Goal: Information Seeking & Learning: Learn about a topic

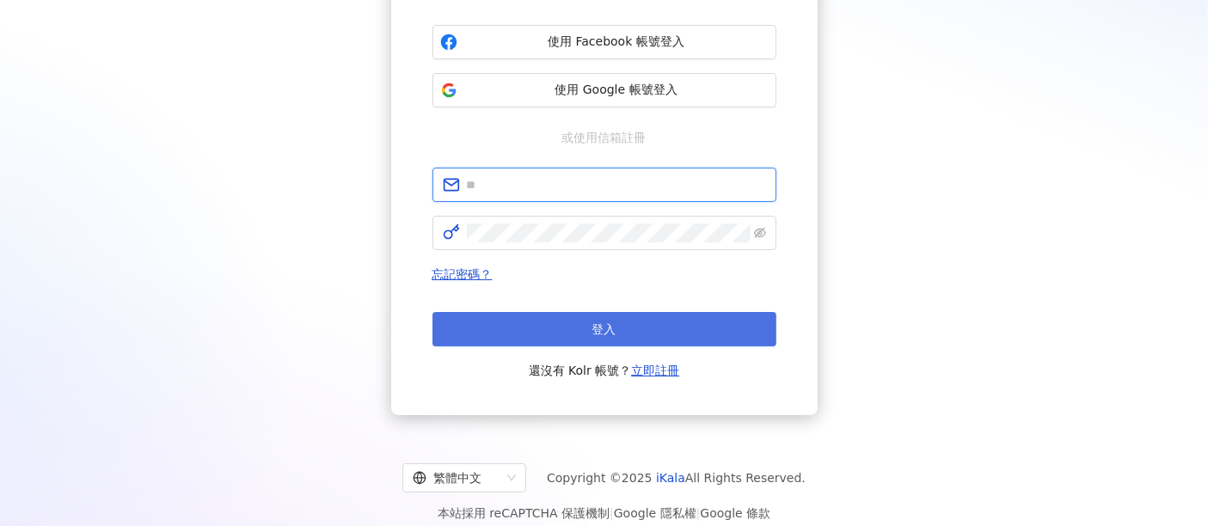
type input "**********"
click at [615, 330] on span "登入" at bounding box center [604, 329] width 24 height 14
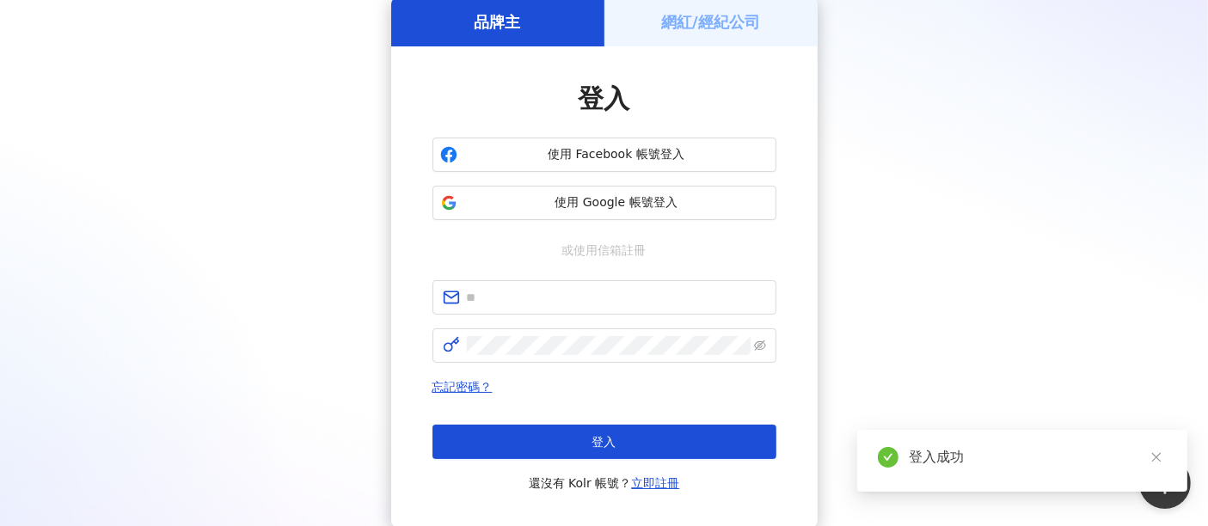
scroll to position [191, 0]
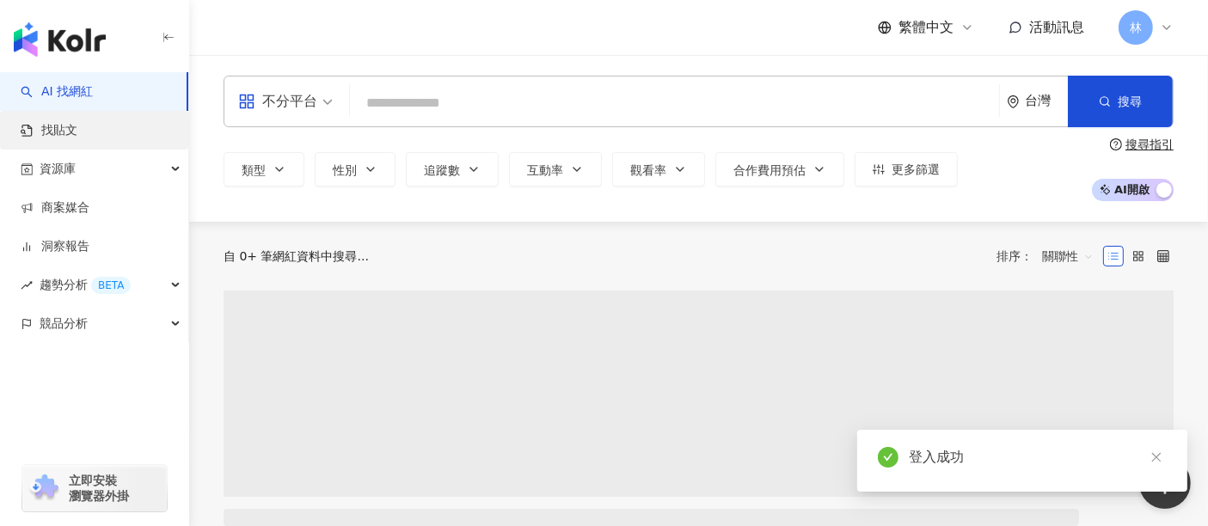
click at [77, 132] on link "找貼文" at bounding box center [49, 130] width 57 height 17
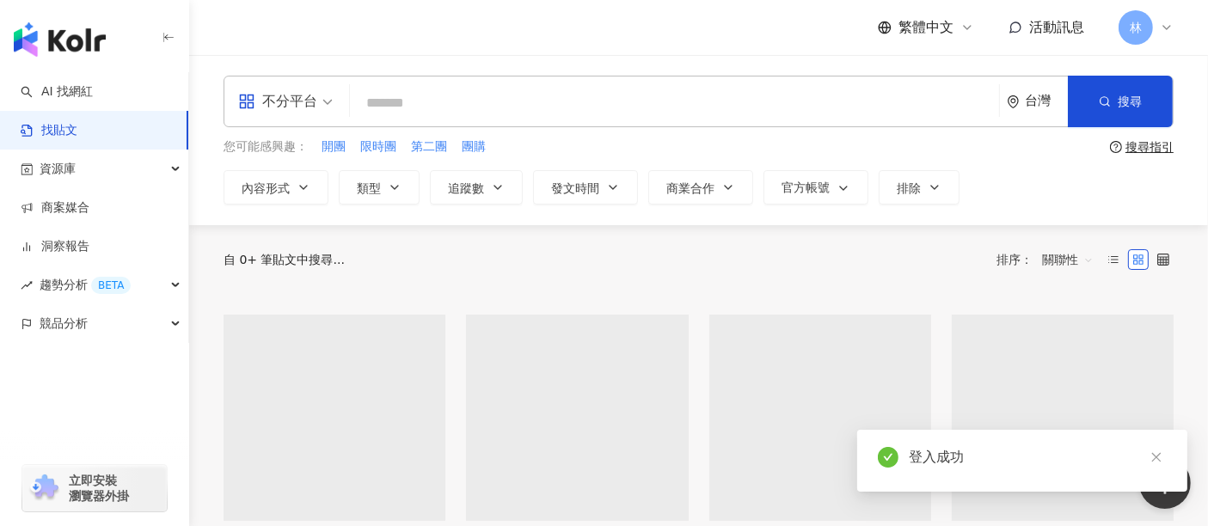
click at [450, 104] on input "search" at bounding box center [674, 102] width 635 height 37
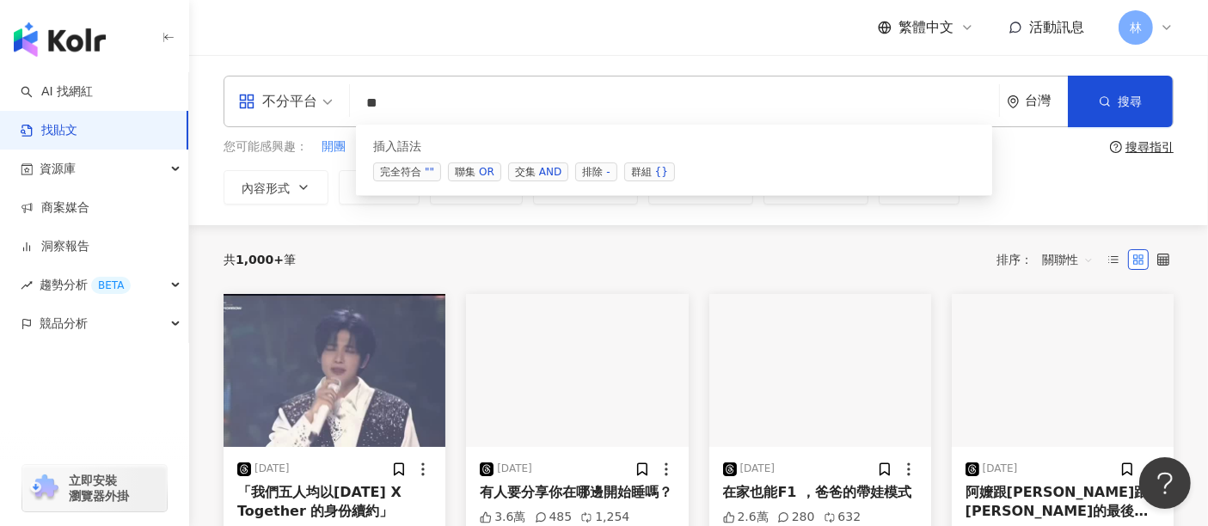
type input "*"
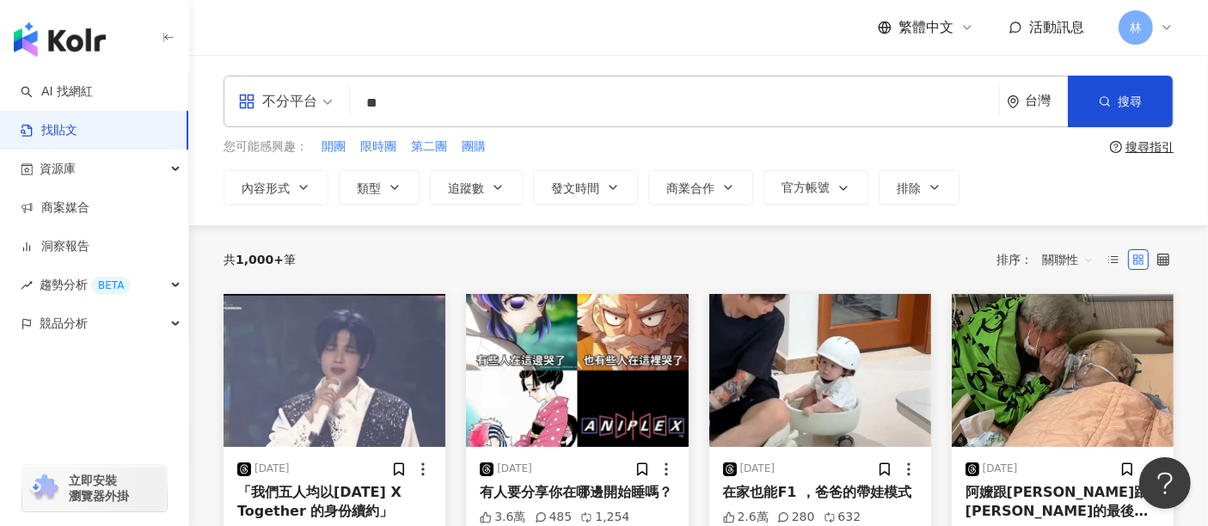
type input "*"
type input "**"
click at [1135, 132] on div "不分平台 團購 ** 台灣 搜尋 searchOperator 插入語法 完全符合 "" 聯集 OR 交集 AND 排除 - 群組 {} 您可能感興趣： 開團…" at bounding box center [698, 140] width 1019 height 129
click at [1135, 104] on span "搜尋" at bounding box center [1129, 102] width 24 height 14
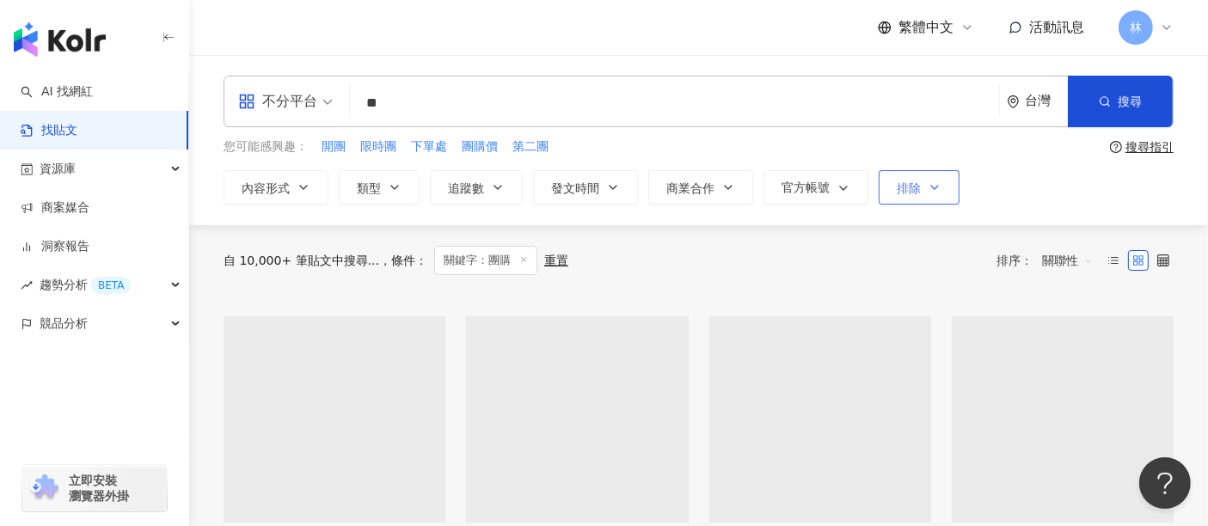
click at [899, 190] on span "排除" at bounding box center [909, 188] width 24 height 14
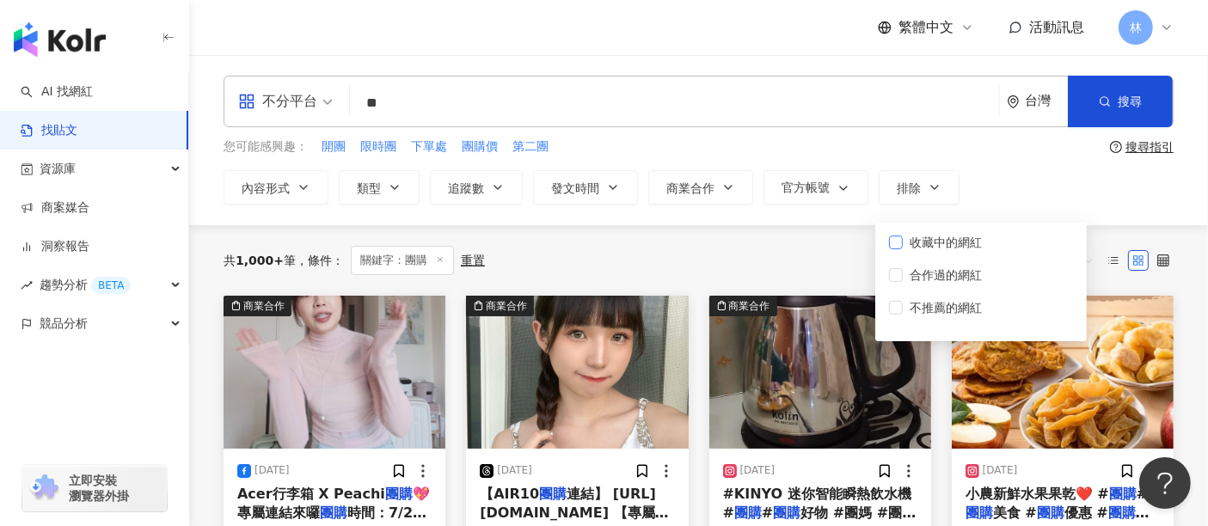
click at [946, 248] on span "收藏中的網紅" at bounding box center [946, 242] width 86 height 19
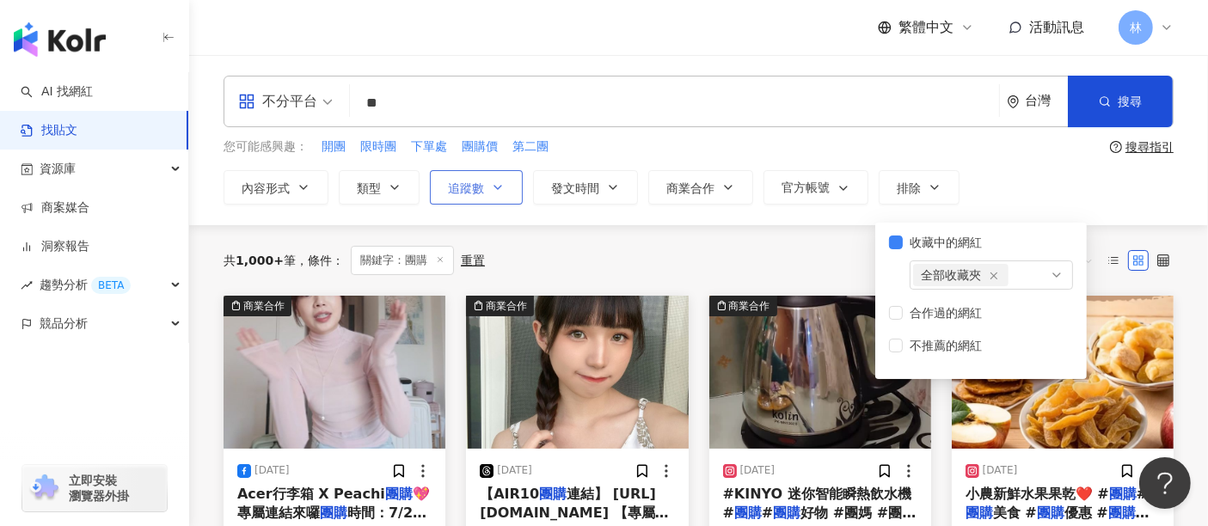
click at [508, 189] on button "追蹤數" at bounding box center [476, 187] width 93 height 34
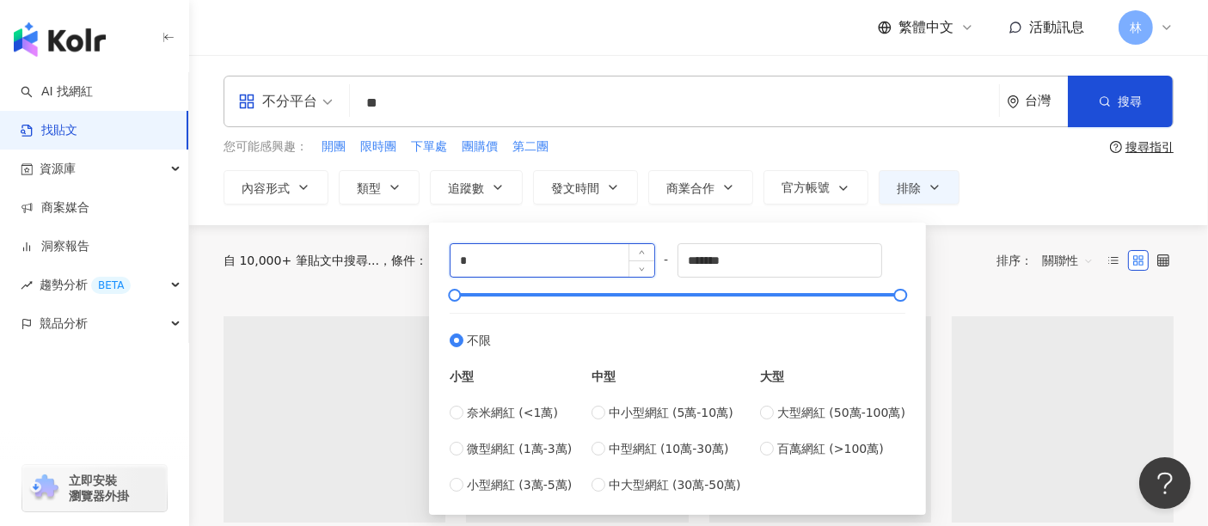
click at [581, 254] on input "*" at bounding box center [552, 260] width 204 height 33
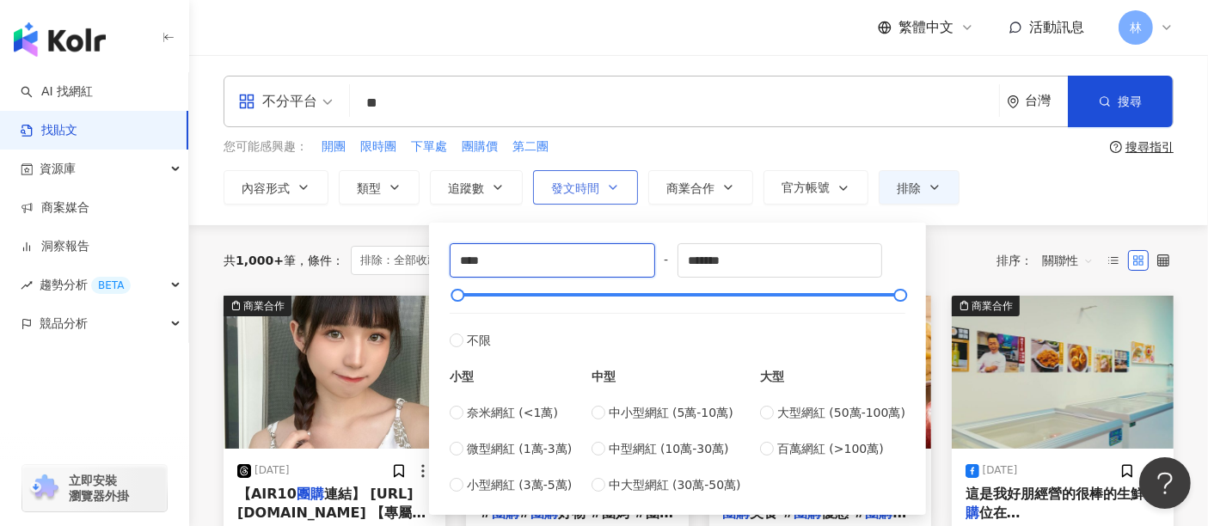
type input "****"
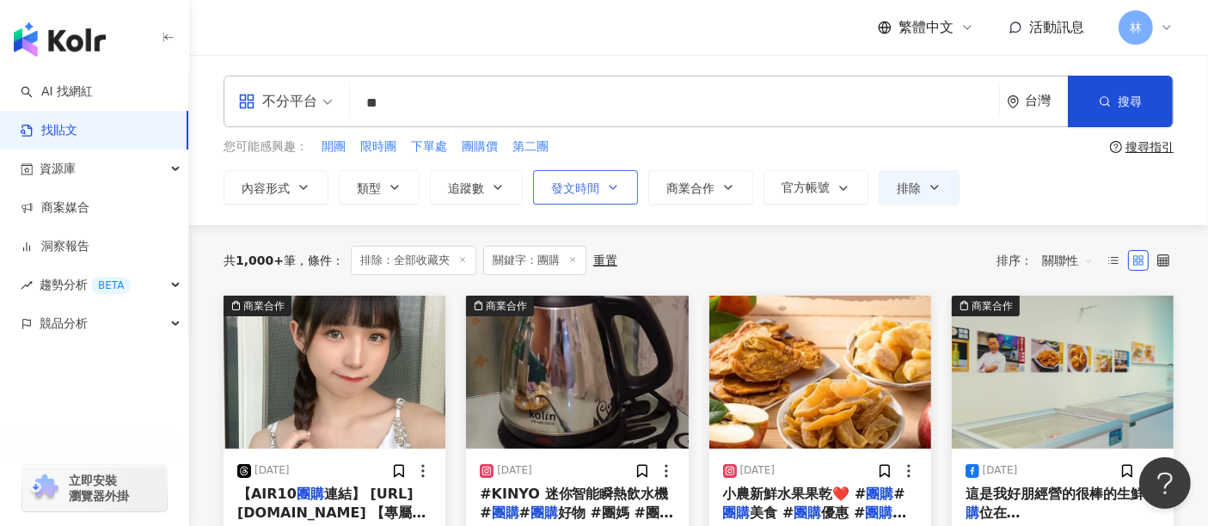
click at [577, 183] on span "發文時間" at bounding box center [575, 188] width 48 height 14
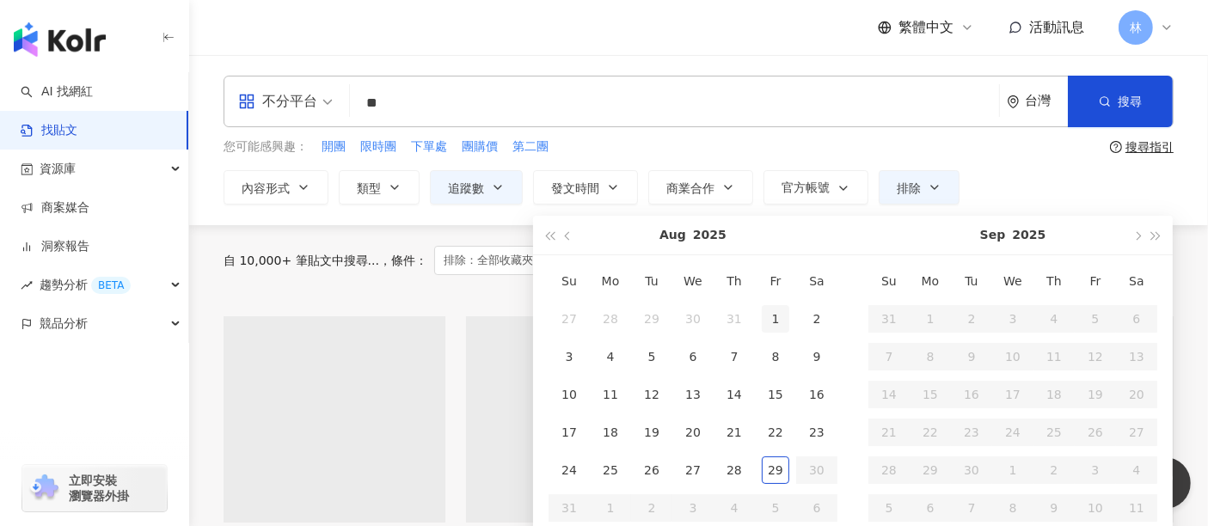
type input "**********"
click at [771, 311] on div "1" at bounding box center [776, 319] width 28 height 28
type input "**********"
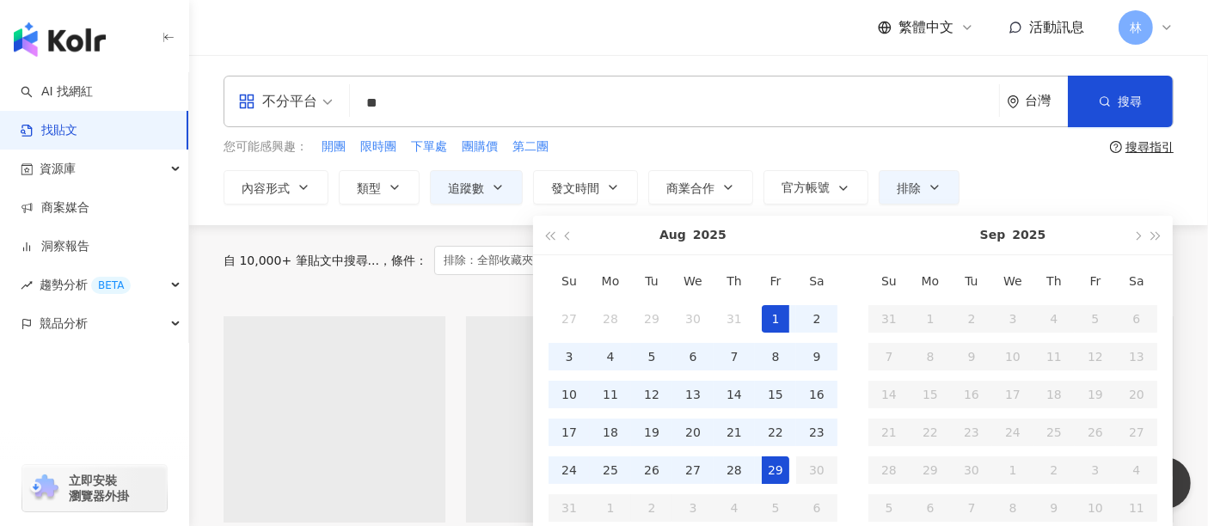
click at [788, 482] on td "29" at bounding box center [775, 470] width 41 height 38
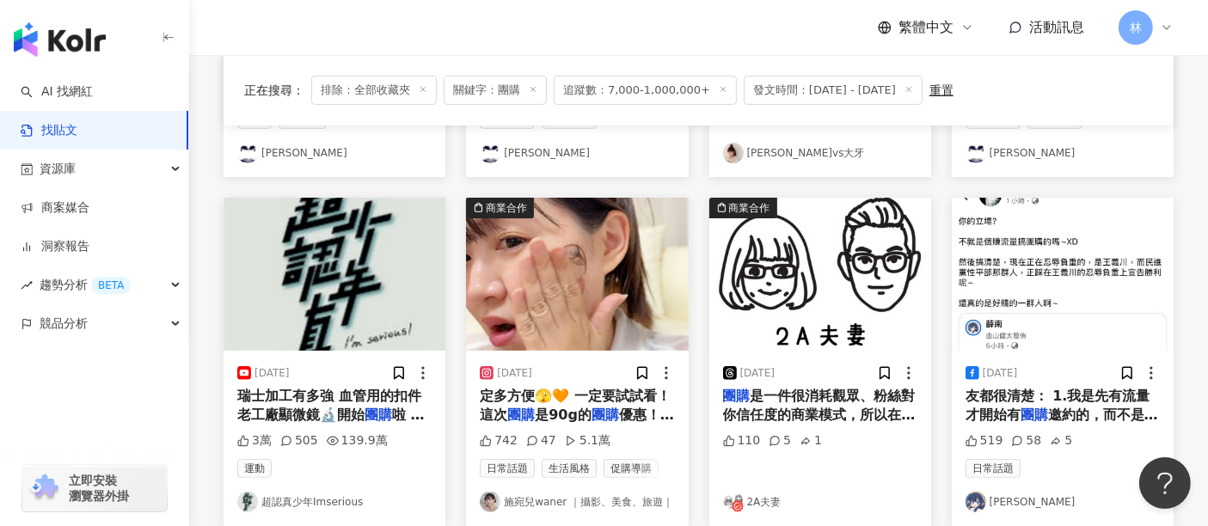
scroll to position [477, 0]
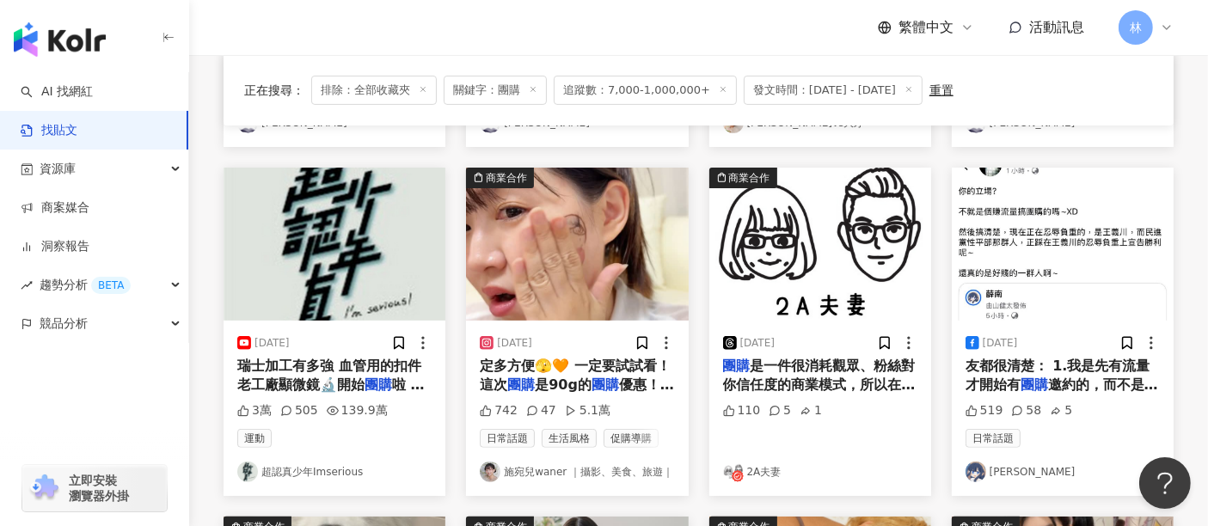
click at [565, 266] on img at bounding box center [577, 244] width 222 height 153
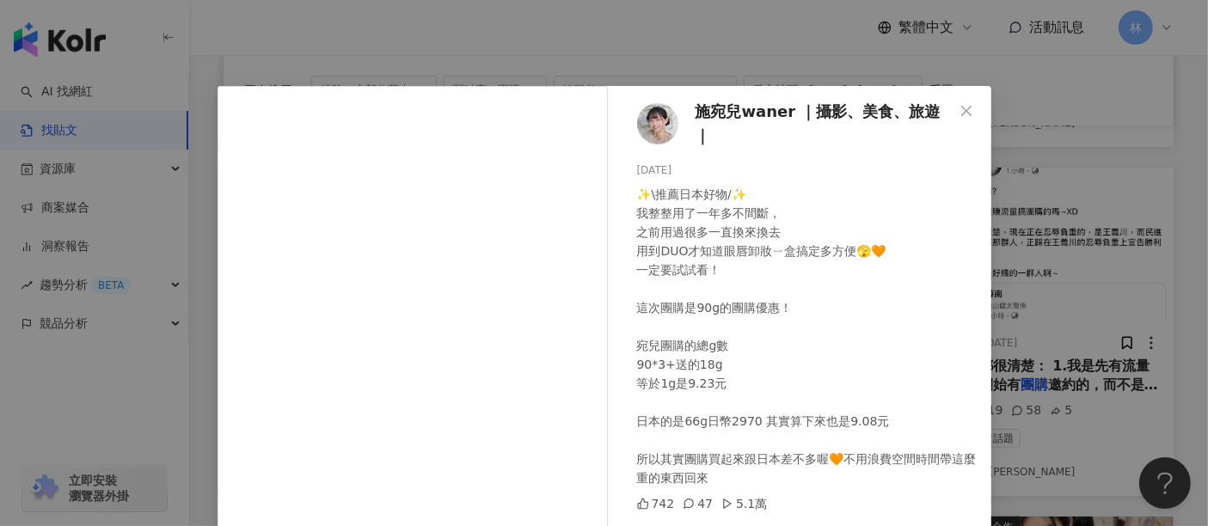
scroll to position [244, 0]
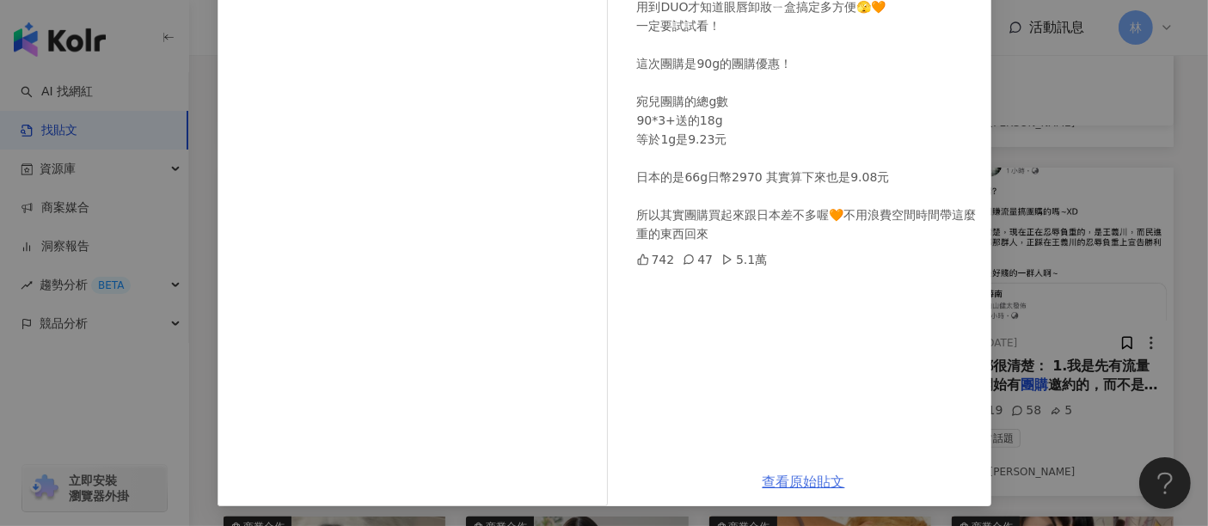
click at [781, 480] on link "查看原始貼文" at bounding box center [803, 482] width 83 height 16
click at [1007, 245] on div "施宛兒waner ｜攝影、美食、旅遊｜ [DATE] ✨\推薦日本好物/✨ 我整整用了一年多不間斷， 之前用過很多一直換來換去 用到DUO才知道眼唇卸妝ㄧ盒搞…" at bounding box center [604, 263] width 1208 height 526
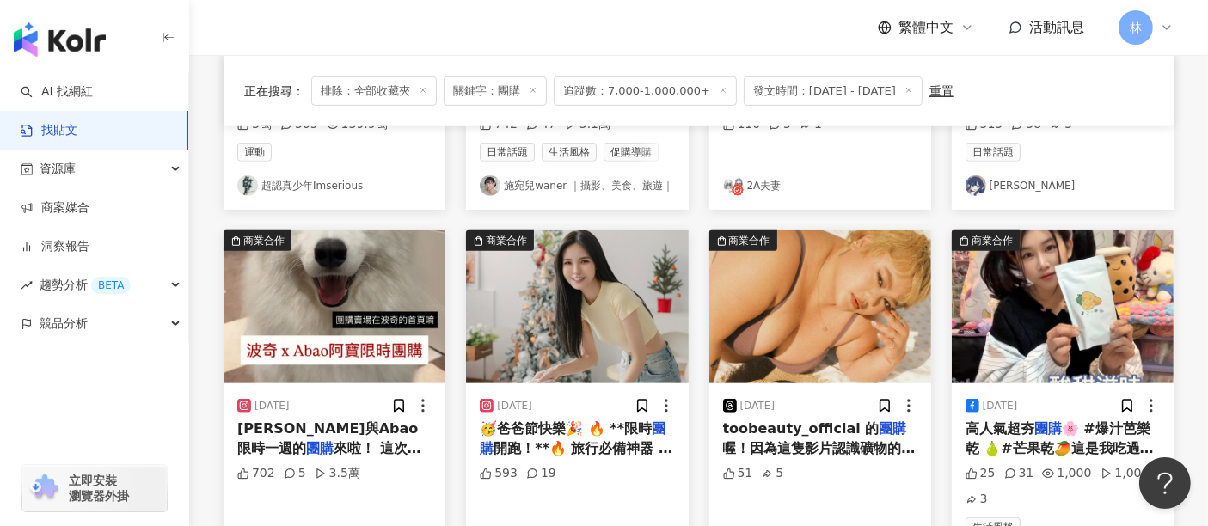
scroll to position [860, 0]
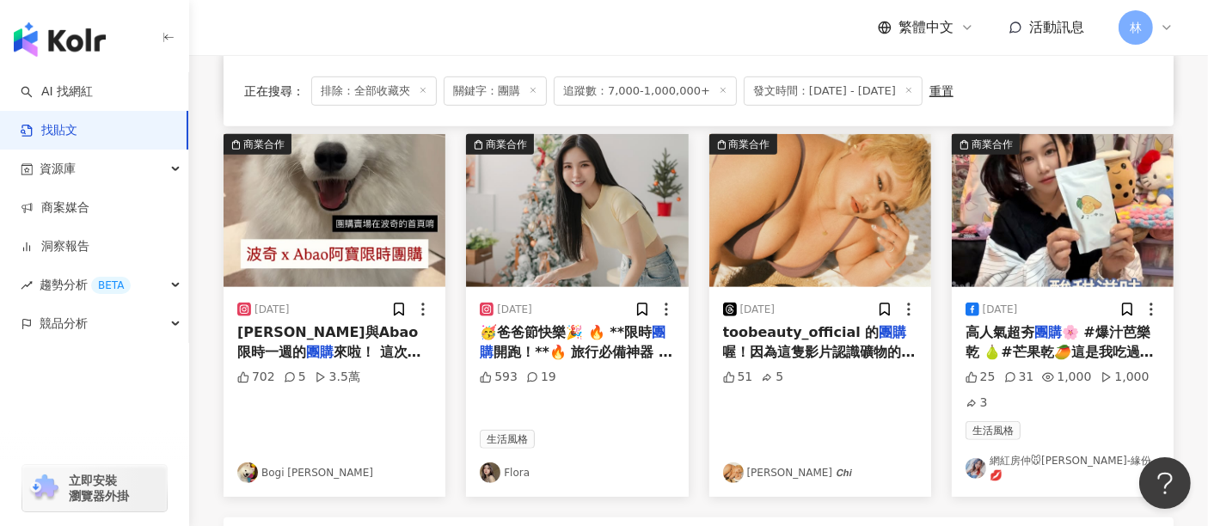
click at [343, 195] on img at bounding box center [334, 210] width 222 height 153
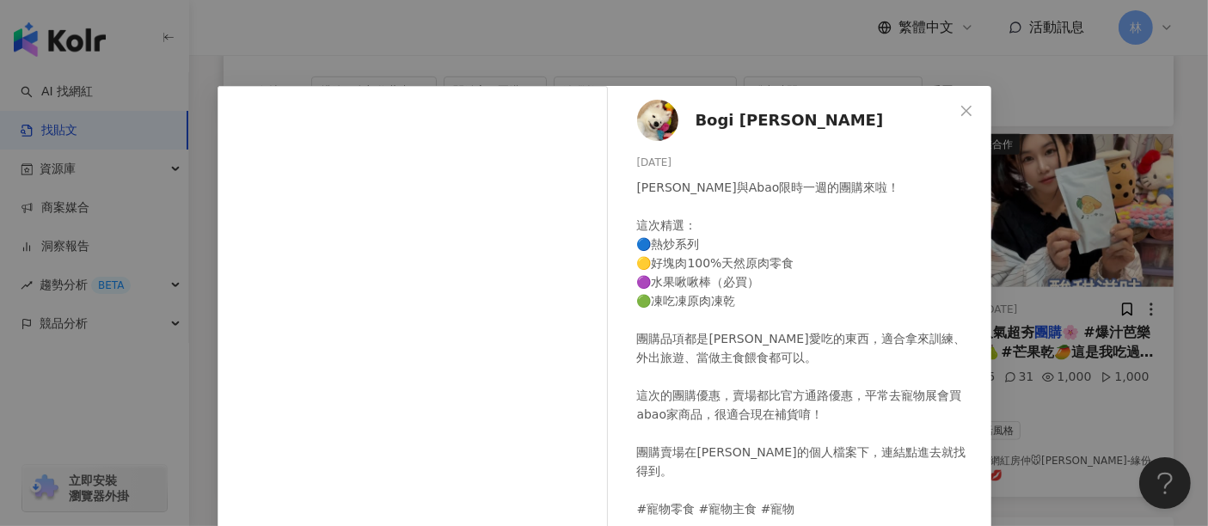
scroll to position [95, 0]
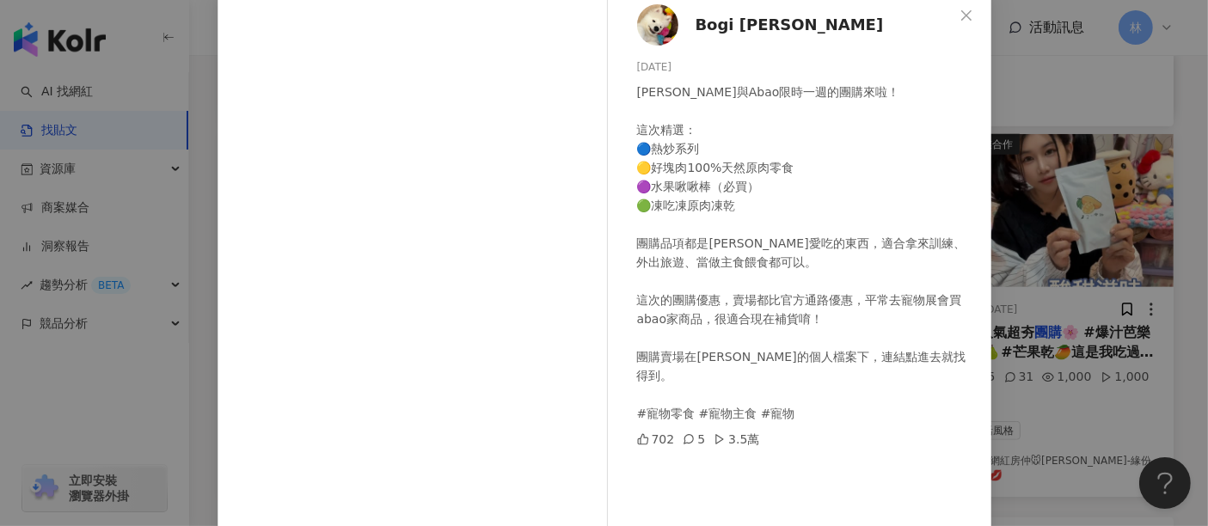
click at [1075, 218] on div "Bogi [PERSON_NAME] [DATE] [PERSON_NAME]與Abao限時一週的團購來啦！ 這次精選： 🔵熱炒系列 🟡好塊肉100%天然原肉…" at bounding box center [604, 263] width 1208 height 526
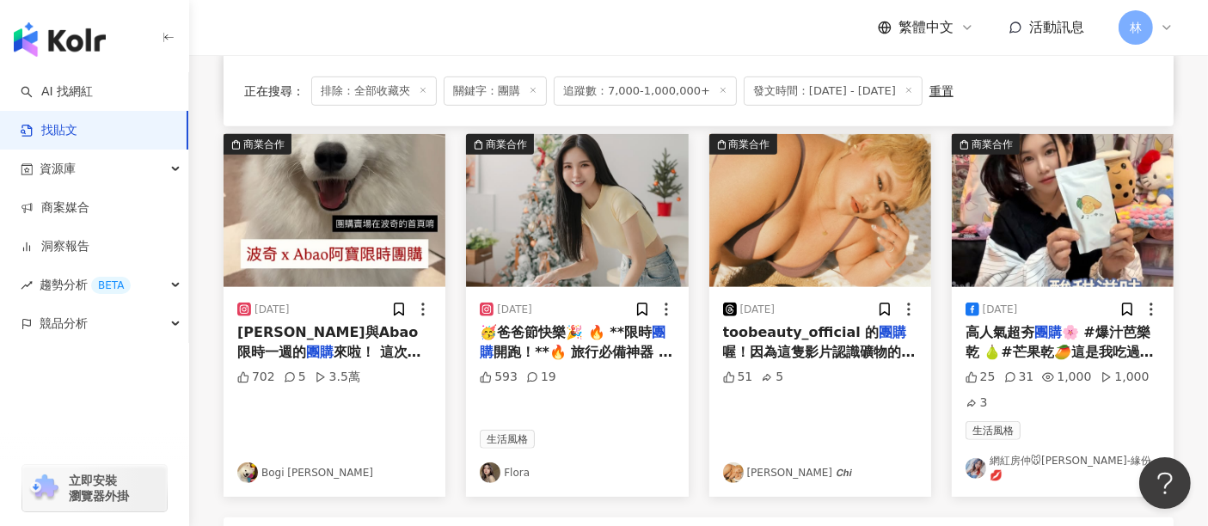
click at [513, 230] on img at bounding box center [577, 210] width 222 height 153
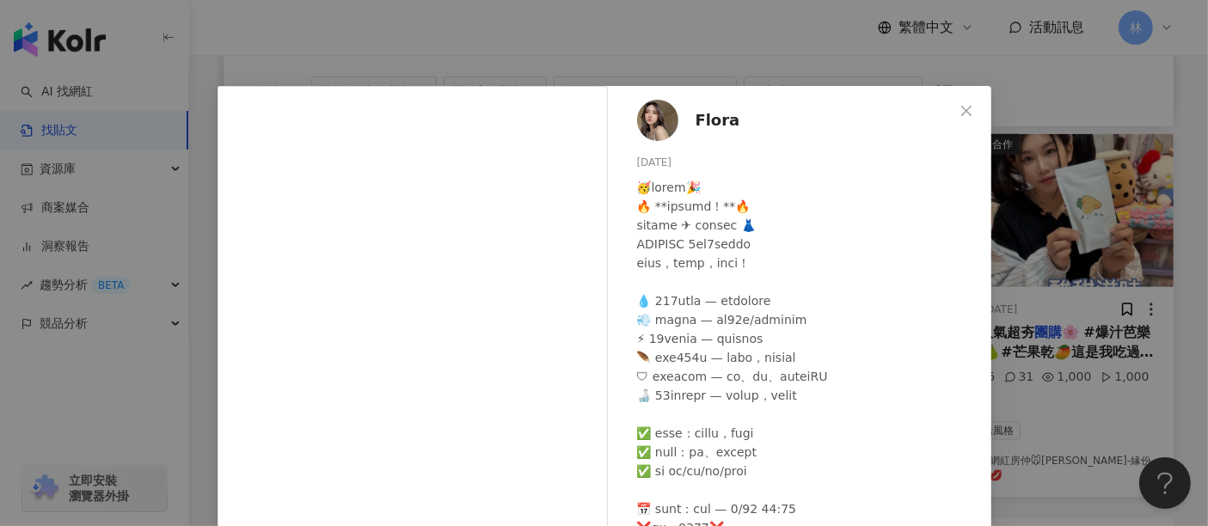
click at [1012, 217] on div "Flora [DATE] 593 19 查看原始貼文" at bounding box center [604, 263] width 1208 height 526
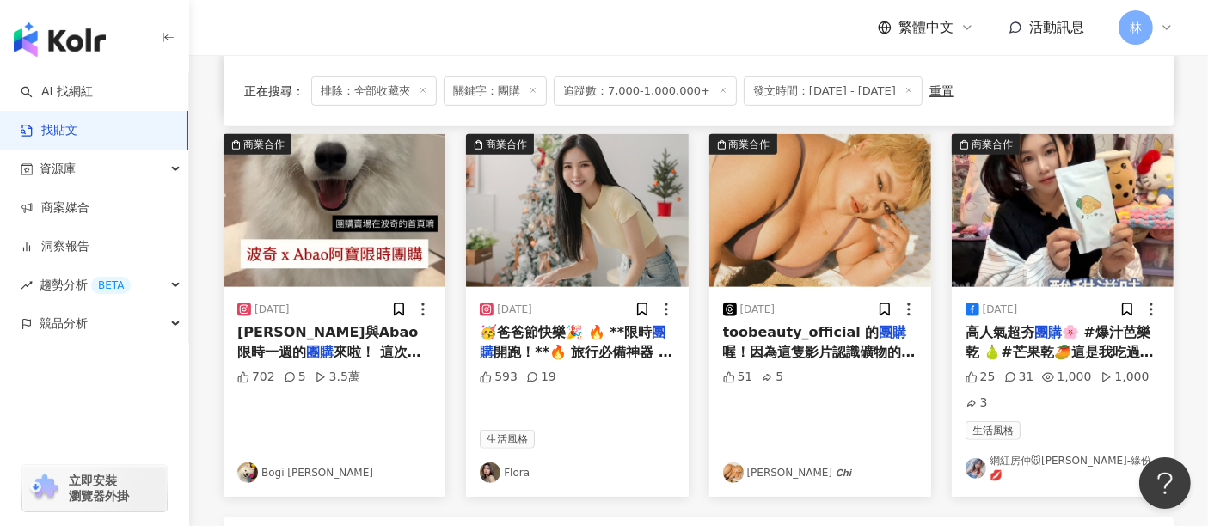
click at [1059, 203] on img at bounding box center [1063, 210] width 222 height 153
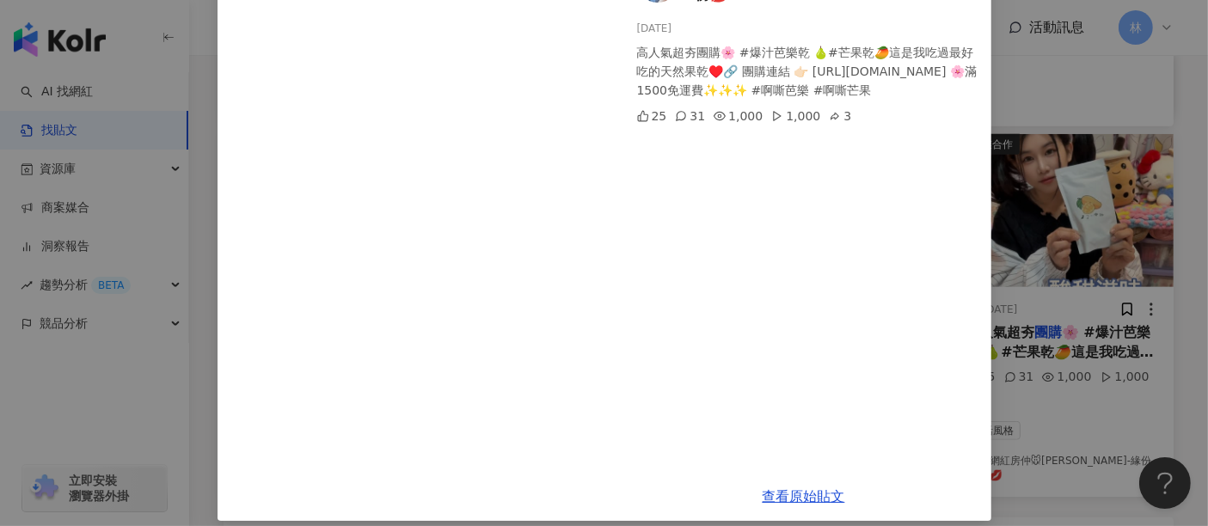
scroll to position [156, 0]
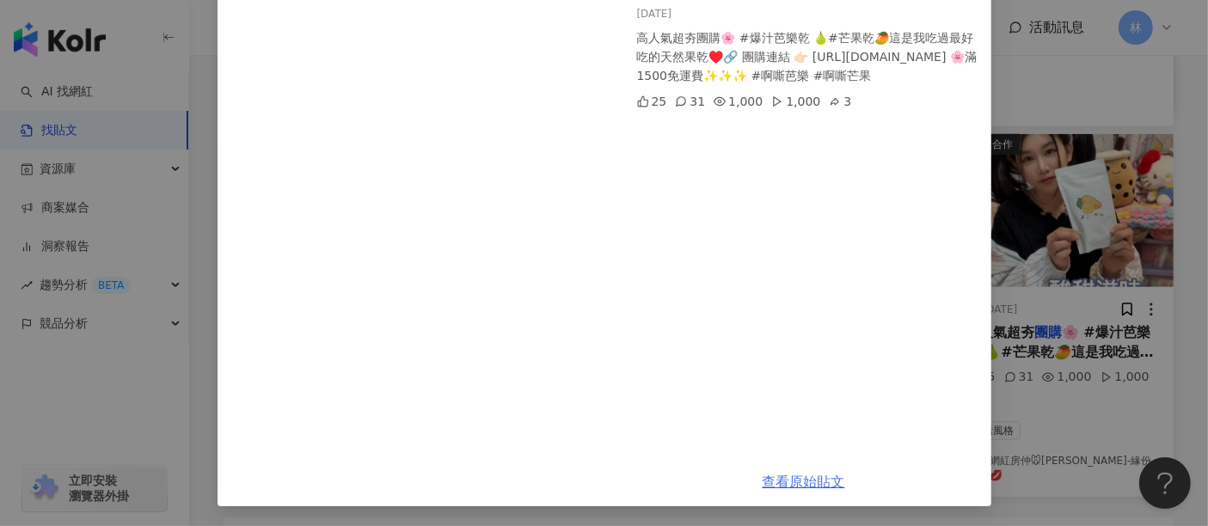
click at [798, 489] on link "查看原始貼文" at bounding box center [803, 482] width 83 height 16
click at [1003, 195] on div "網紅房仲🐭[PERSON_NAME] Lai-緣份💋 [DATE] 高人氣超夯團購🌸 #爆汁芭樂乾 🍐#芒果乾🥭這是我吃過最好吃的天然果乾♥️🔗 團購連結 👉…" at bounding box center [604, 263] width 1208 height 526
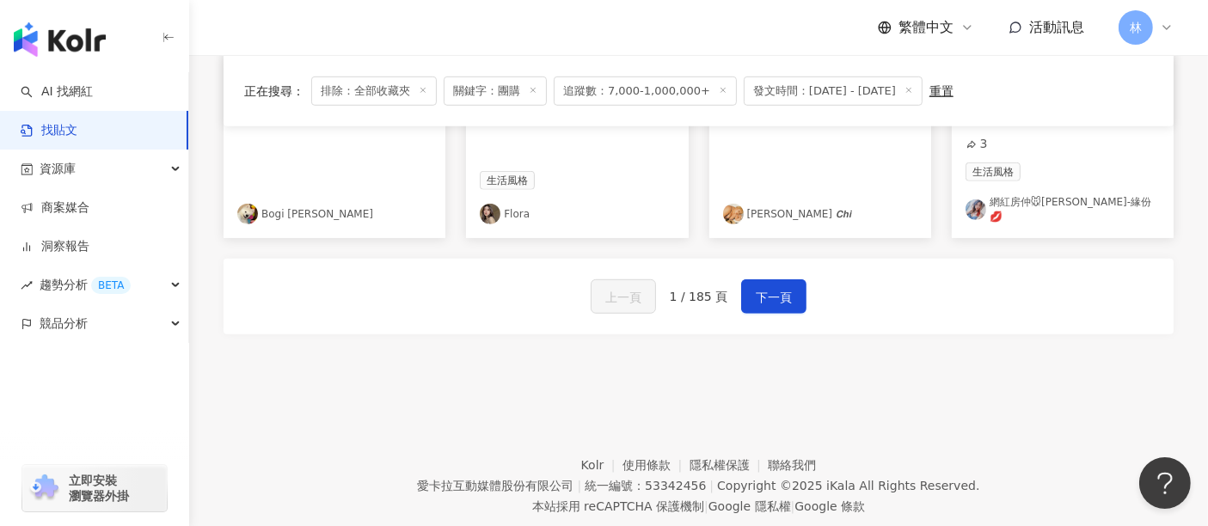
scroll to position [1146, 0]
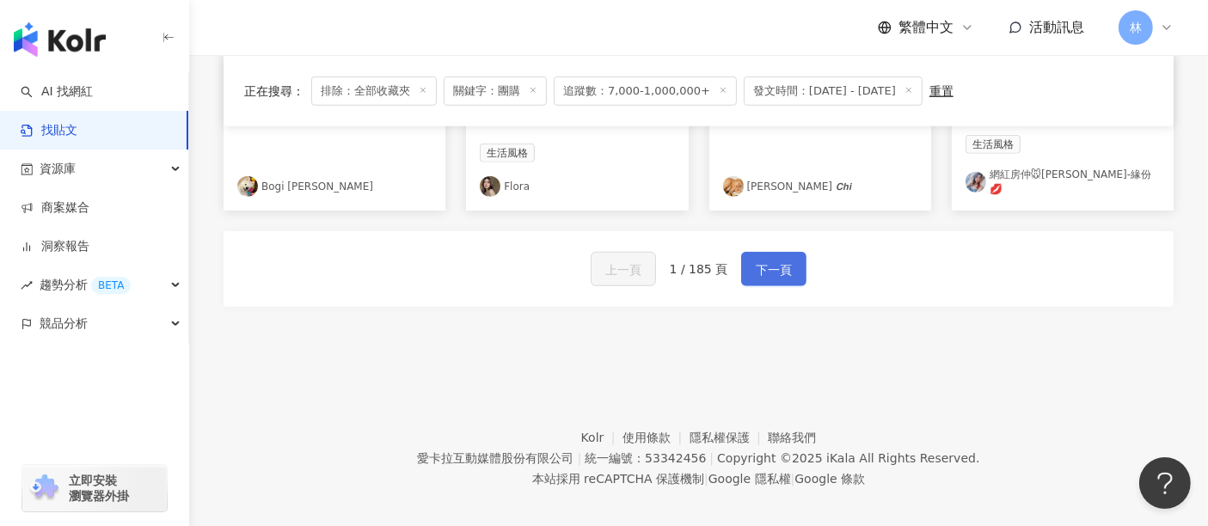
click at [775, 260] on span "下一頁" at bounding box center [774, 270] width 36 height 21
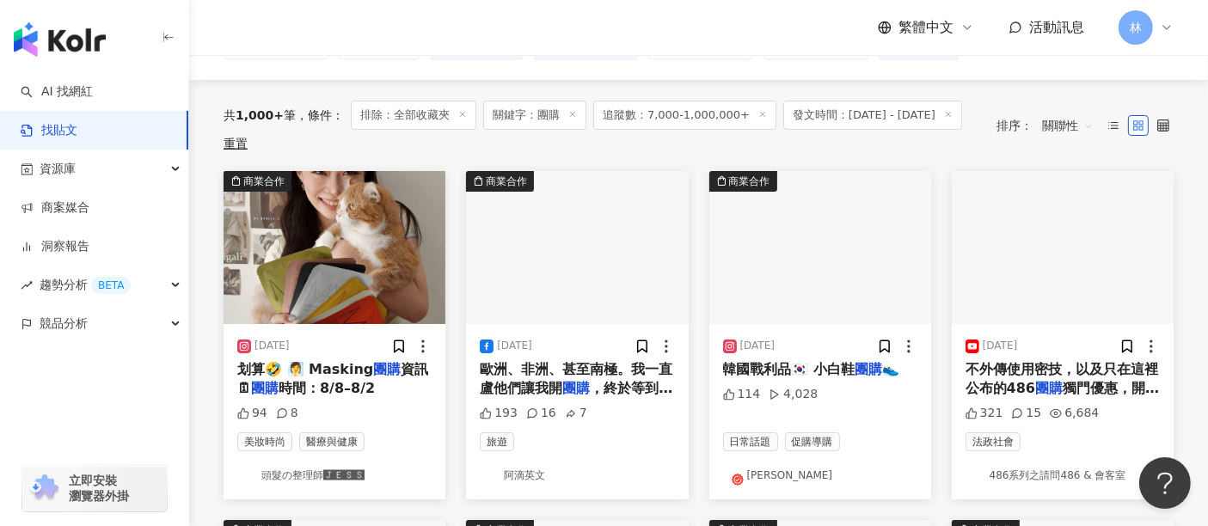
scroll to position [174, 0]
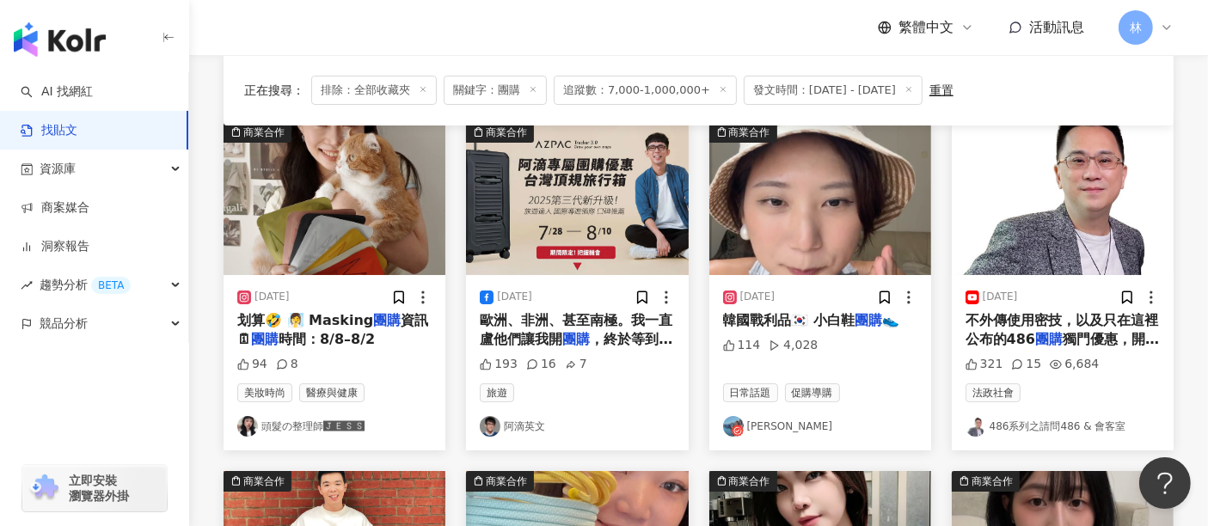
click at [362, 217] on img at bounding box center [334, 198] width 222 height 153
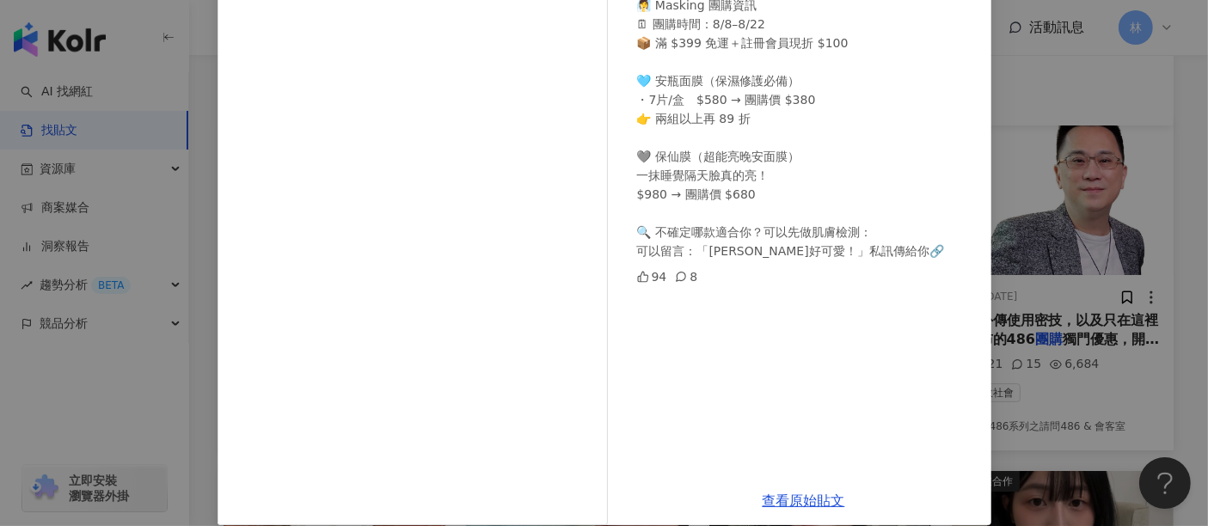
scroll to position [277, 0]
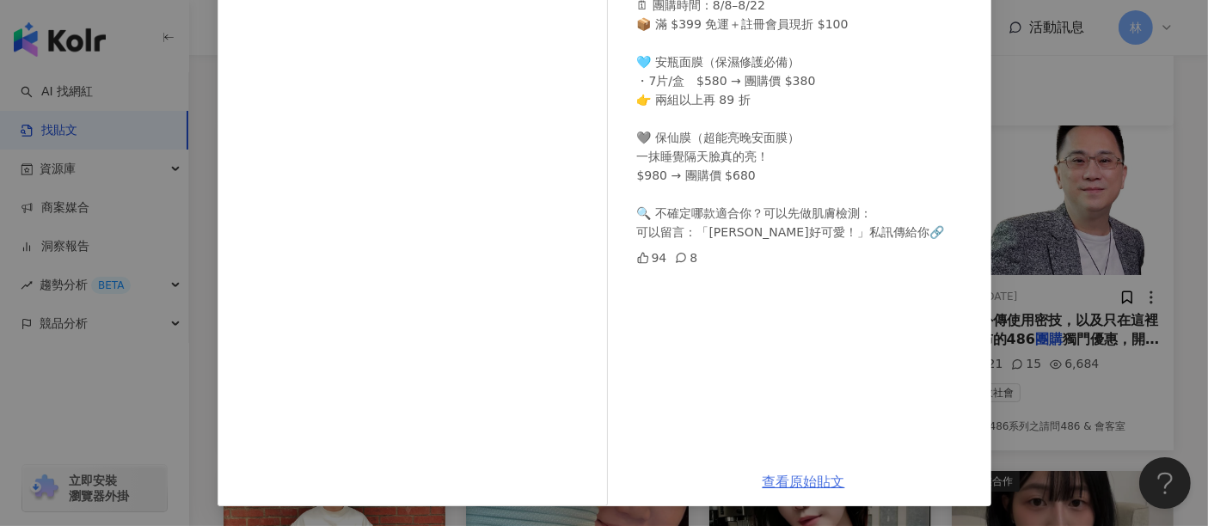
click at [769, 474] on link "查看原始貼文" at bounding box center [803, 482] width 83 height 16
click at [1136, 222] on div "頭髮の整理師🅹🅴🆂🆂 [DATE] 📣 我的愛用面膜開團啦！ 這次是我自己每天都在用的保濕&急救面膜💆🏻‍♀️ 從單片急救到長期保養全包，價格比我私下囤的還划…" at bounding box center [604, 263] width 1208 height 526
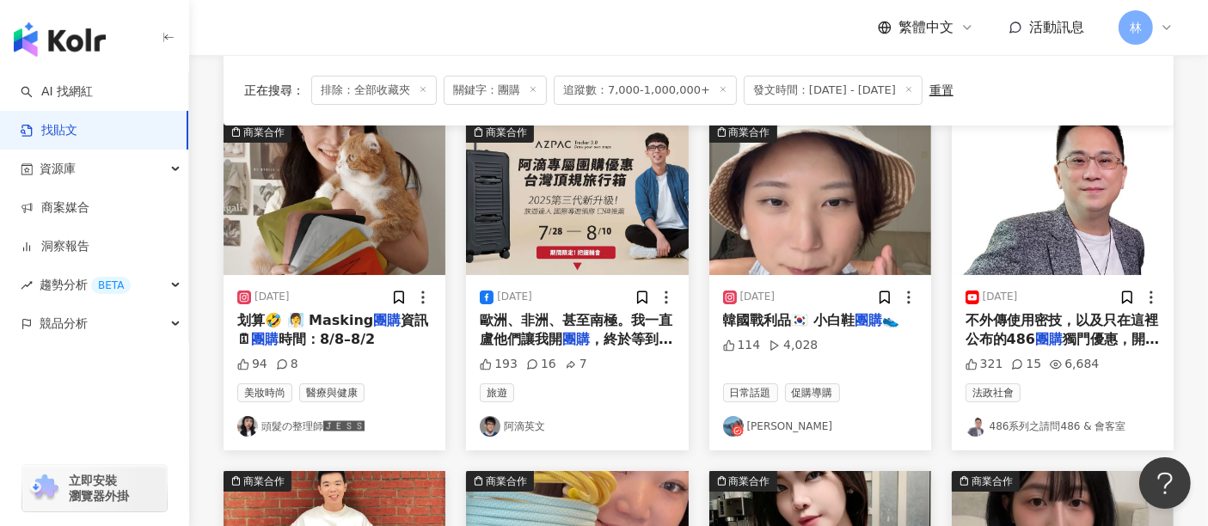
click at [879, 232] on img at bounding box center [820, 198] width 222 height 153
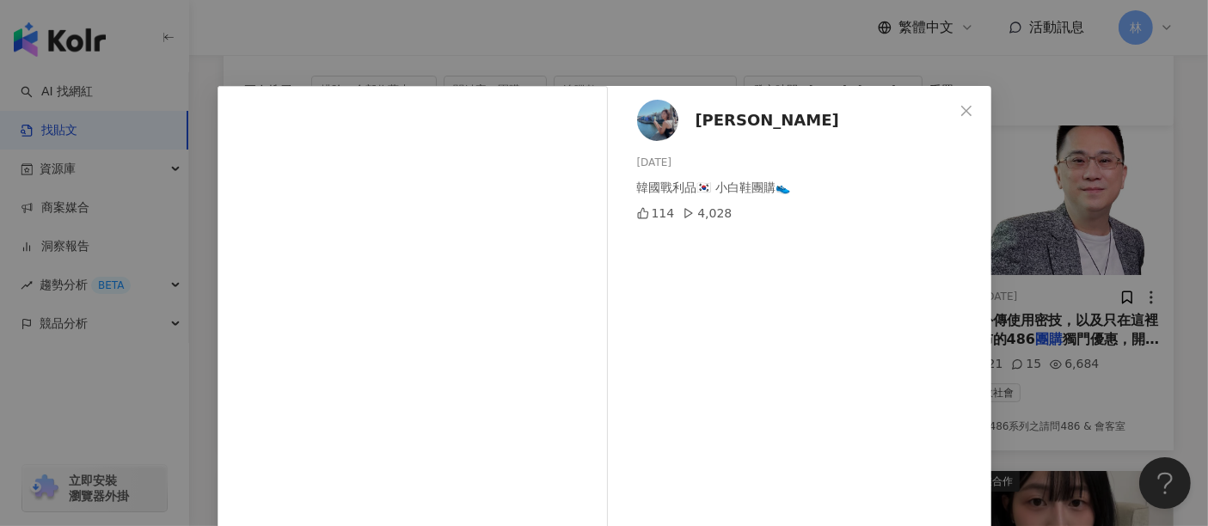
click at [1049, 230] on div "[PERSON_NAME] [DATE] 韓國戰利品🇰🇷 小白鞋團購👟 114 4,028 查看原始貼文" at bounding box center [604, 263] width 1208 height 526
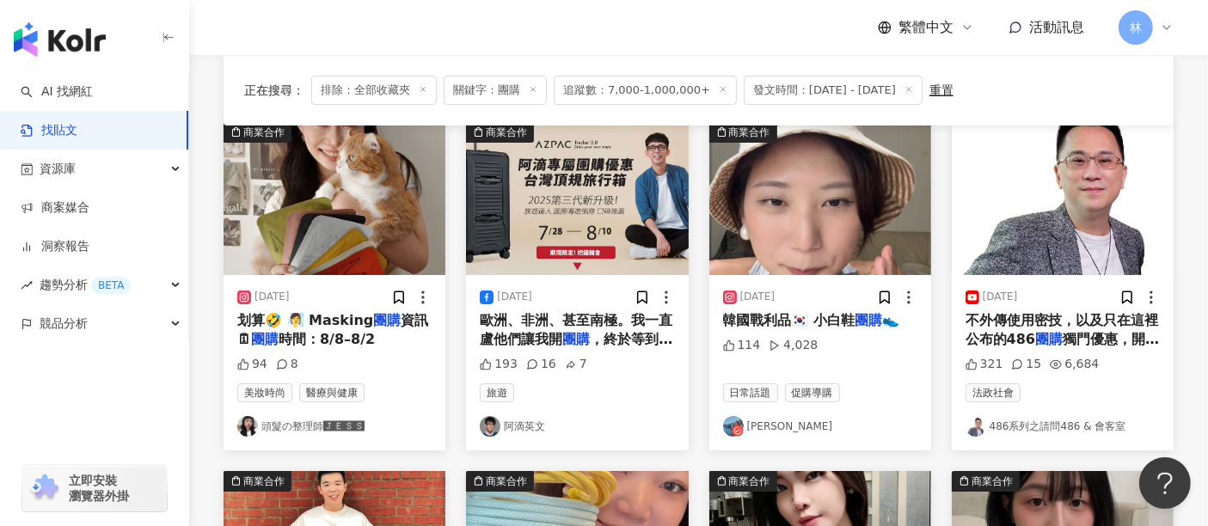
click at [1050, 230] on img at bounding box center [1063, 198] width 222 height 153
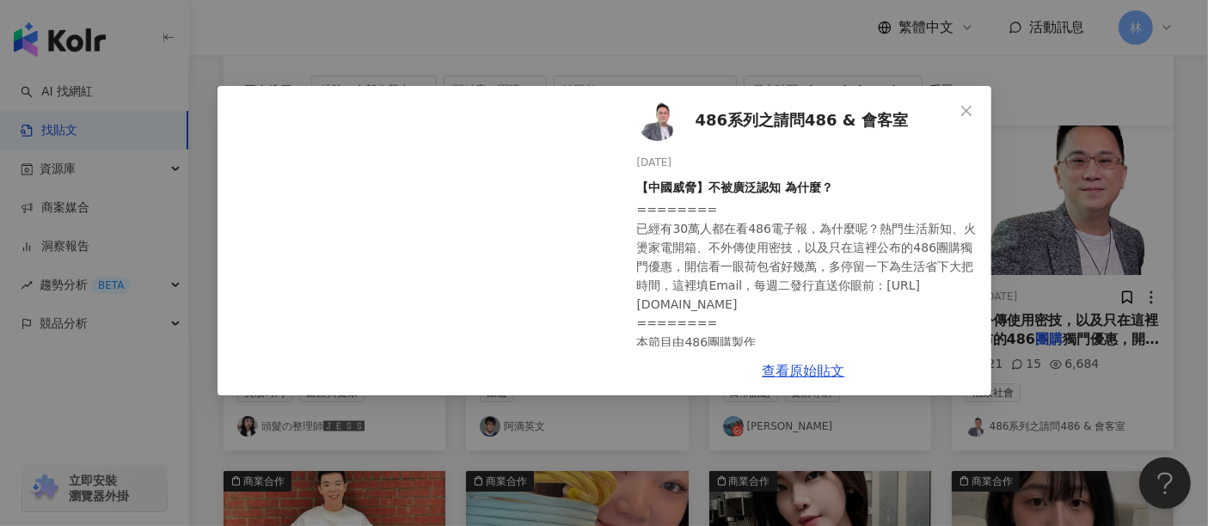
click at [1050, 230] on div "486系列之請問486 & 會客室 [DATE] 【中國威脅】不被廣泛認知 為什麼？ ======== 已經有30萬人都在看486電子報，為什麼呢？熱門生活新…" at bounding box center [604, 263] width 1208 height 526
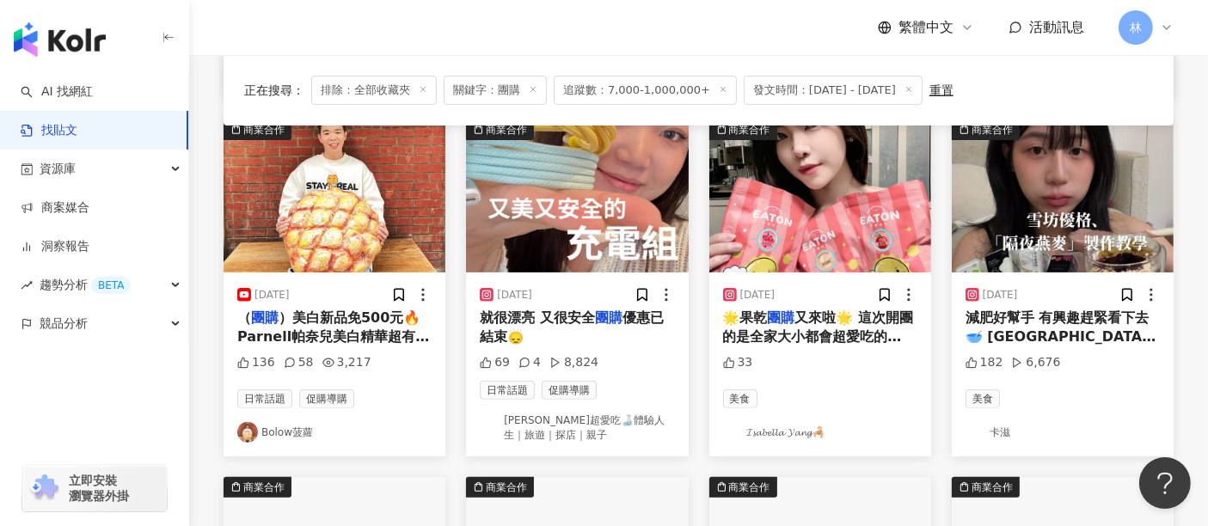
scroll to position [555, 0]
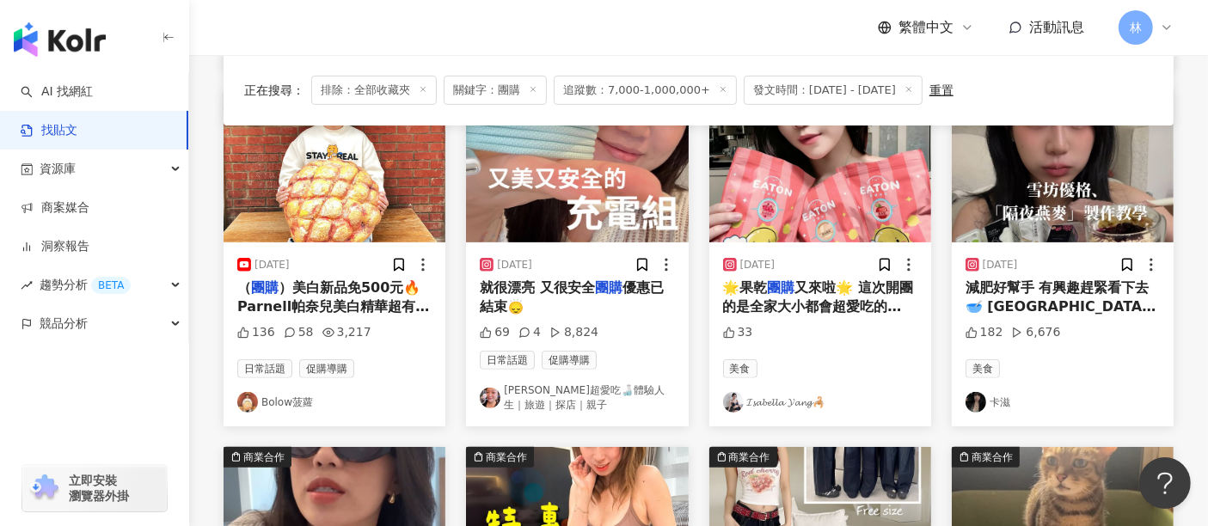
click at [317, 193] on img at bounding box center [334, 165] width 222 height 153
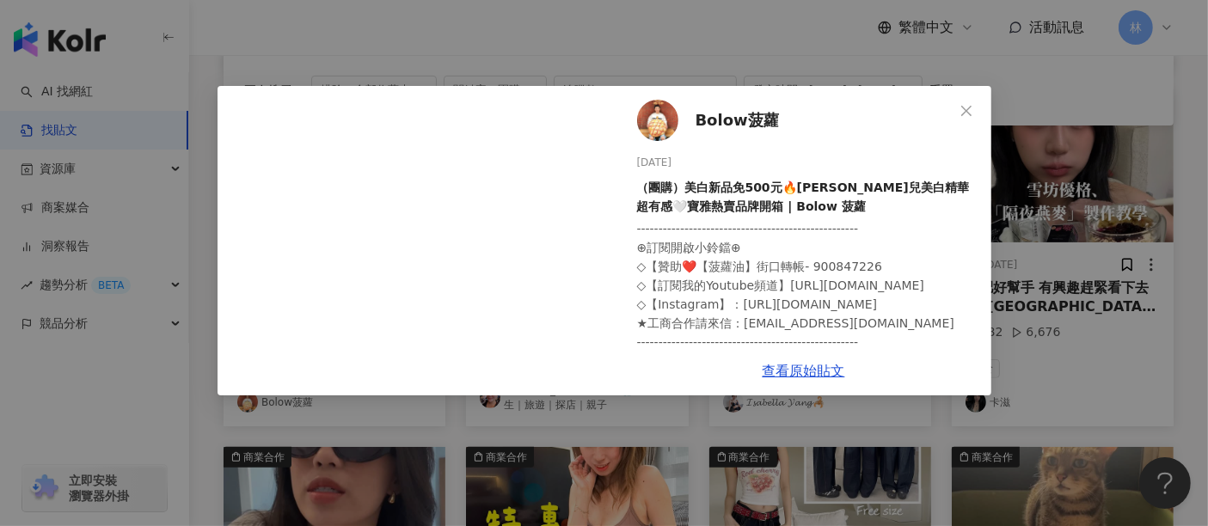
click at [992, 233] on div "Bolow菠蘿 [DATE] （團購）美白新品免500元🔥Parnell帕奈兒美白精華超有感🤍寶雅熱賣品牌開箱 | Bolow 菠蘿 136 58 3,217…" at bounding box center [604, 263] width 1208 height 526
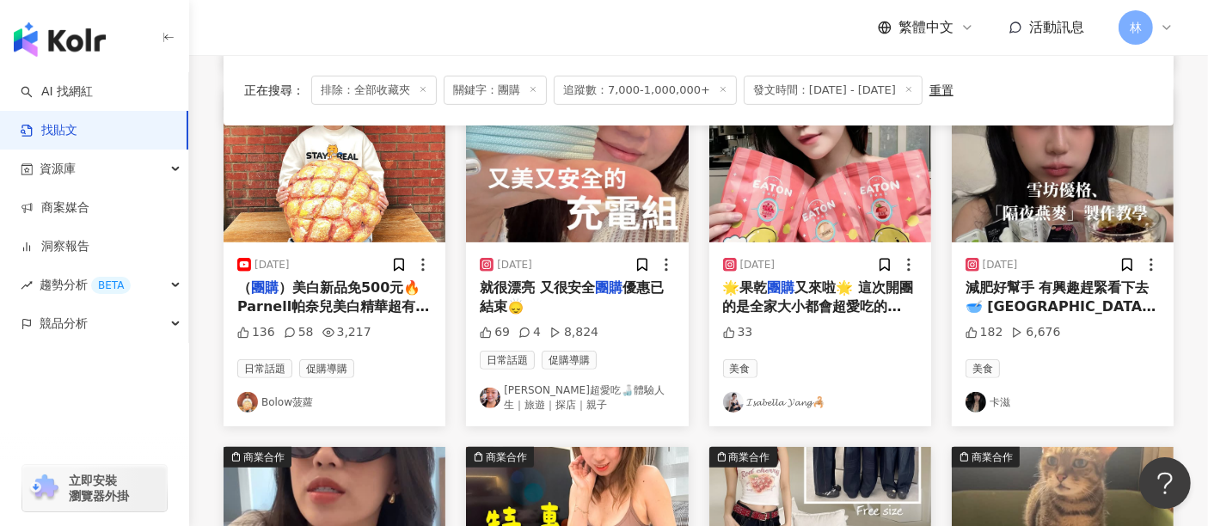
click at [535, 188] on img at bounding box center [577, 165] width 222 height 153
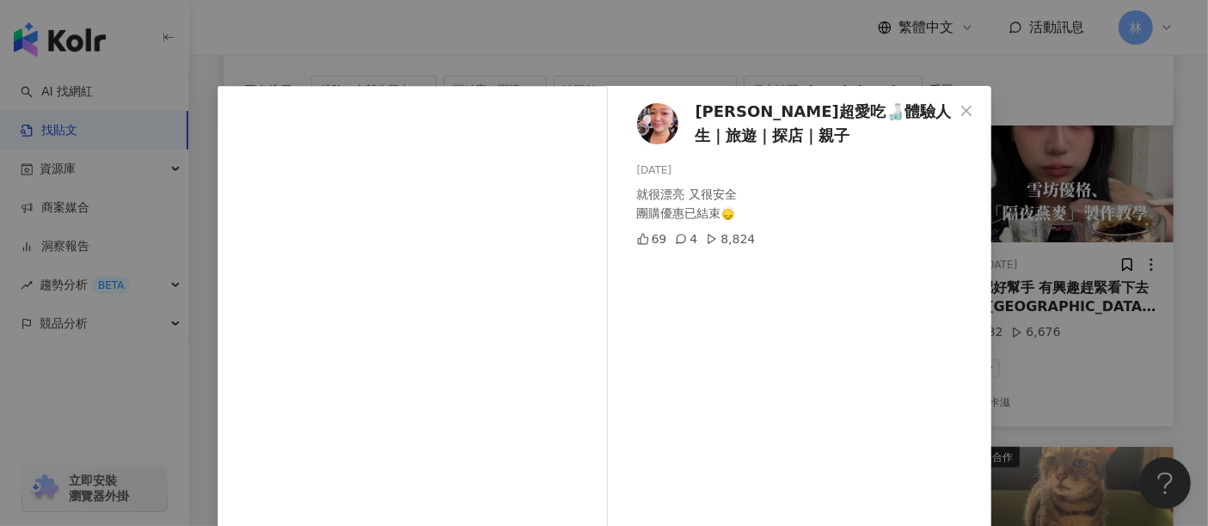
click at [1148, 174] on div "[PERSON_NAME]超愛吃🍶體驗人生｜旅遊｜探店｜親子 [DATE] 就很漂亮 又很安全 團購優惠已結束🙂‍↕️ 69 4 8,824 查看原始貼文" at bounding box center [604, 263] width 1208 height 526
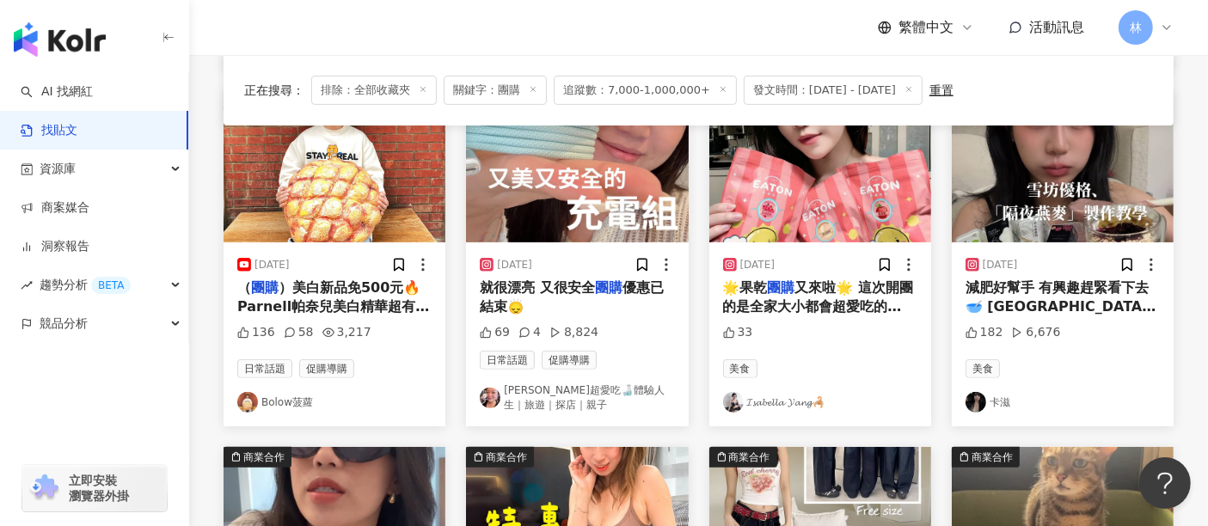
click at [841, 187] on img at bounding box center [820, 165] width 222 height 153
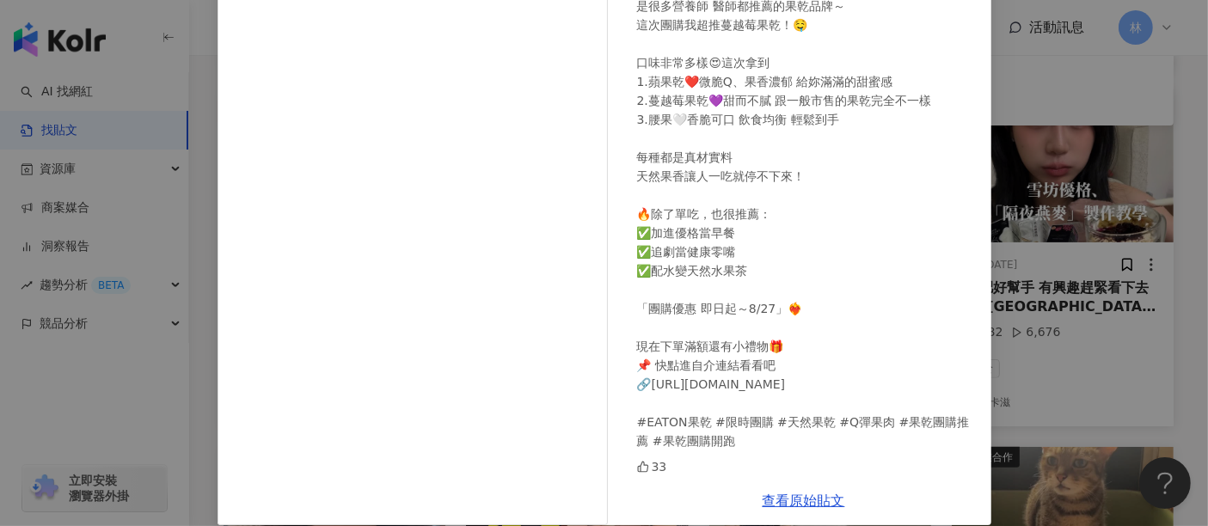
scroll to position [147, 0]
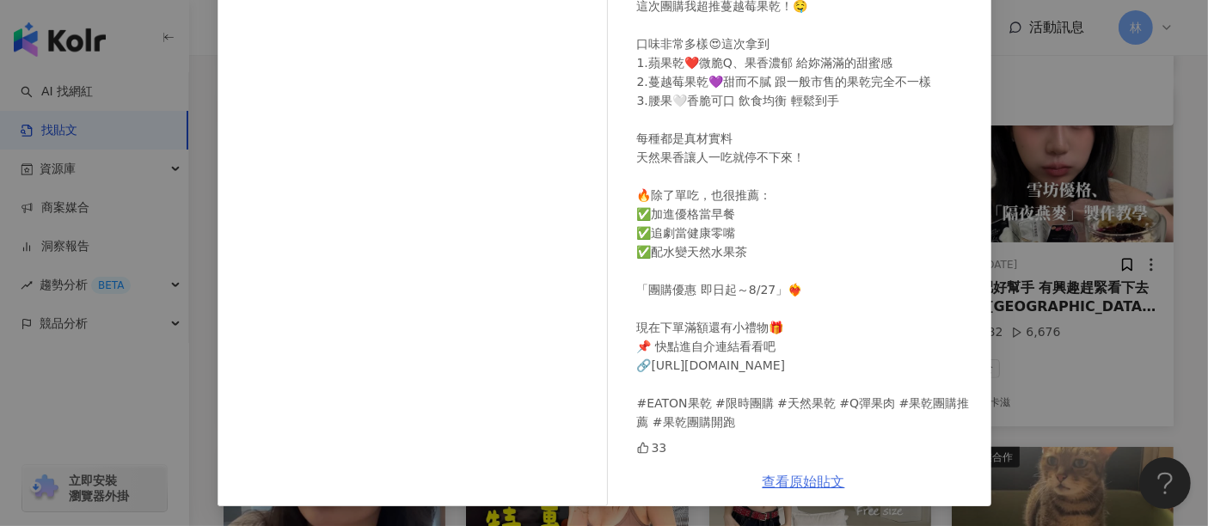
click at [782, 474] on link "查看原始貼文" at bounding box center [803, 482] width 83 height 16
click at [1107, 278] on div "𝓘𝓼𝓪𝓫𝓮𝓵𝓵𝓪 𝓨𝓪𝓷𝓰🦂 [DATE] 33 查看原始貼文" at bounding box center [604, 263] width 1208 height 526
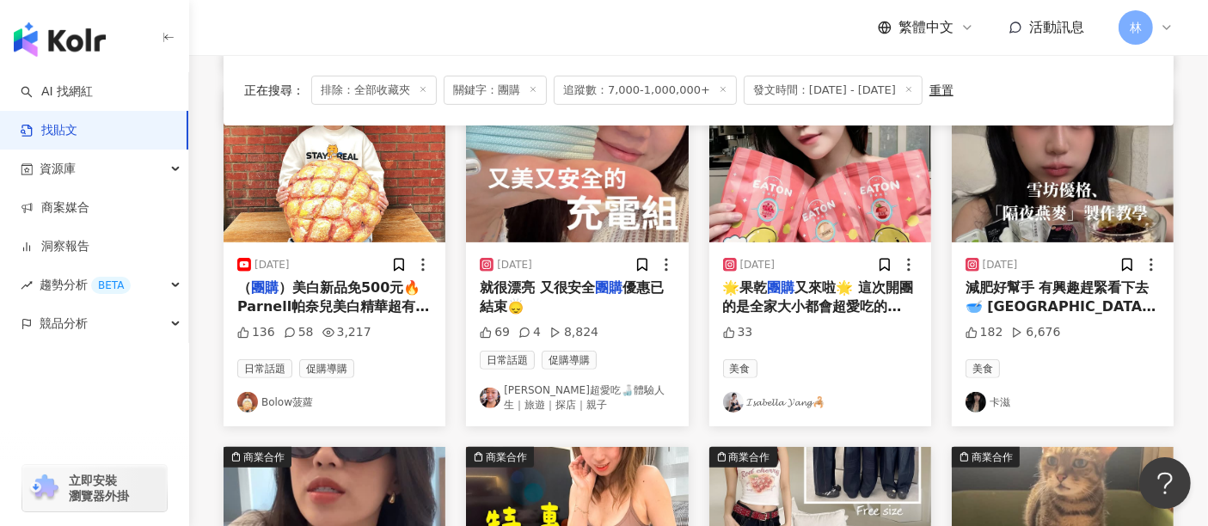
click at [1090, 211] on img at bounding box center [1063, 165] width 222 height 153
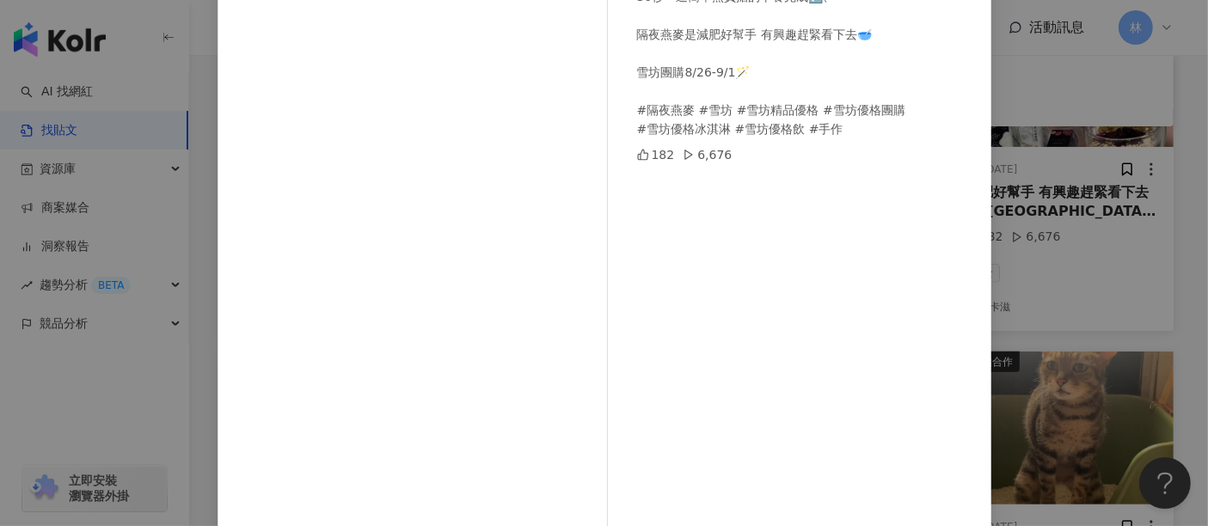
scroll to position [244, 0]
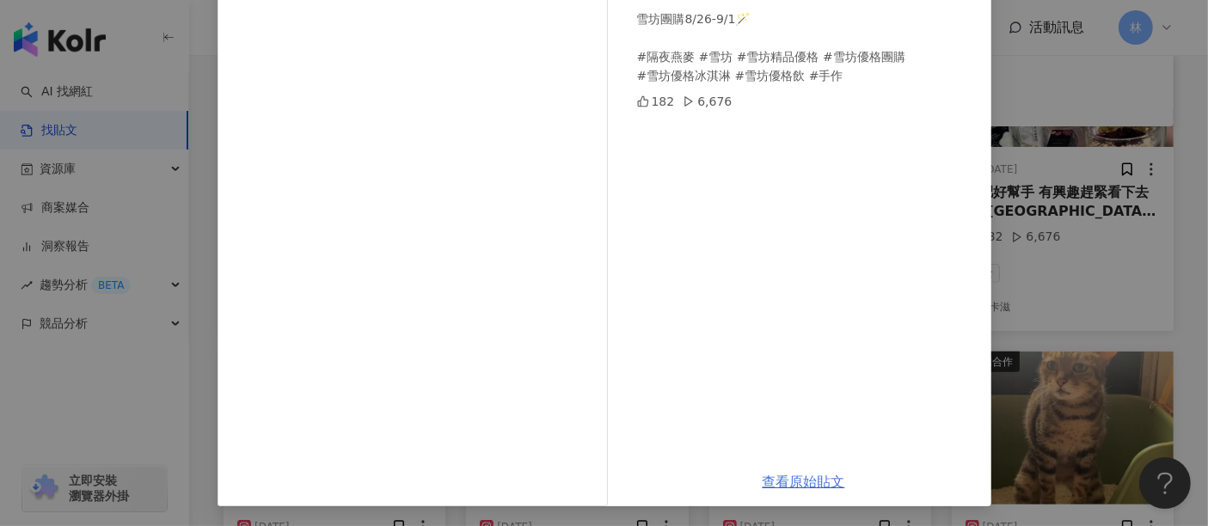
click at [800, 490] on link "查看原始貼文" at bounding box center [803, 482] width 83 height 16
click at [1052, 202] on div "卡滋 [DATE] 30秒一道簡單無負擔的早餐完成☑️、 隔夜燕麥是減肥好幫手 有興趣趕緊看下去🥣 雪坊團購8/26-9/1🪄 #隔夜燕麥 #雪坊 #雪坊精品…" at bounding box center [604, 263] width 1208 height 526
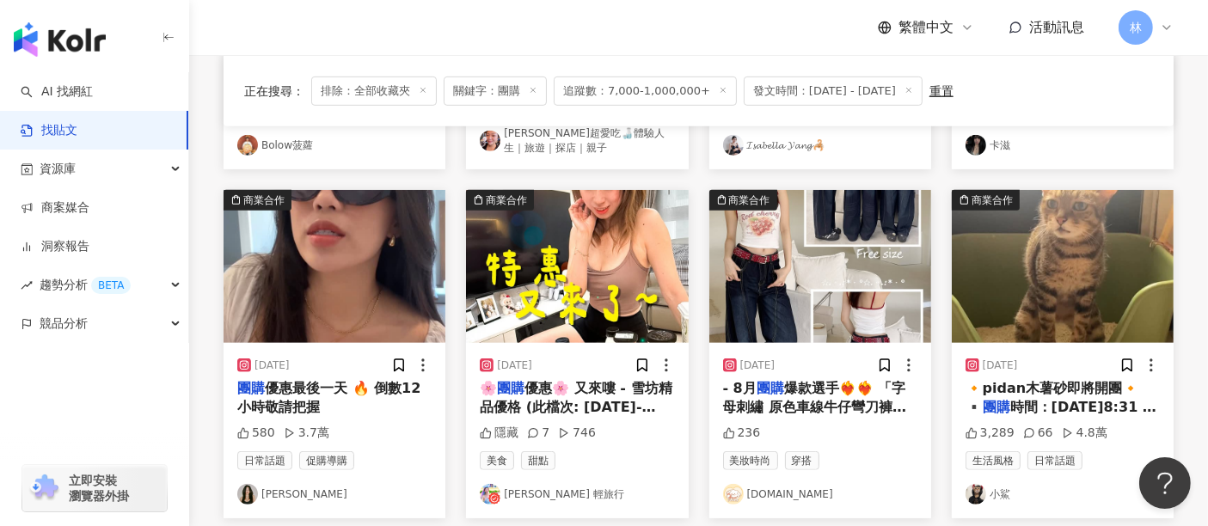
scroll to position [842, 0]
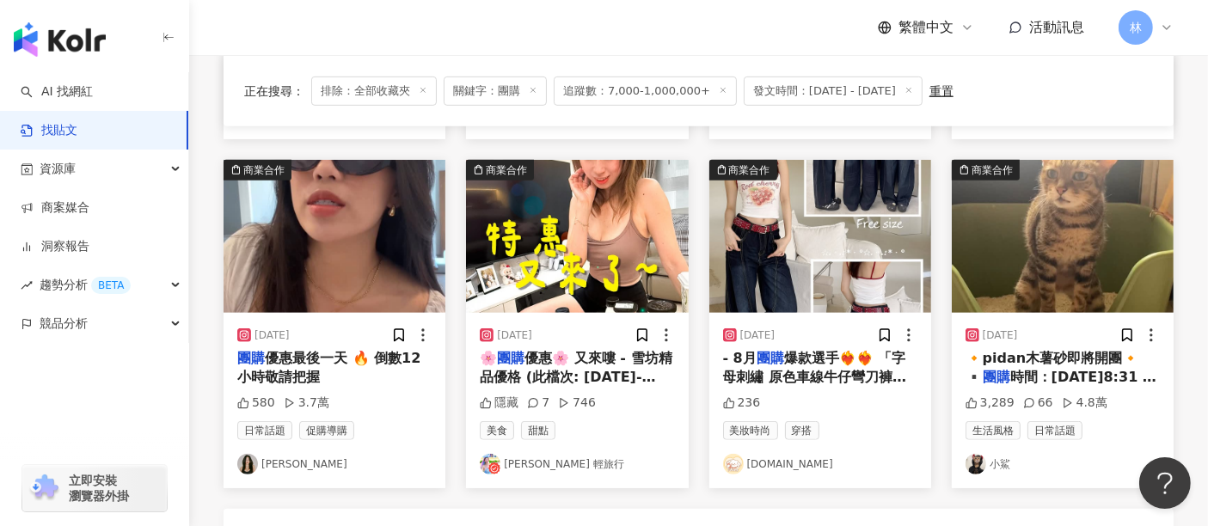
click at [374, 234] on img at bounding box center [334, 236] width 222 height 153
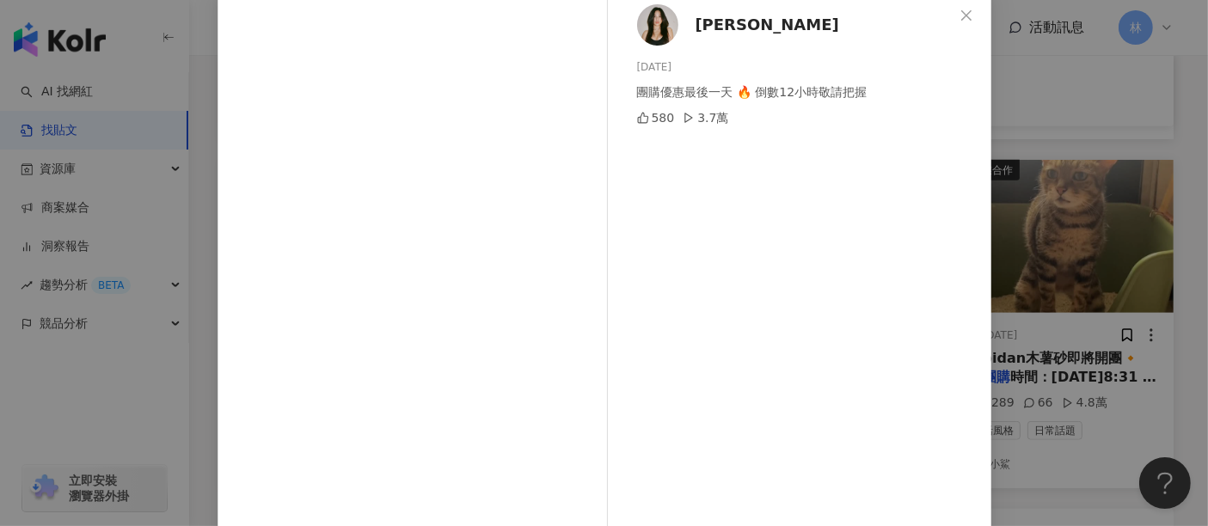
scroll to position [244, 0]
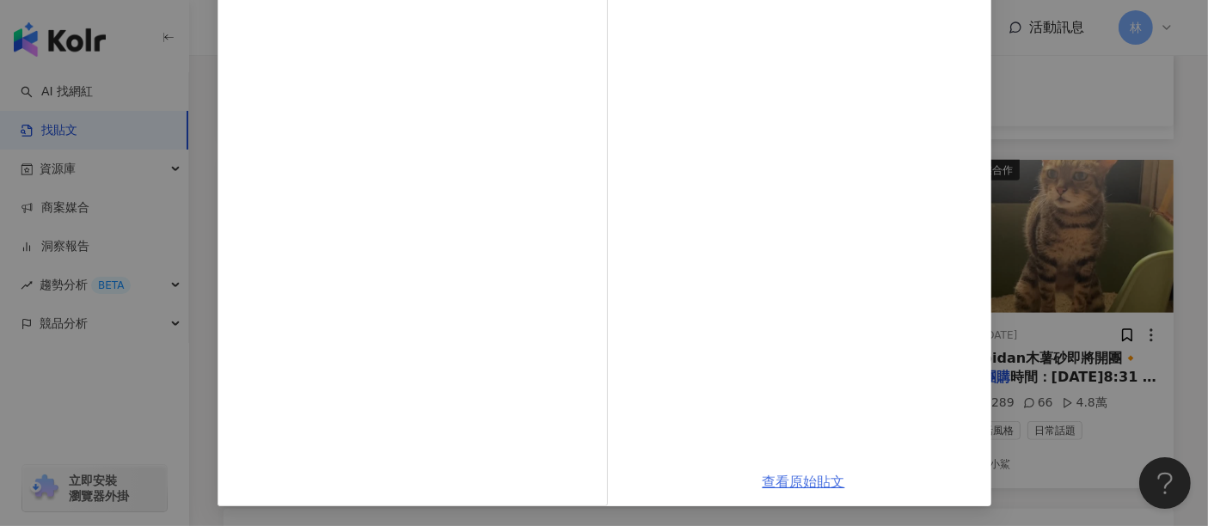
click at [764, 482] on link "查看原始貼文" at bounding box center [803, 482] width 83 height 16
click at [1074, 230] on div "[PERSON_NAME] [DATE] 團購優惠最後一天 🔥 倒數12小時敬請把握 580 3.7萬 查看原始貼文" at bounding box center [604, 263] width 1208 height 526
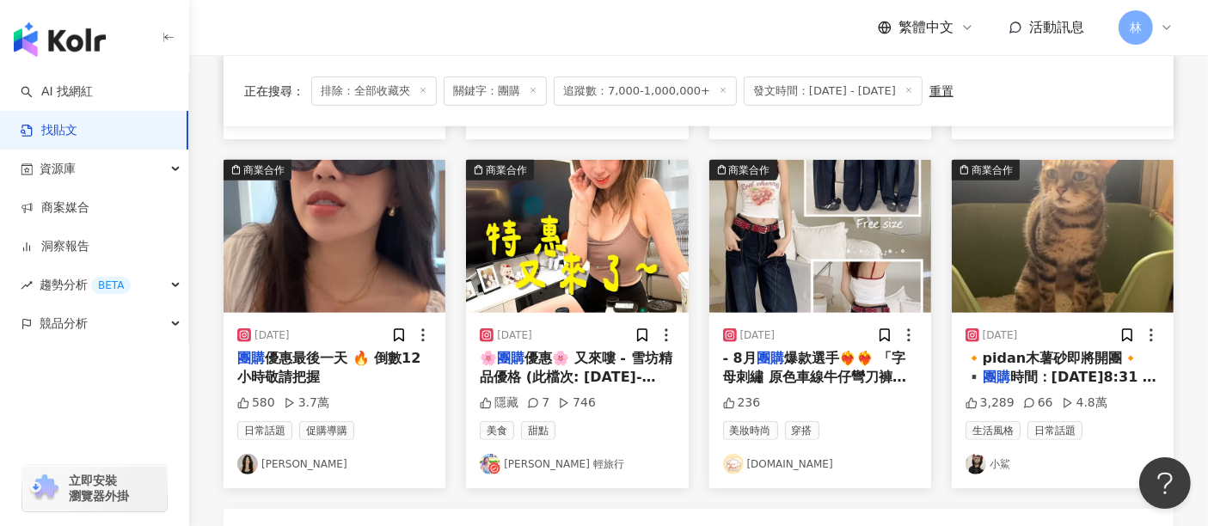
click at [610, 222] on img at bounding box center [577, 236] width 222 height 153
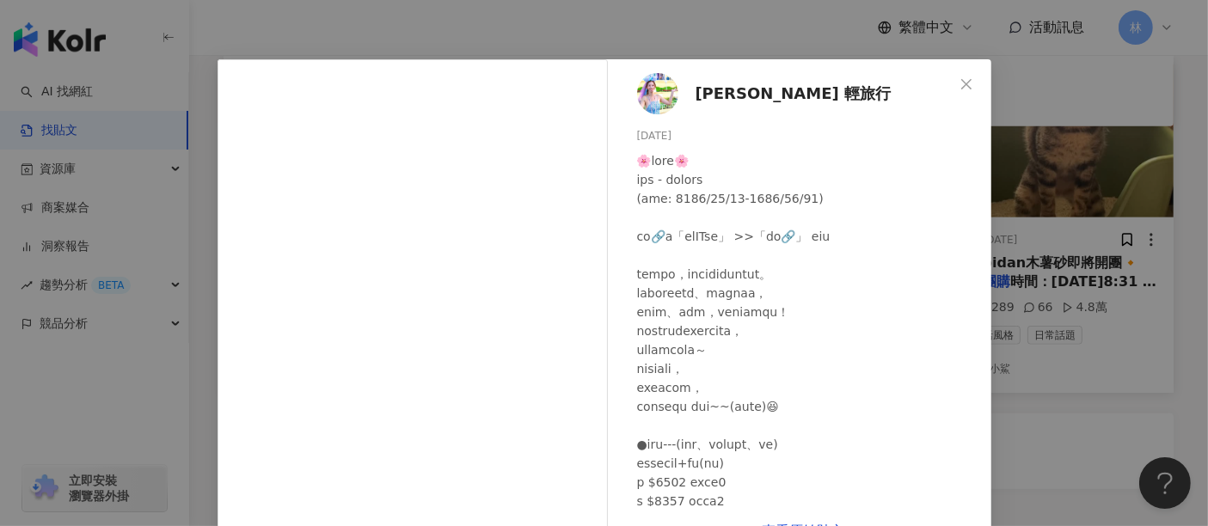
scroll to position [0, 0]
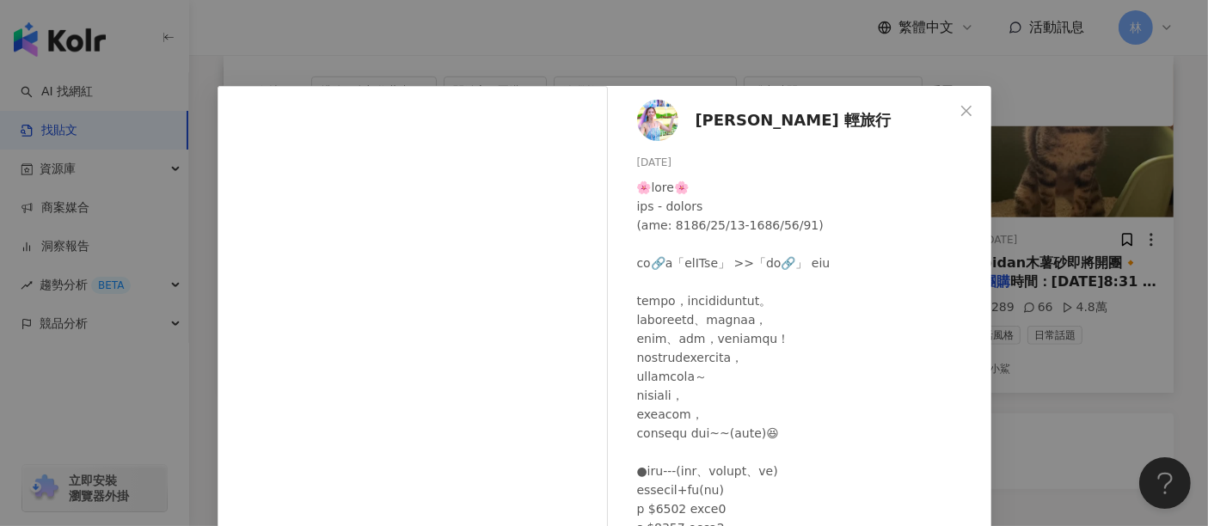
click at [1036, 197] on div "[PERSON_NAME] 輕旅行 [DATE] 隱藏 7 746 查看原始貼文" at bounding box center [604, 263] width 1208 height 526
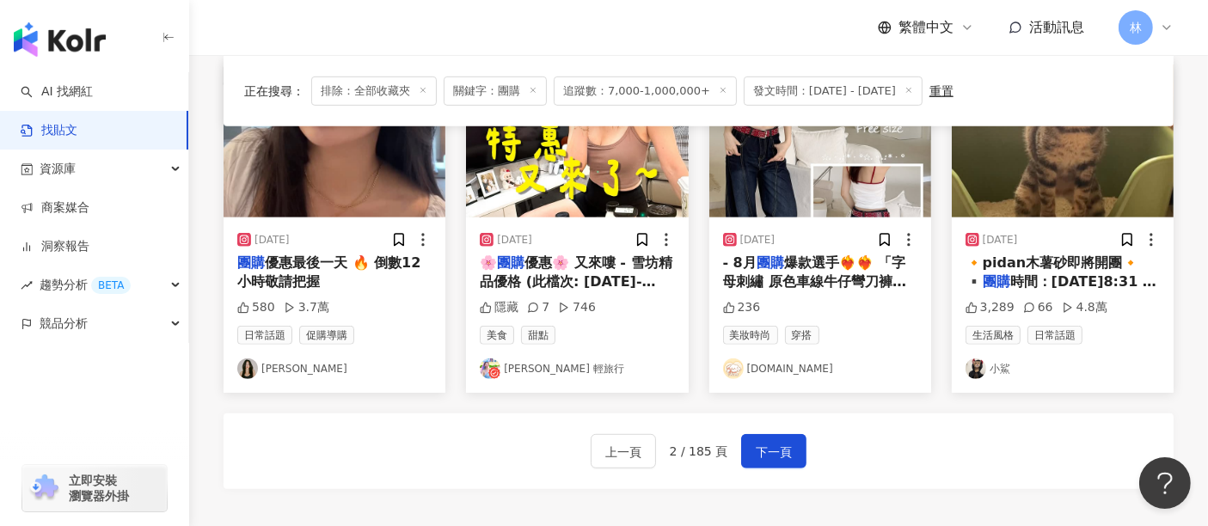
scroll to position [842, 0]
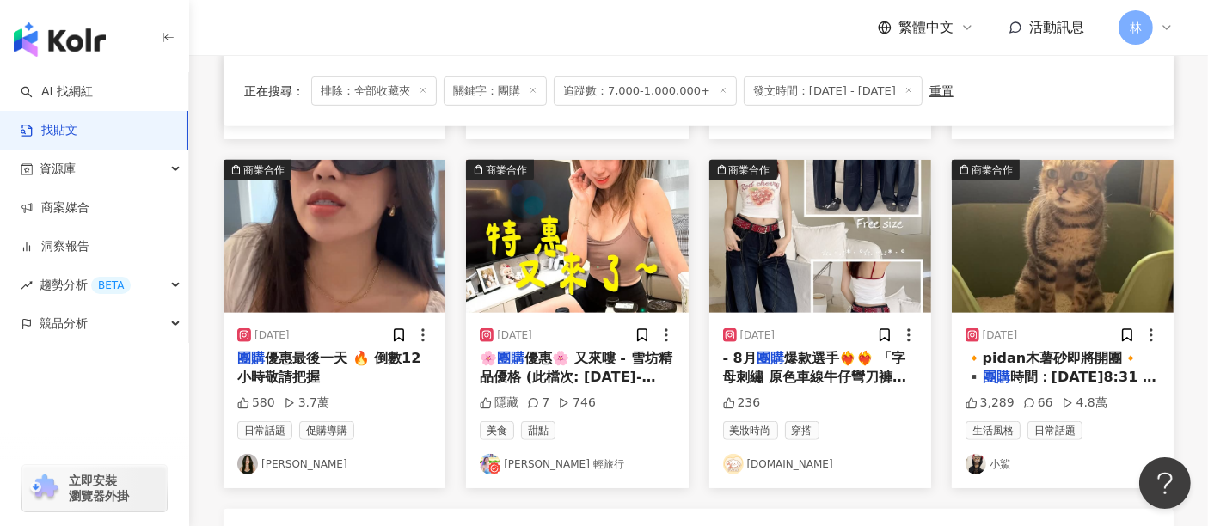
click at [1066, 227] on img at bounding box center [1063, 236] width 222 height 153
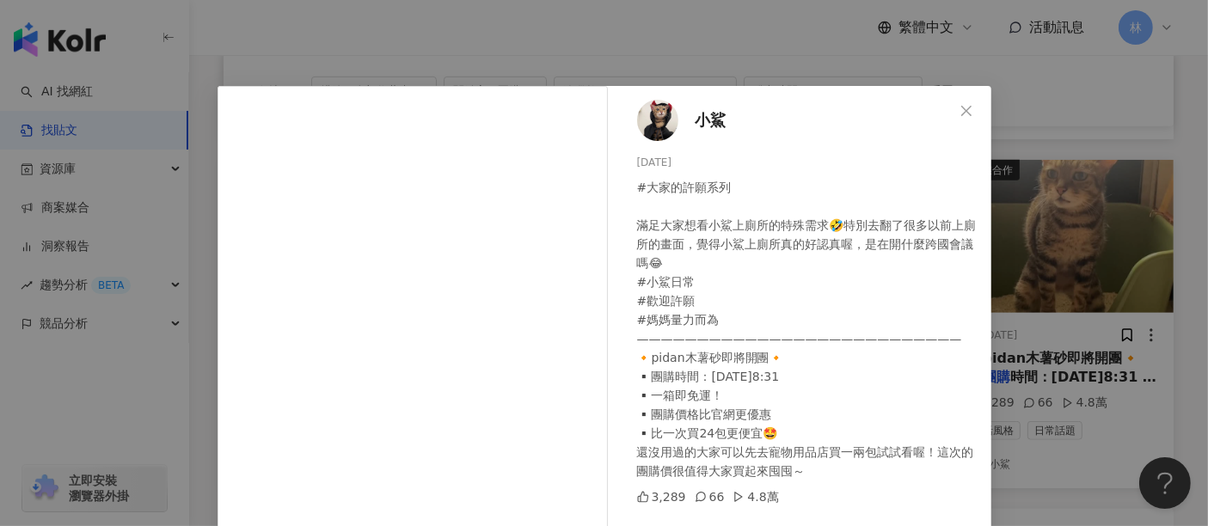
click at [1066, 227] on div "小鯊 [DATE] #大家的許願系列 滿足大家想看小鯊上廁所的特殊需求🤣特別去翻了很多以前上廁所的畫面，覺得小鯊上廁所真的好認真喔，是在開什麼跨國會議嗎😂 #…" at bounding box center [604, 263] width 1208 height 526
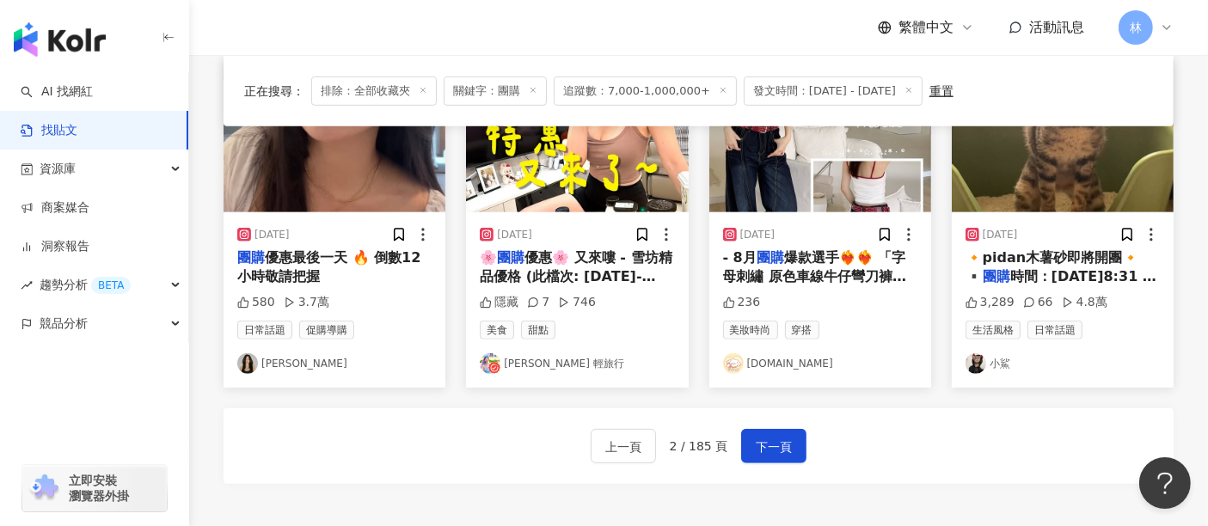
scroll to position [1129, 0]
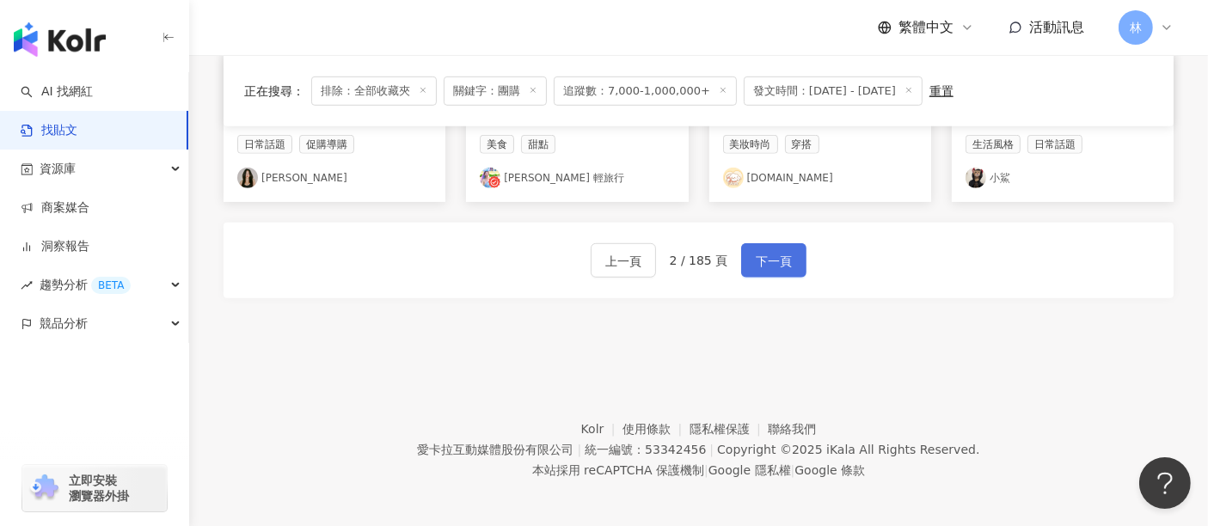
click at [774, 264] on span "下一頁" at bounding box center [774, 261] width 36 height 21
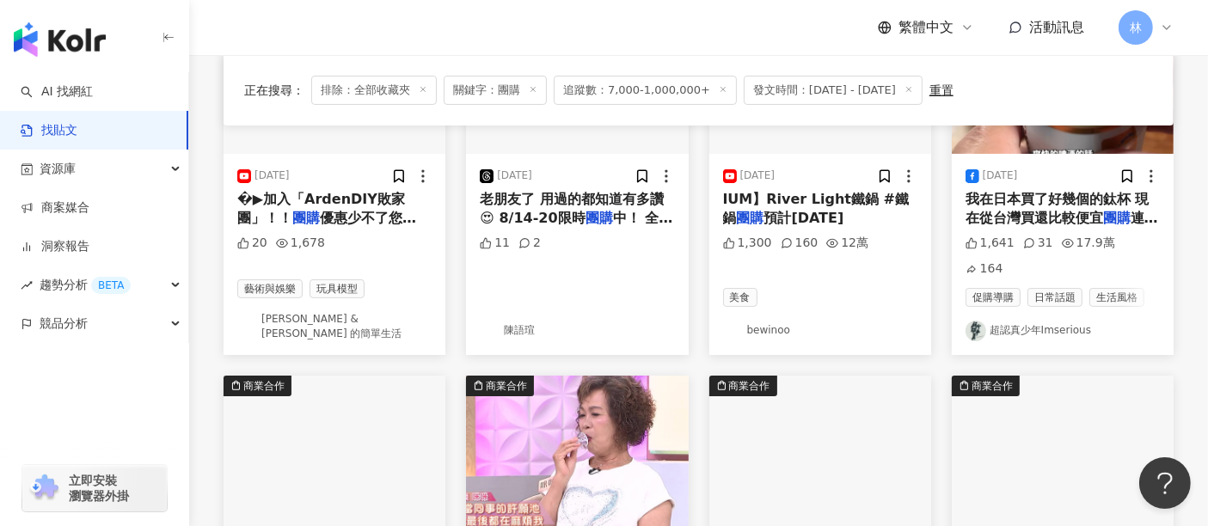
scroll to position [265, 0]
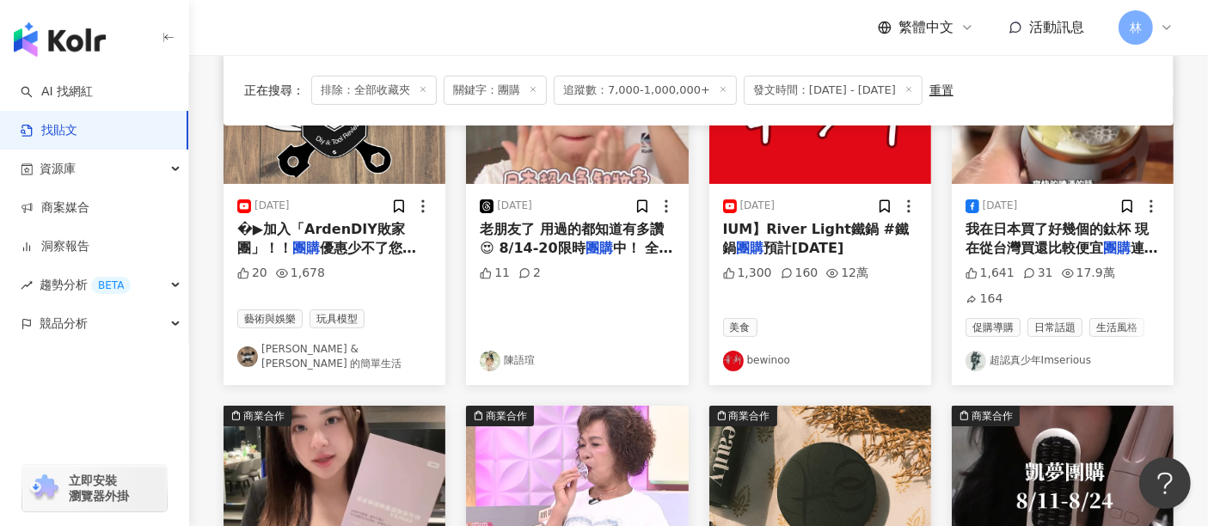
click at [346, 174] on img at bounding box center [334, 107] width 222 height 153
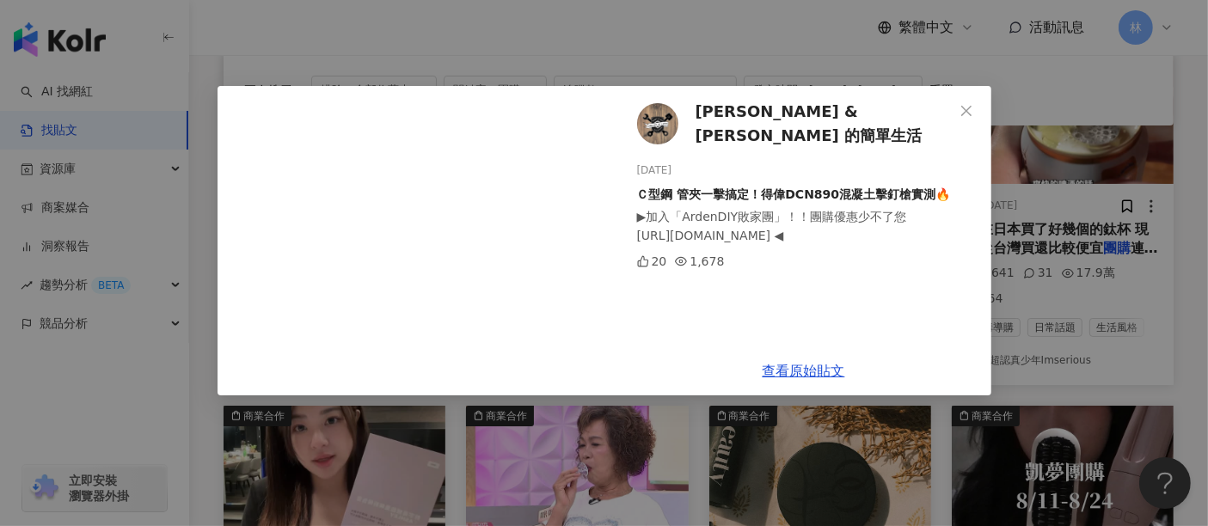
click at [1056, 160] on div "[PERSON_NAME] & [PERSON_NAME] 的簡單生活 [DATE] Ｃ型鋼 管夾一擊搞定！得偉DCN890混凝土擊釘槍實測🔥 ▶︎加入「Ar…" at bounding box center [604, 263] width 1208 height 526
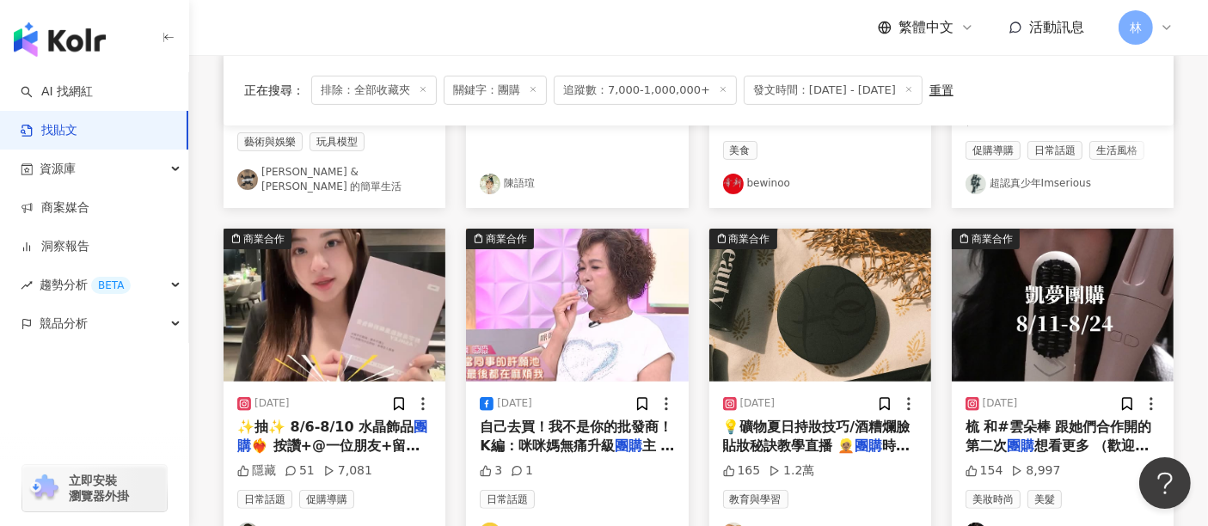
scroll to position [552, 0]
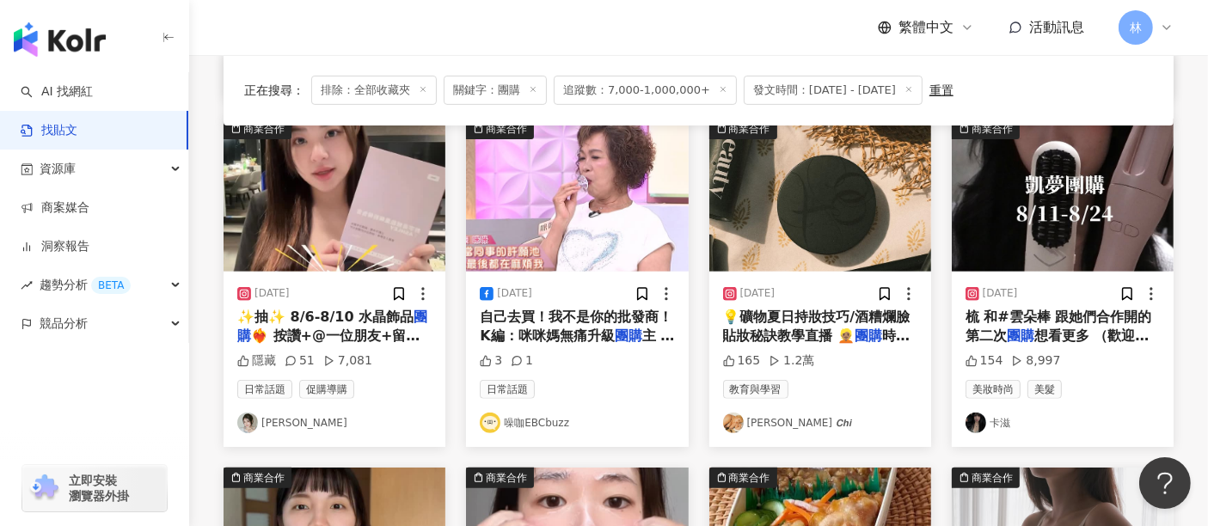
click at [351, 205] on img at bounding box center [334, 195] width 222 height 153
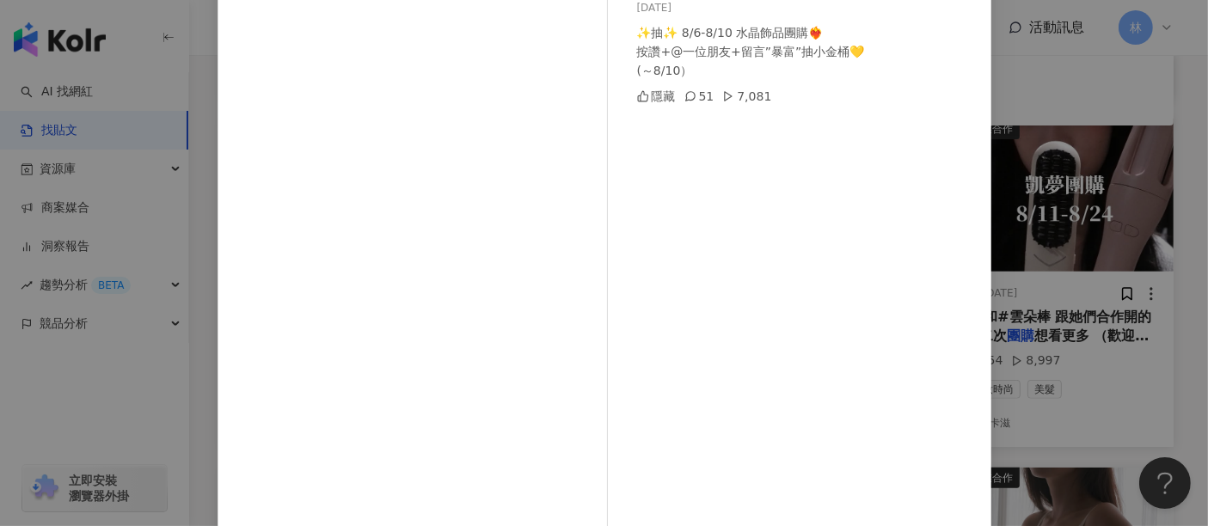
scroll to position [223, 0]
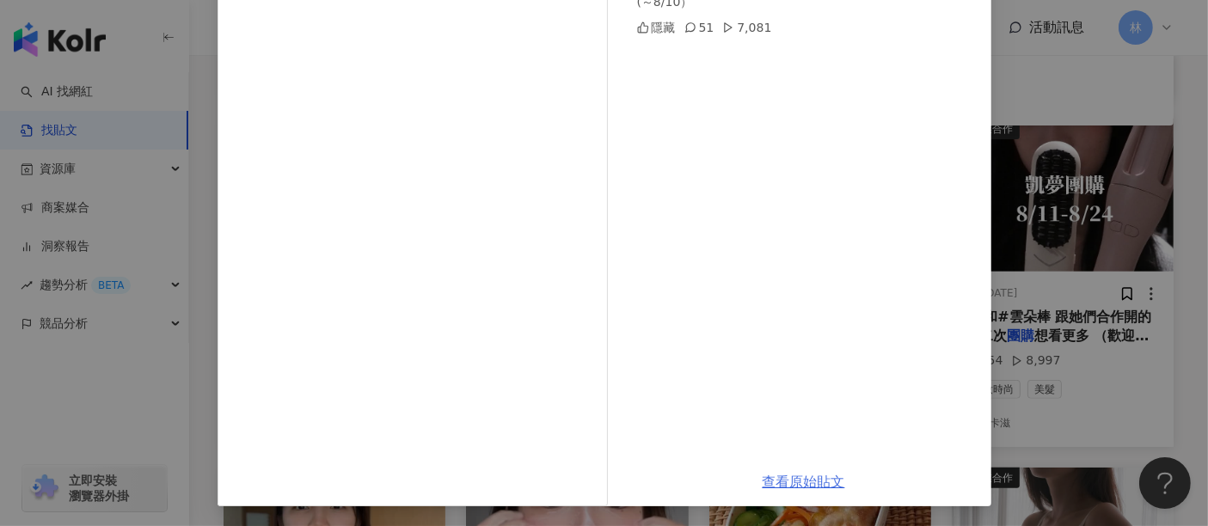
click at [801, 474] on link "查看原始貼文" at bounding box center [803, 482] width 83 height 16
click at [1067, 352] on div "艾許 [DATE] ✨抽✨ 8/6-8/10 水晶飾品團購❤️‍🔥 按讚+@一位朋友+留言”暴富”抽小金桶💛 (～8/10） 隱藏 51 7,081 查看原始…" at bounding box center [604, 263] width 1208 height 526
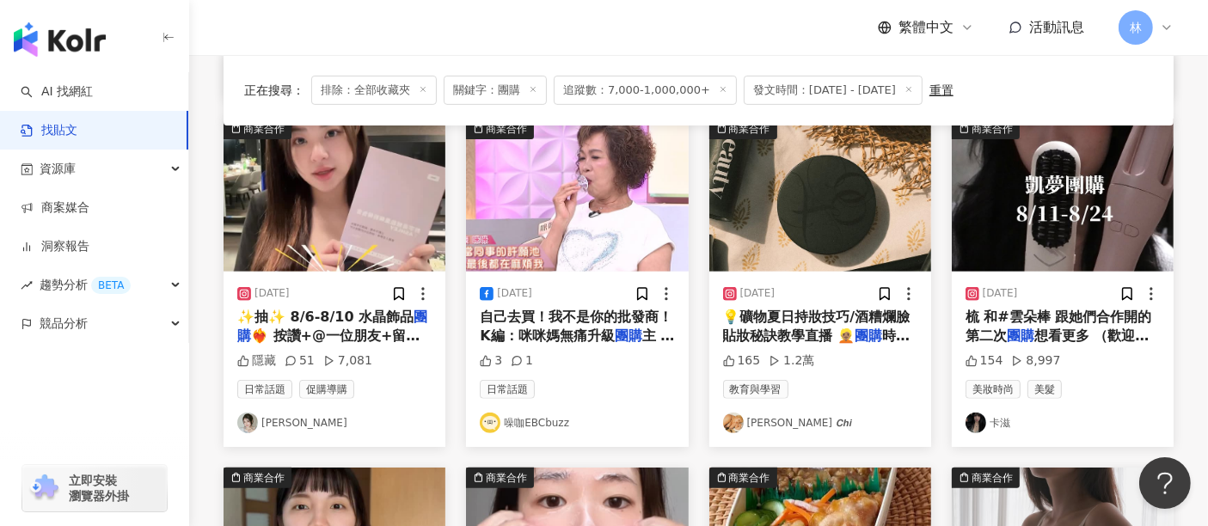
click at [859, 212] on img at bounding box center [820, 195] width 222 height 153
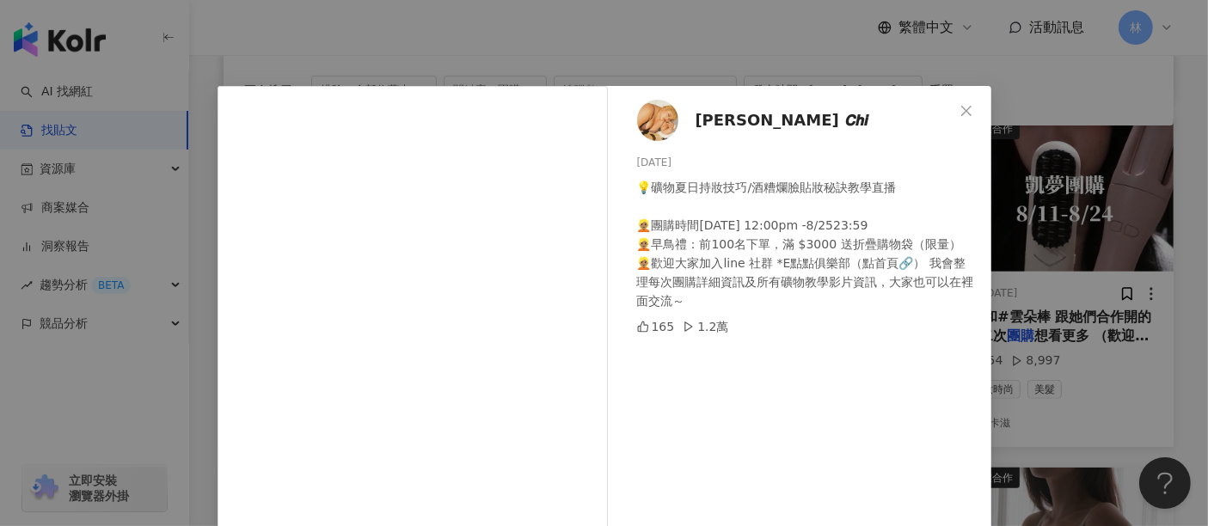
scroll to position [244, 0]
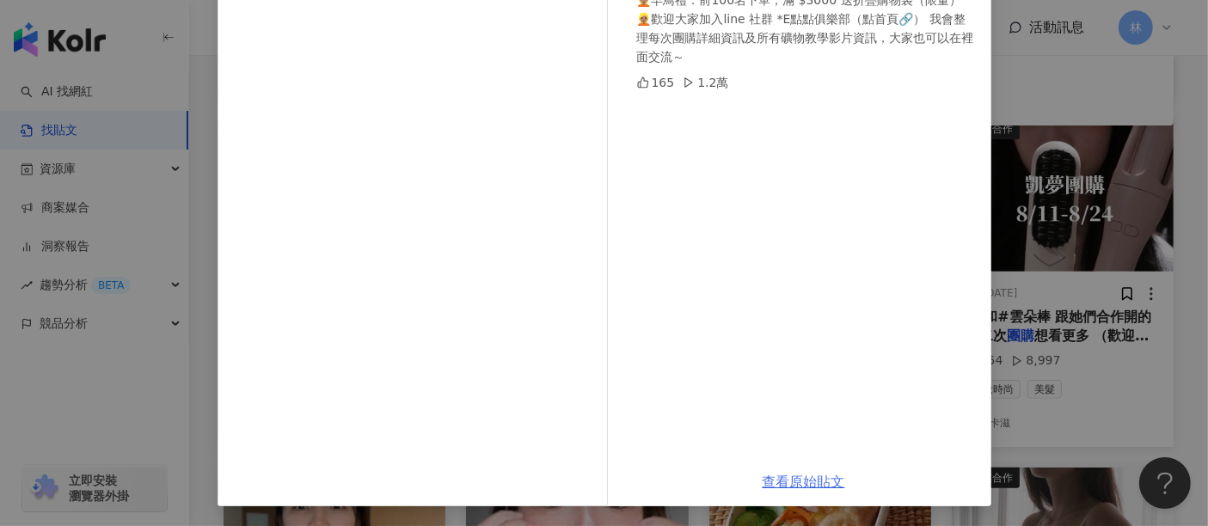
click at [808, 485] on link "查看原始貼文" at bounding box center [803, 482] width 83 height 16
click at [1050, 163] on div "[PERSON_NAME] 𝘾𝙝𝙞 [DATE] 💡礦物夏日持妝技巧/酒糟爛臉貼妝秘訣教學直播 👱🏽團購時間[DATE] 12:00pm -8/2523:59…" at bounding box center [604, 263] width 1208 height 526
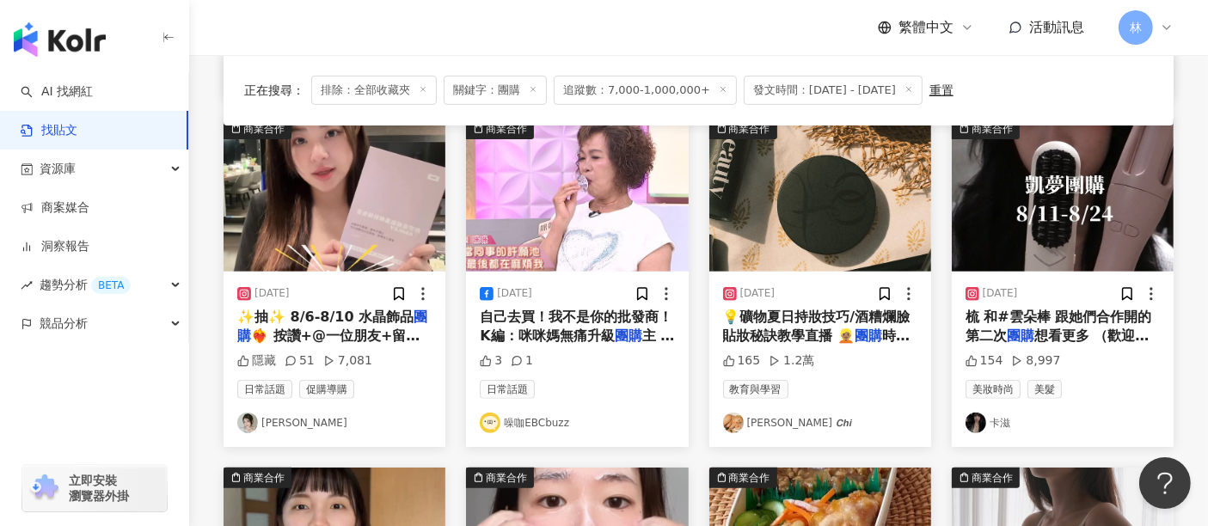
click at [1050, 163] on img at bounding box center [1063, 195] width 222 height 153
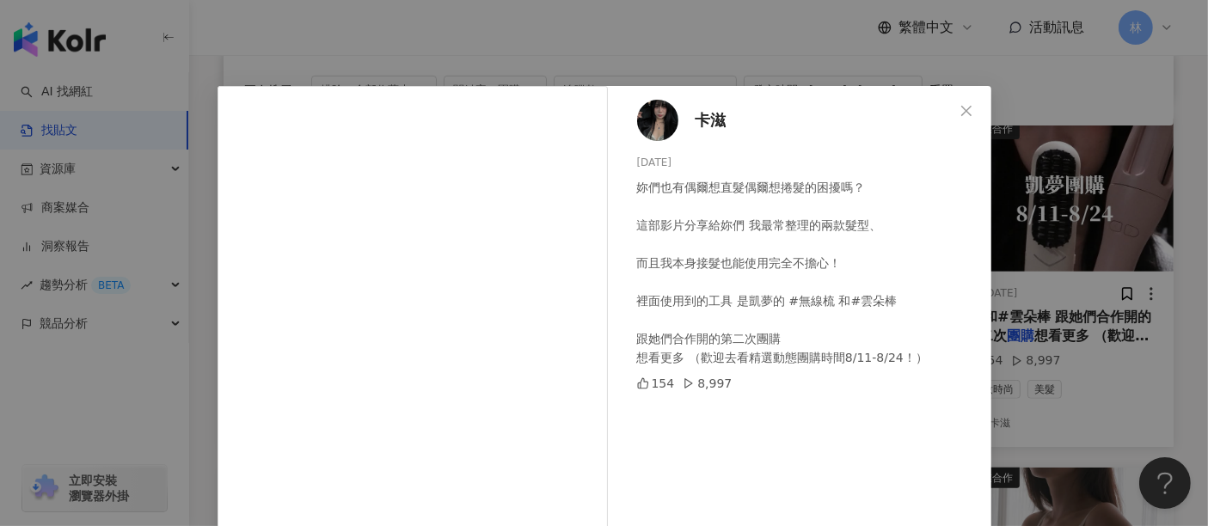
click at [1101, 228] on div "卡滋 [DATE] 妳們也有偶爾想直髮偶爾想捲髮的困擾嗎？ 這部影片分享給妳們 我最常整理的兩款髮型、 而且我本身接髮也能使用完全不擔心！ 裡面使用到的工具 …" at bounding box center [604, 263] width 1208 height 526
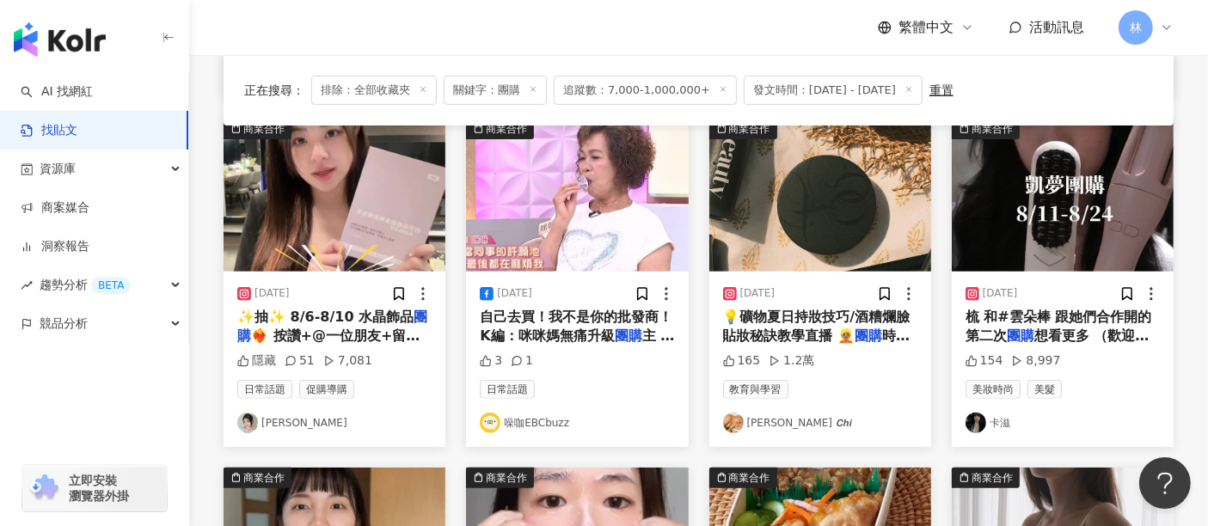
scroll to position [838, 0]
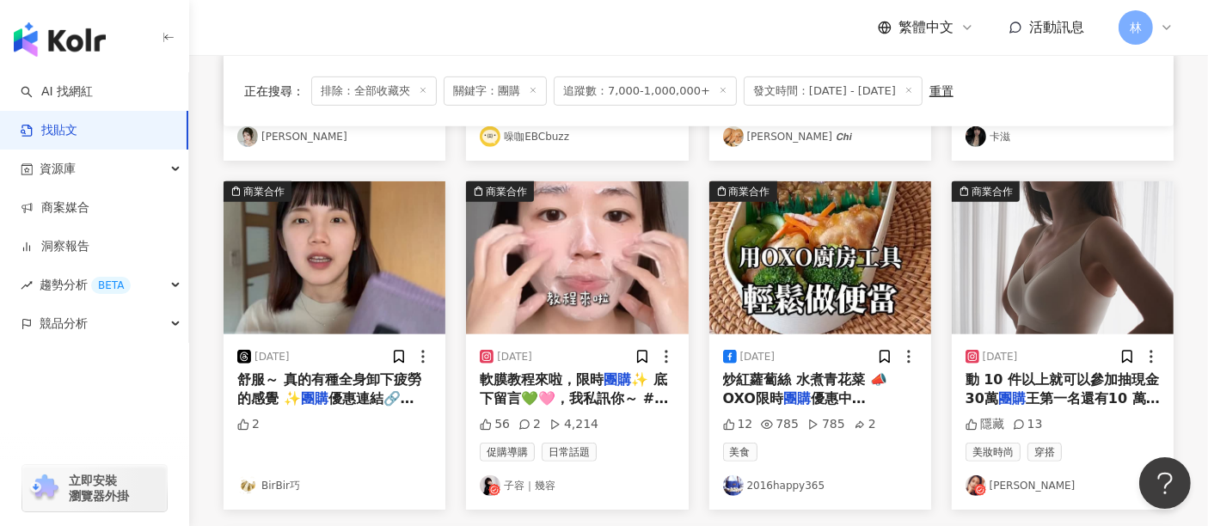
click at [325, 243] on img at bounding box center [334, 257] width 222 height 153
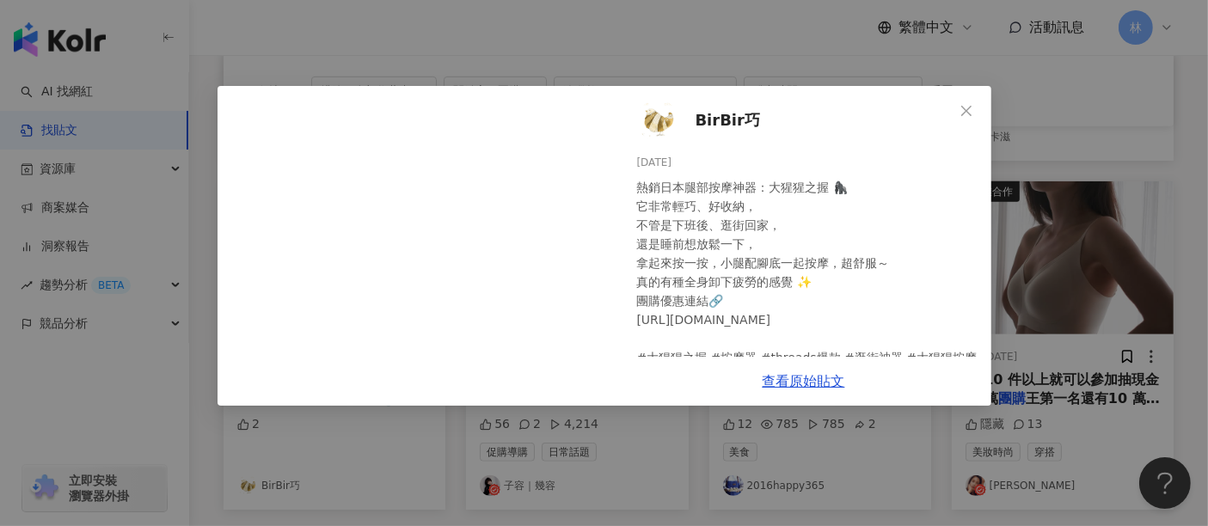
click at [1054, 217] on div "BirBir巧 [DATE] 熱銷日本腿部按摩神器：大猩猩之握 🦍 它非常輕巧、好收納， 不管是下班後、逛街回家， 還是睡前想放鬆一下， 拿起來按一按，小腿配…" at bounding box center [604, 263] width 1208 height 526
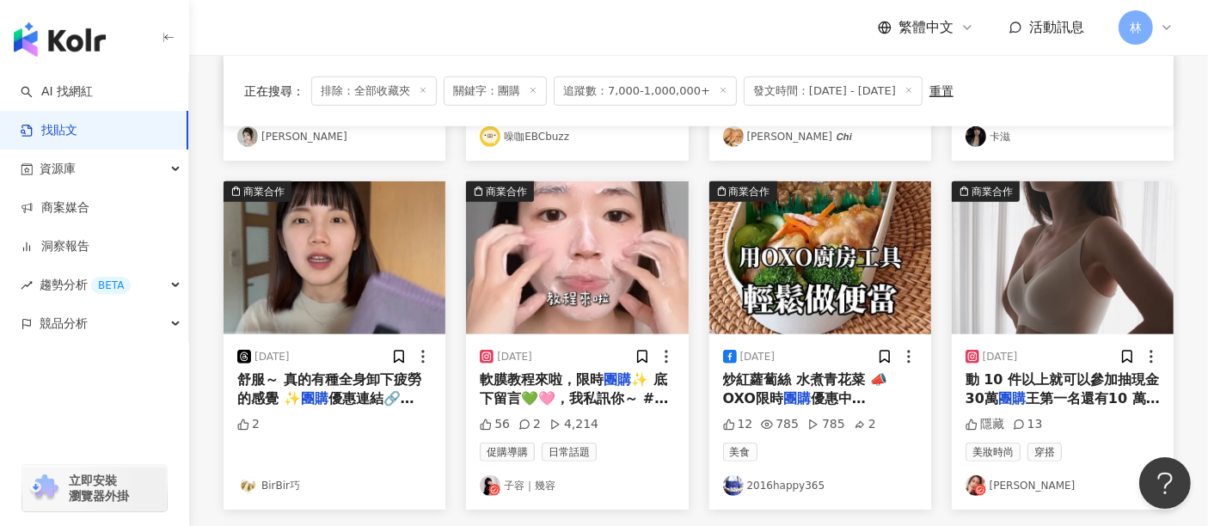
click at [585, 215] on img at bounding box center [577, 257] width 222 height 153
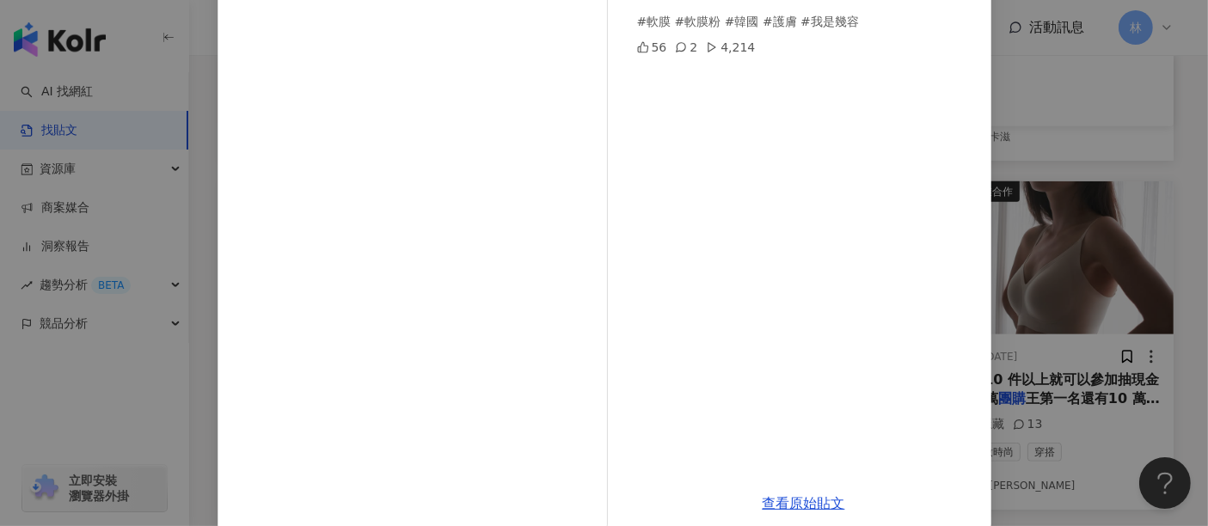
scroll to position [244, 0]
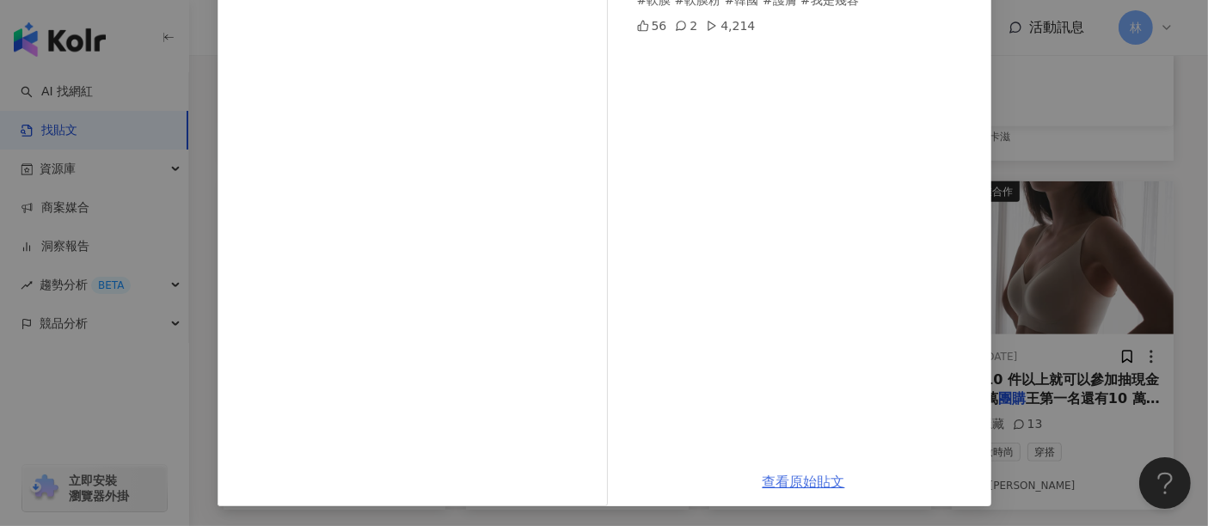
click at [803, 481] on link "查看原始貼文" at bounding box center [803, 482] width 83 height 16
click at [1065, 251] on div "子容｜幾容 [DATE] 軟膜教程來啦，限時團購✨ 底下留言💚🩷，我私訊你～ #軟膜 #軟膜粉 #韓國 #護膚 #我是幾容 56 2 4,214 查看原始貼文" at bounding box center [604, 263] width 1208 height 526
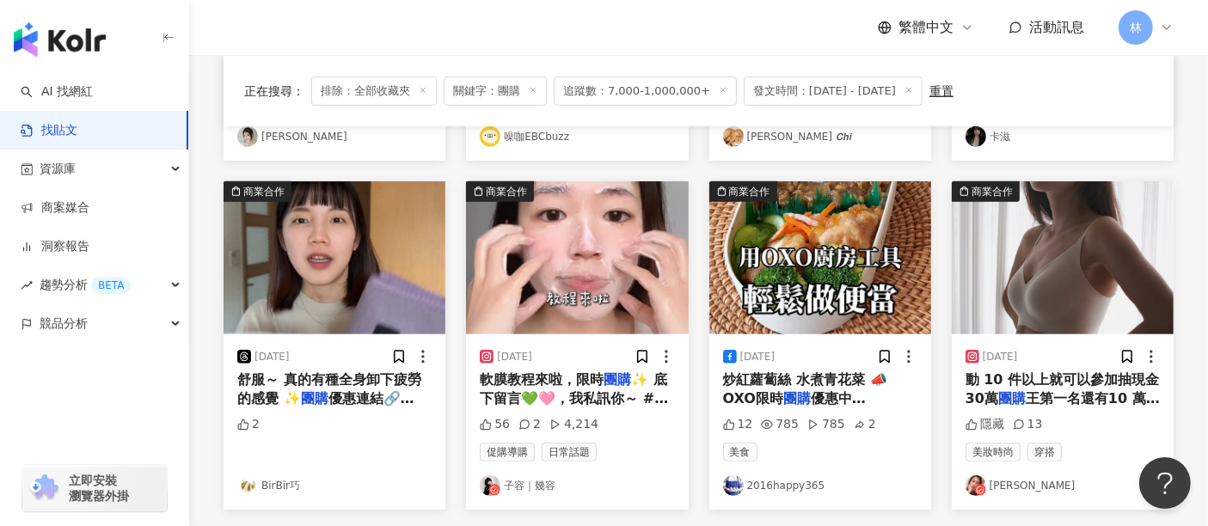
click at [1109, 217] on img at bounding box center [1063, 257] width 222 height 153
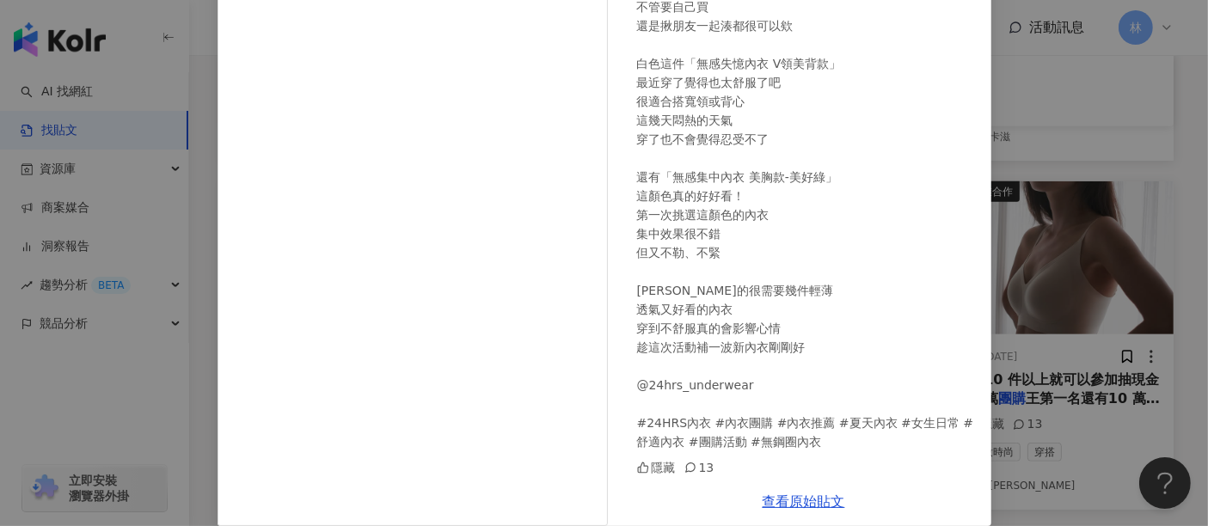
scroll to position [256, 0]
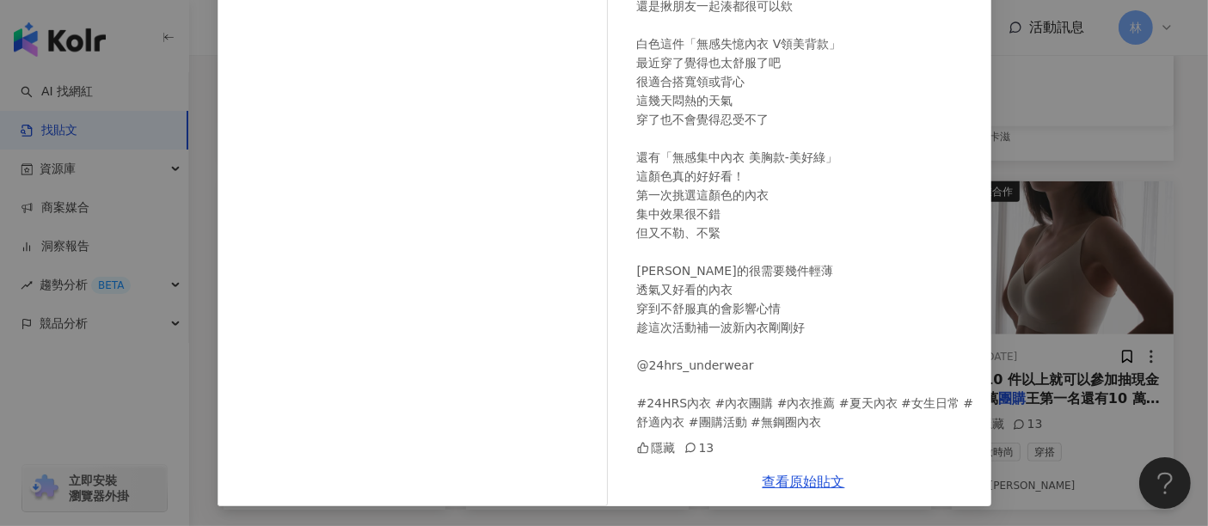
click at [1056, 251] on div "[PERSON_NAME] [PERSON_NAME] [DATE] 衣櫃滿滿 @fashionforyes_ 的內衣 8/5-8/18「團主你來當」的活動 …" at bounding box center [604, 263] width 1208 height 526
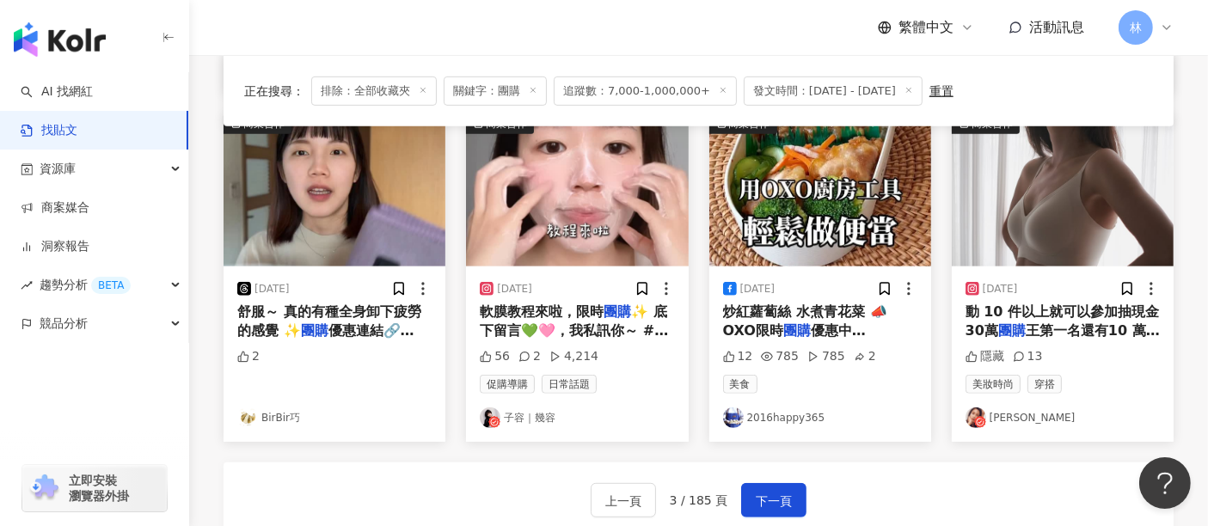
scroll to position [934, 0]
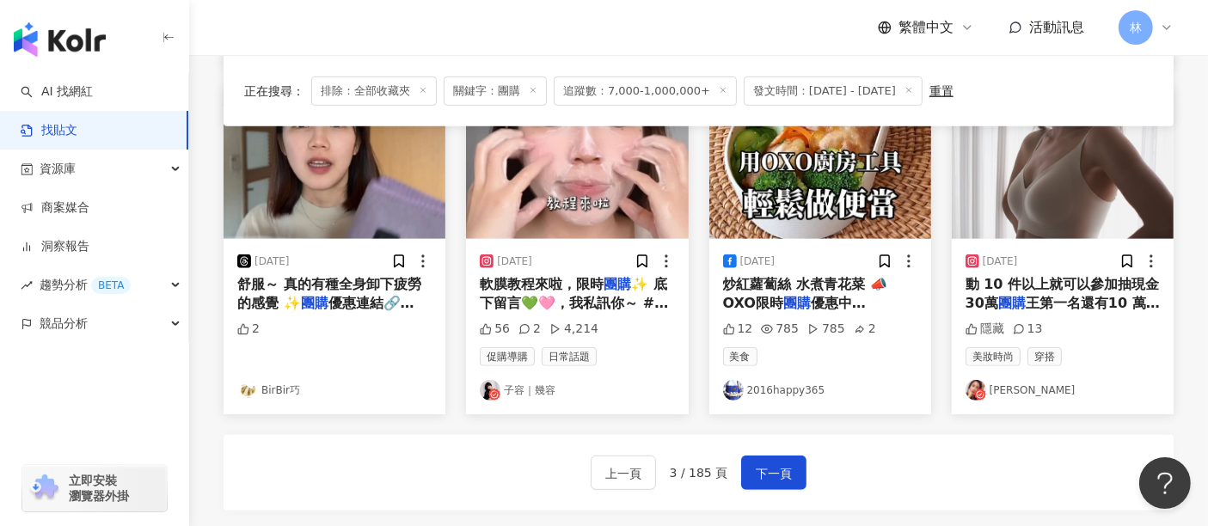
click at [1045, 170] on img at bounding box center [1063, 162] width 222 height 153
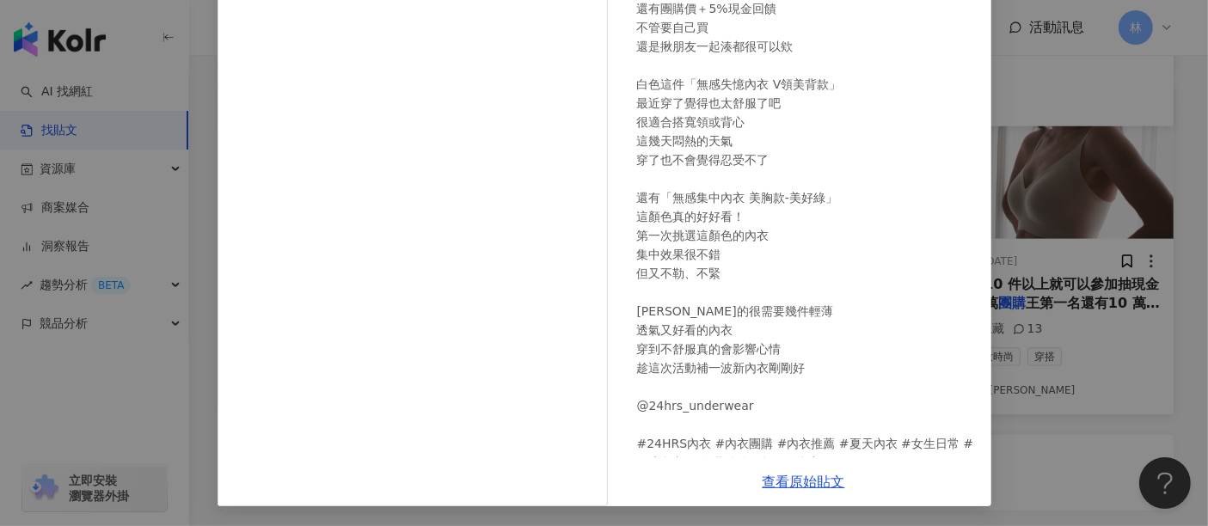
scroll to position [0, 0]
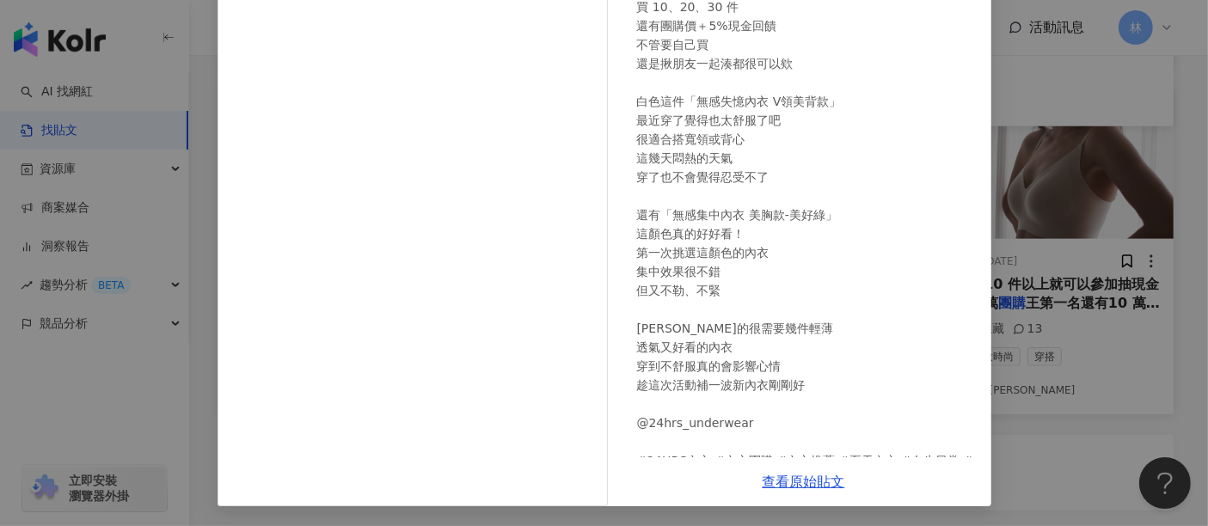
click at [960, 281] on div "[PERSON_NAME] [PERSON_NAME] [DATE] 衣櫃滿滿 @fashionforyes_ 的內衣 8/5-8/18「團主你來當」的活動 …" at bounding box center [803, 144] width 375 height 628
click at [1013, 334] on div "[PERSON_NAME] [PERSON_NAME] [DATE] 衣櫃滿滿 @fashionforyes_ 的內衣 8/5-8/18「團主你來當」的活動 …" at bounding box center [604, 263] width 1208 height 526
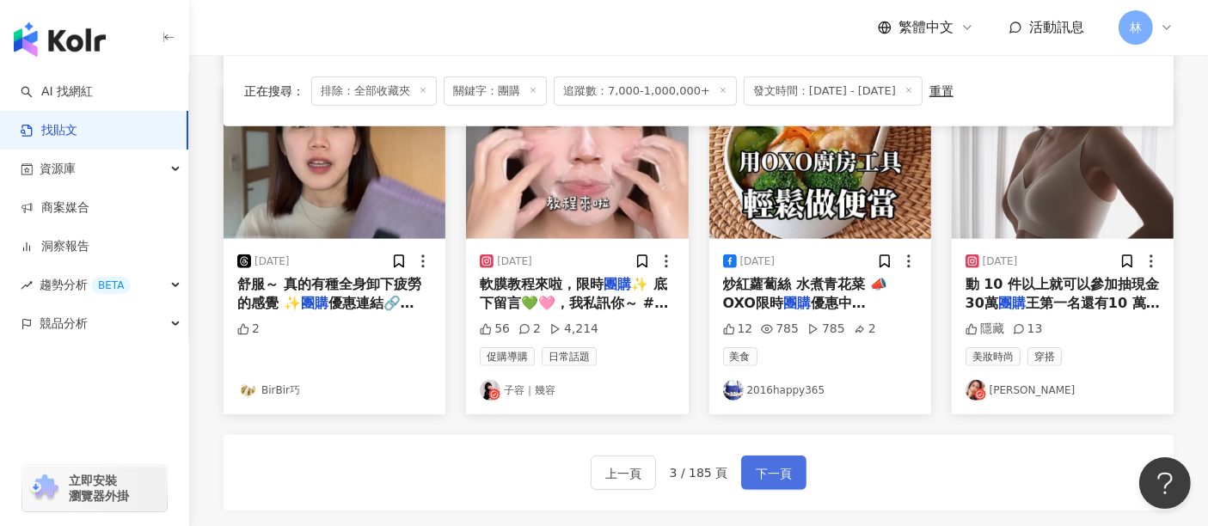
click at [776, 463] on span "下一頁" at bounding box center [774, 473] width 36 height 21
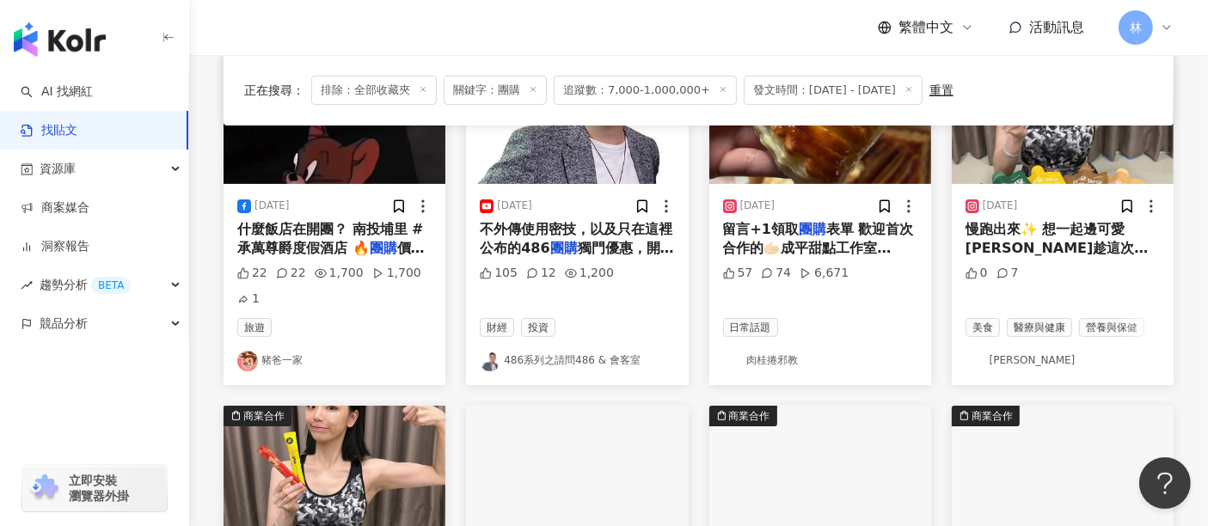
scroll to position [169, 0]
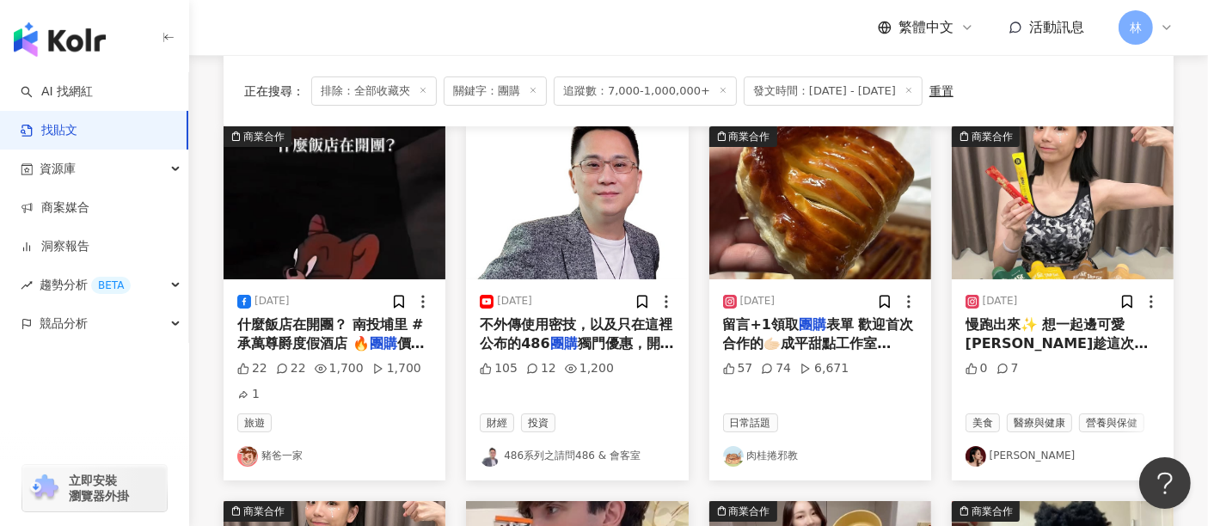
click at [390, 226] on img at bounding box center [334, 202] width 222 height 153
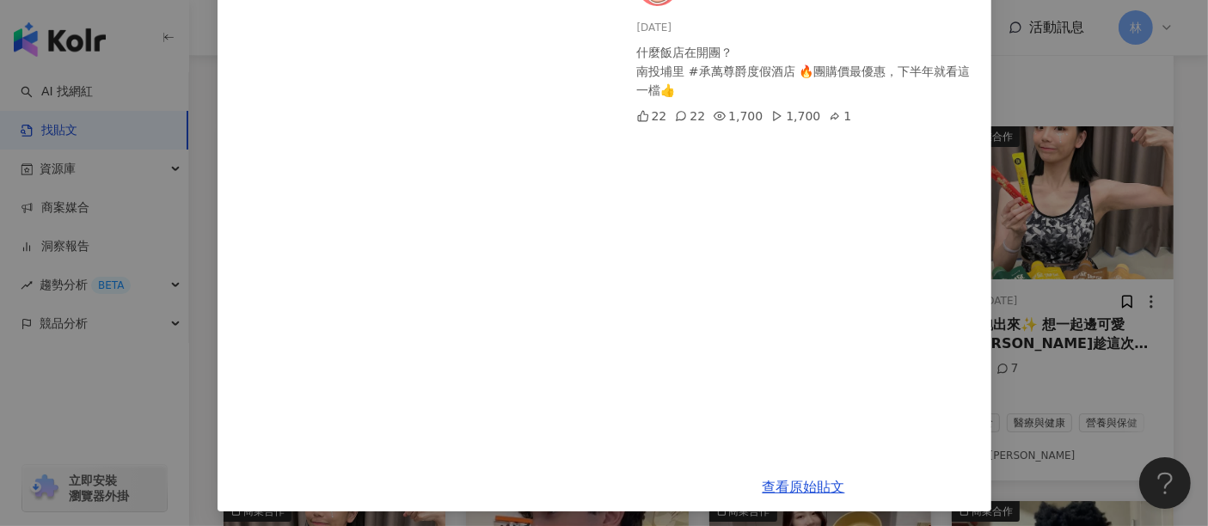
scroll to position [140, 0]
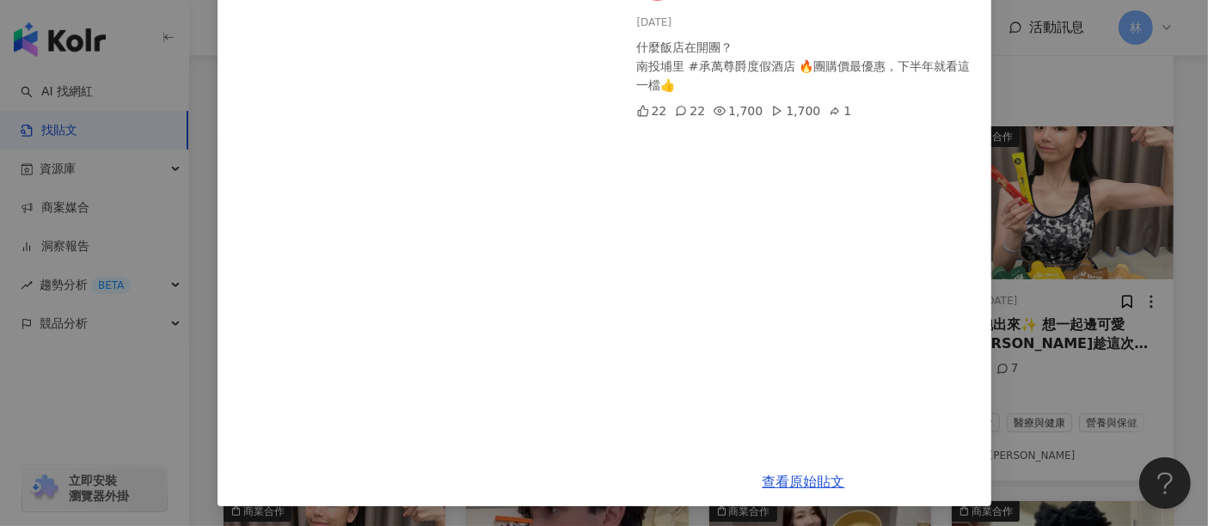
click at [801, 468] on div "查看原始貼文" at bounding box center [803, 481] width 375 height 49
click at [795, 474] on link "查看原始貼文" at bounding box center [803, 482] width 83 height 16
click at [1029, 218] on div "豬爸一家 [DATE] 什麼飯店在開團？ 南投埔里 #承萬尊爵度假酒店 🔥團購價最優惠，下半年就看這一檔👍 22 22 1,700 1,700 1 查看原始貼文" at bounding box center [604, 263] width 1208 height 526
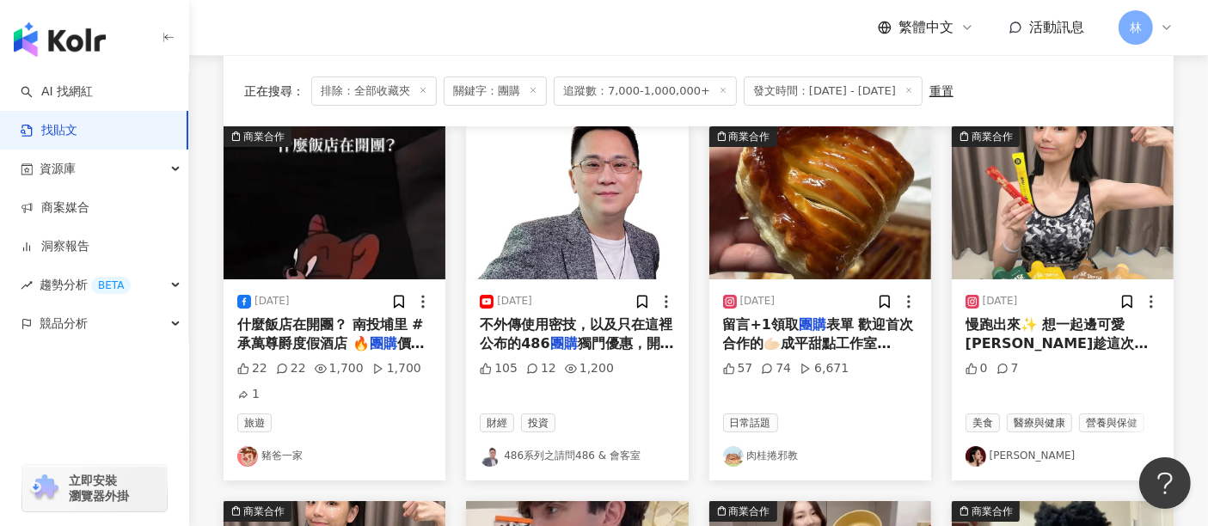
click at [1073, 195] on img at bounding box center [1063, 202] width 222 height 153
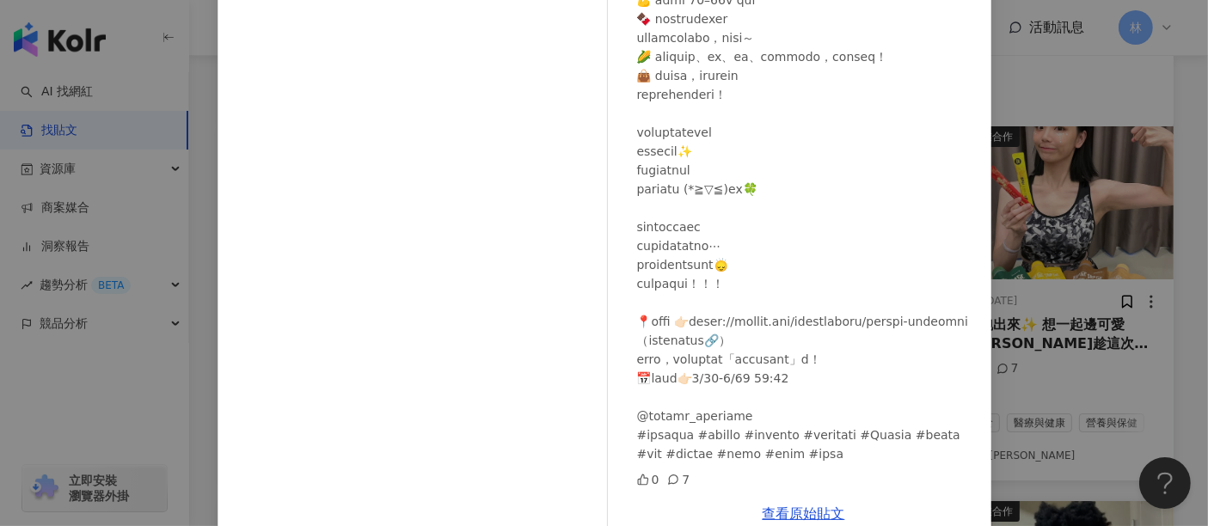
scroll to position [256, 0]
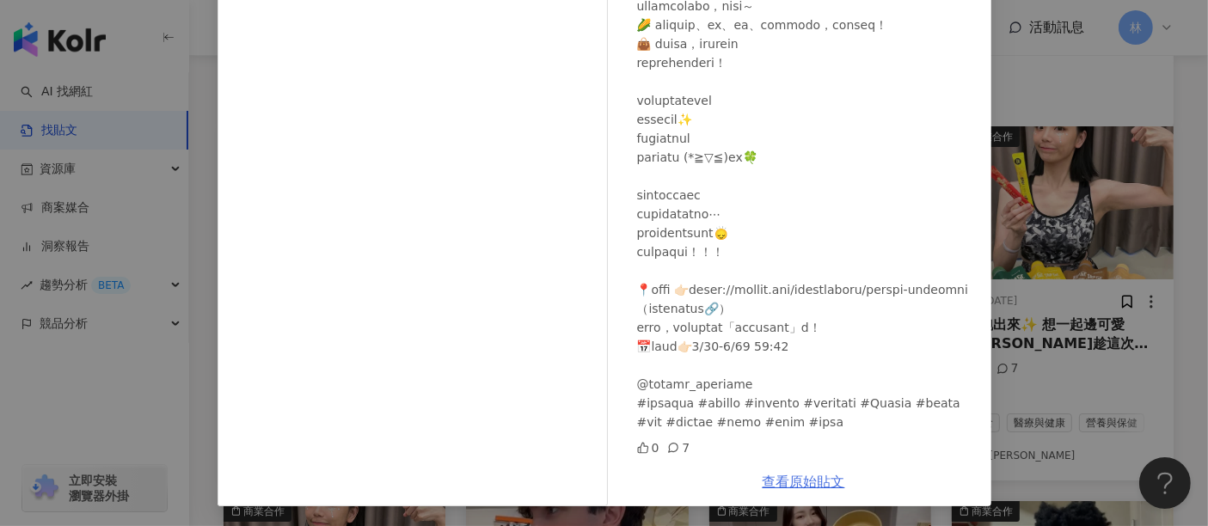
click at [783, 479] on link "查看原始貼文" at bounding box center [803, 482] width 83 height 16
click at [1058, 200] on div "[PERSON_NAME] [DATE] 0 7 查看原始貼文" at bounding box center [604, 263] width 1208 height 526
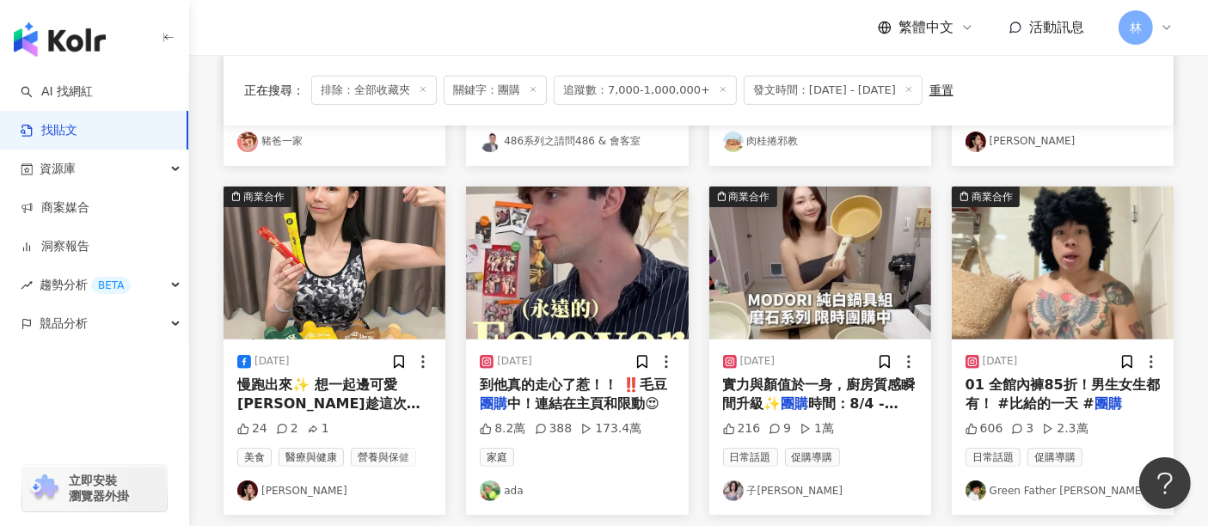
scroll to position [552, 0]
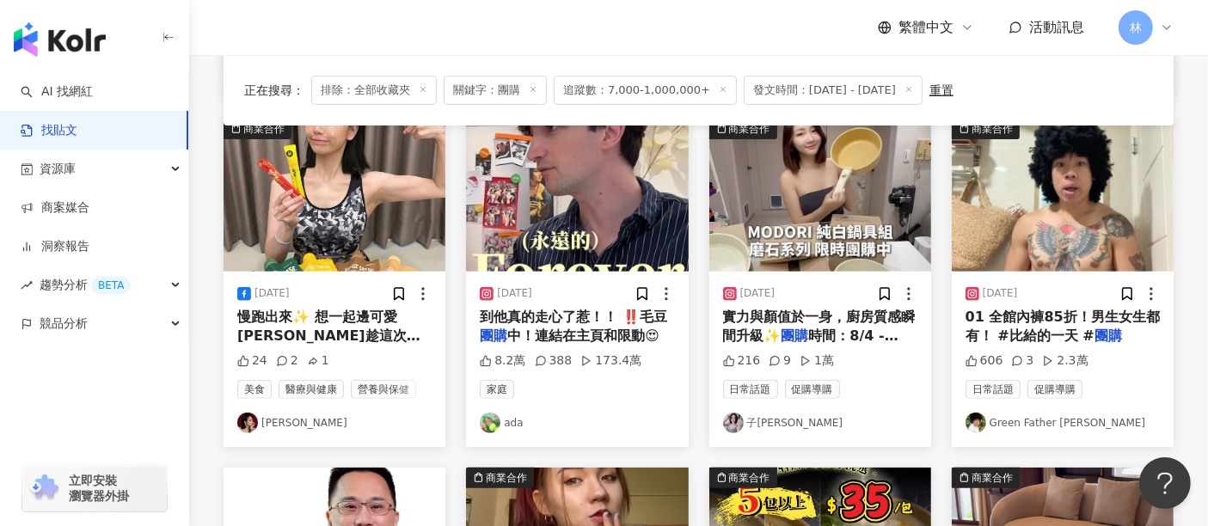
click at [556, 185] on img at bounding box center [577, 195] width 222 height 153
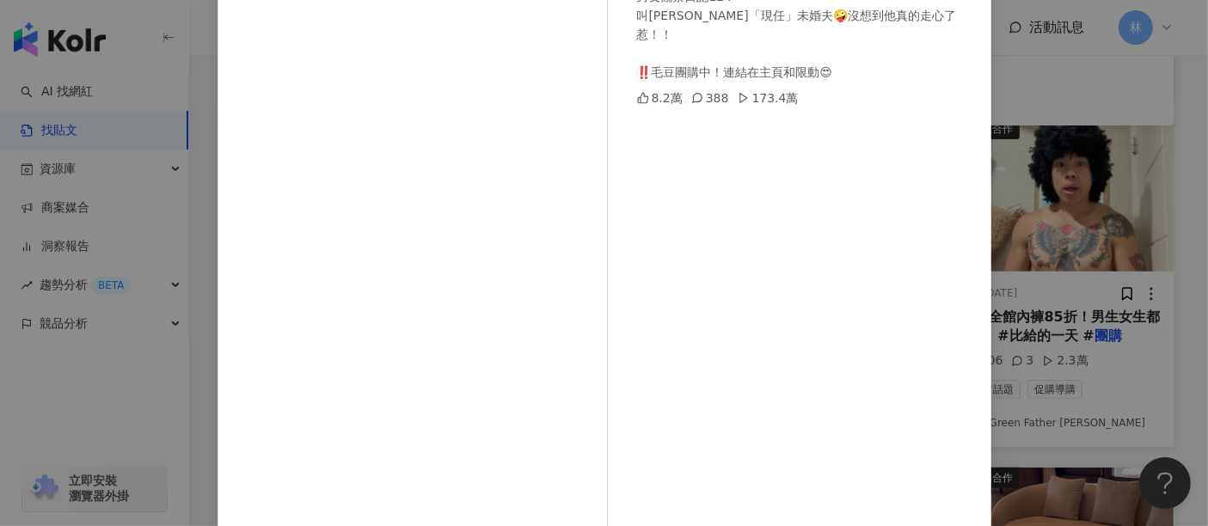
scroll to position [244, 0]
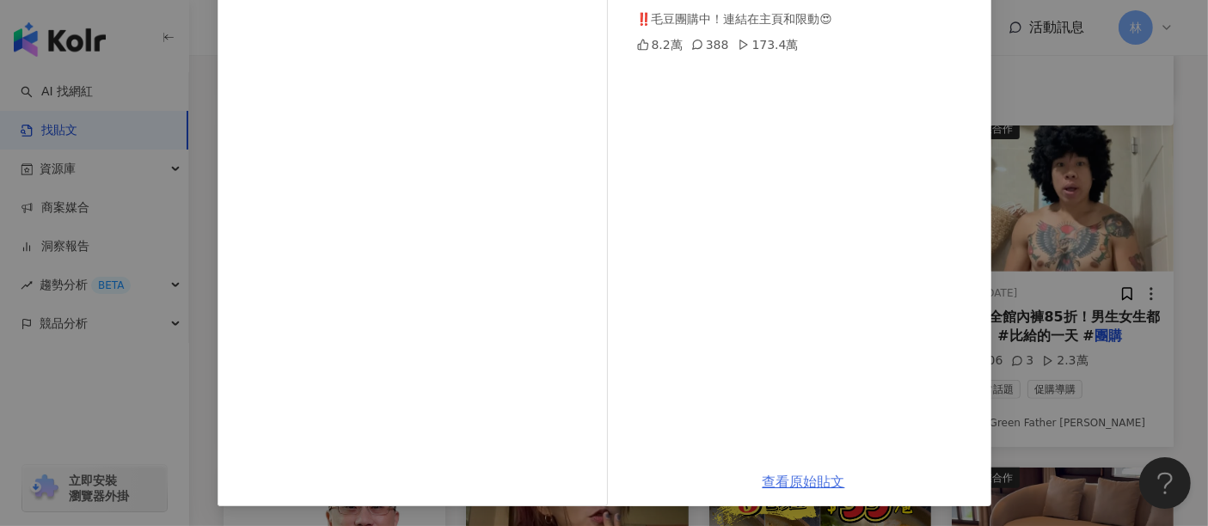
click at [804, 489] on link "查看原始貼文" at bounding box center [803, 482] width 83 height 16
click at [1079, 221] on div "ada [DATE] 男友觀察日記124 叫[PERSON_NAME]「現任」未婚夫🤪沒想到他真的走心了惹！！ ‼️毛豆團購中！連結在主頁和限動😍 8.2萬 …" at bounding box center [604, 263] width 1208 height 526
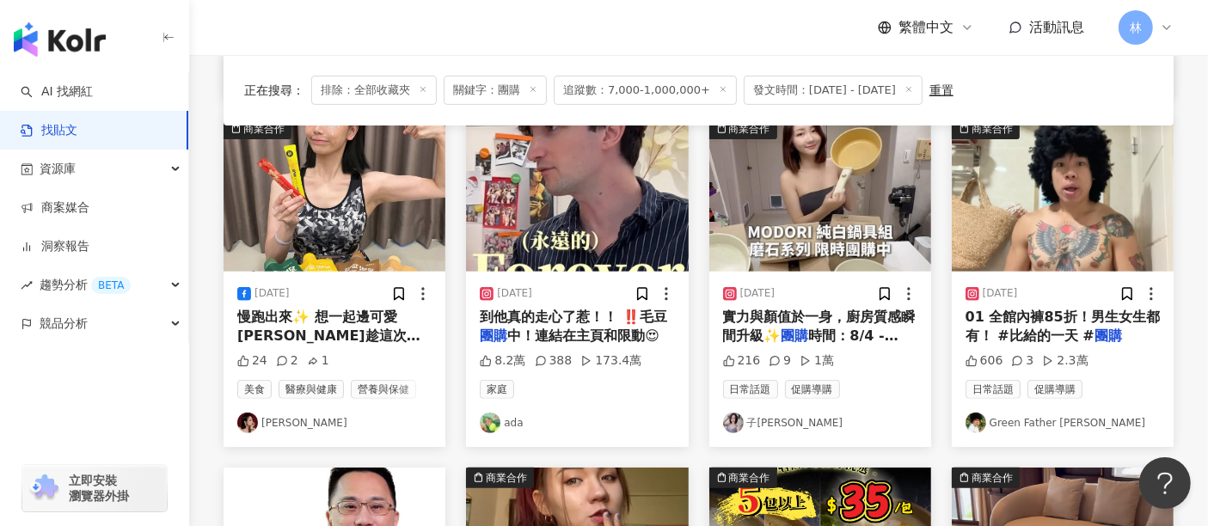
click at [1045, 207] on img at bounding box center [1063, 195] width 222 height 153
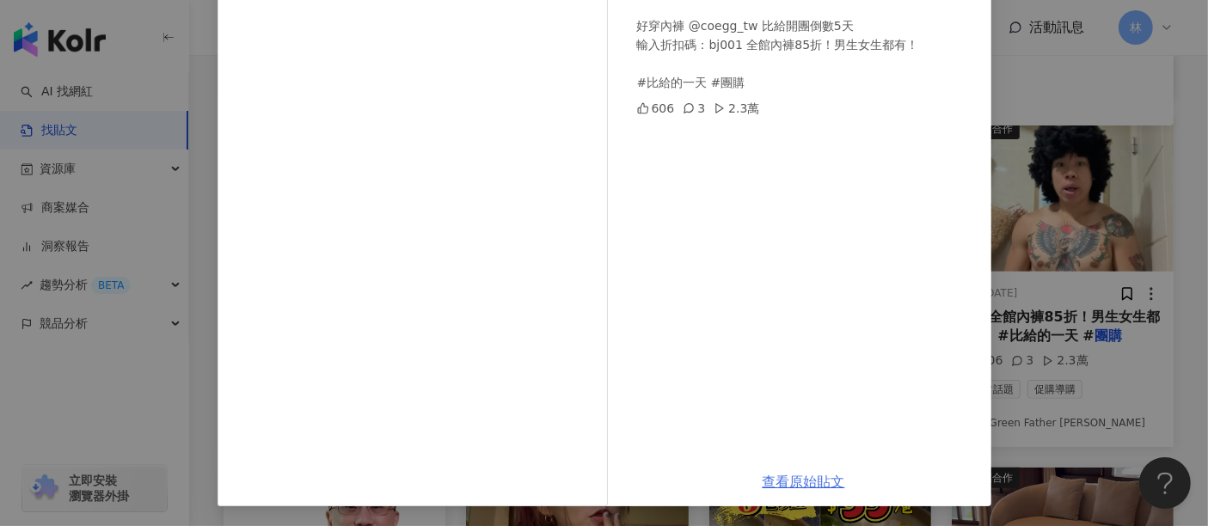
click at [783, 482] on link "查看原始貼文" at bounding box center [803, 482] width 83 height 16
click at [1034, 236] on div "Green Father [PERSON_NAME] [DATE] 台北的街頭 第138集 好穿內褲 @coegg_tw 比給開團倒數5天 輸入折扣碼：bj0…" at bounding box center [604, 263] width 1208 height 526
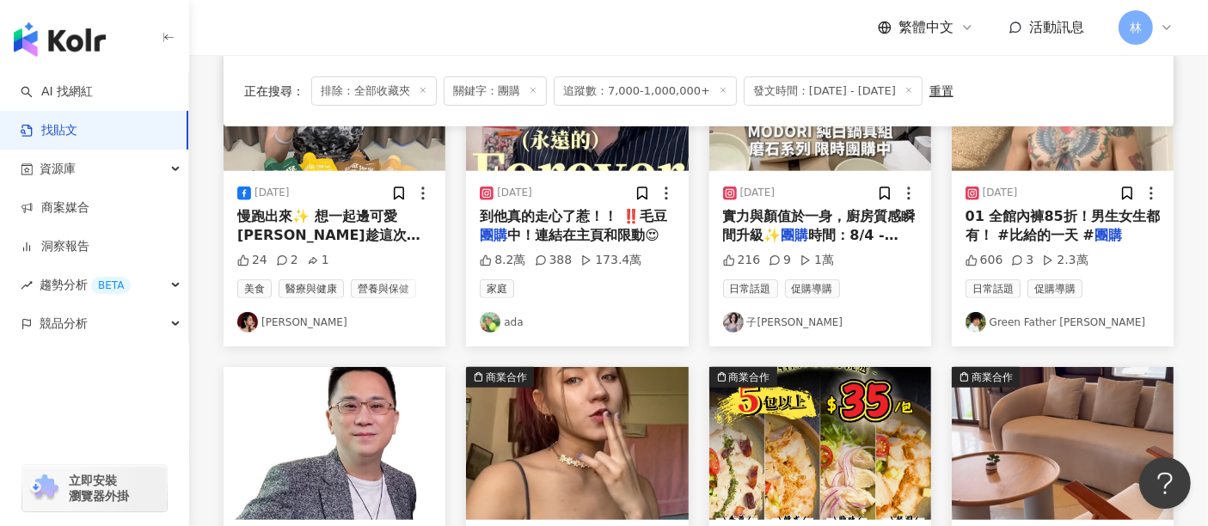
scroll to position [838, 0]
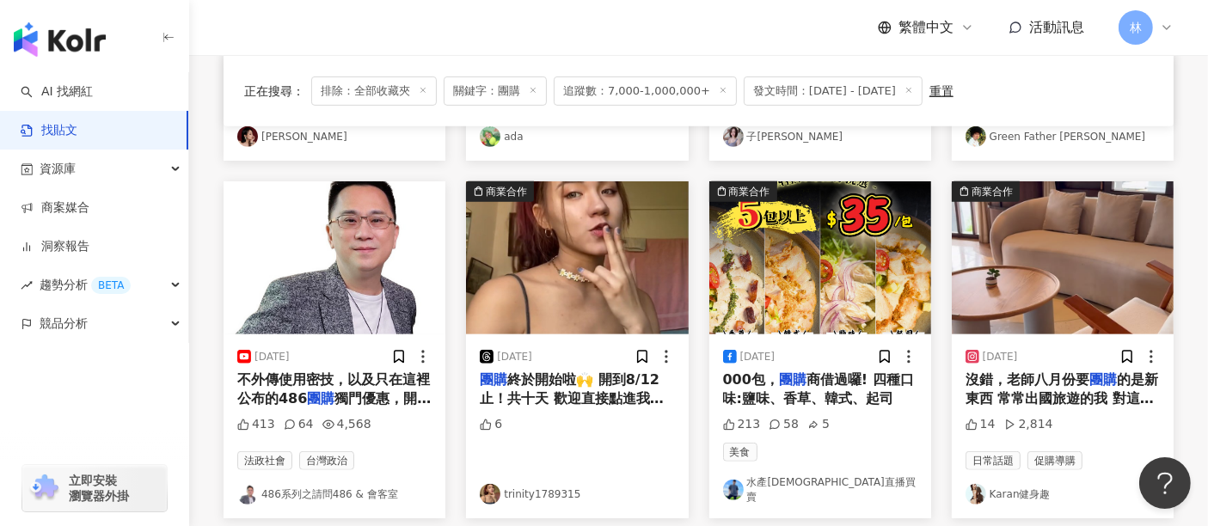
click at [631, 264] on img at bounding box center [577, 257] width 222 height 153
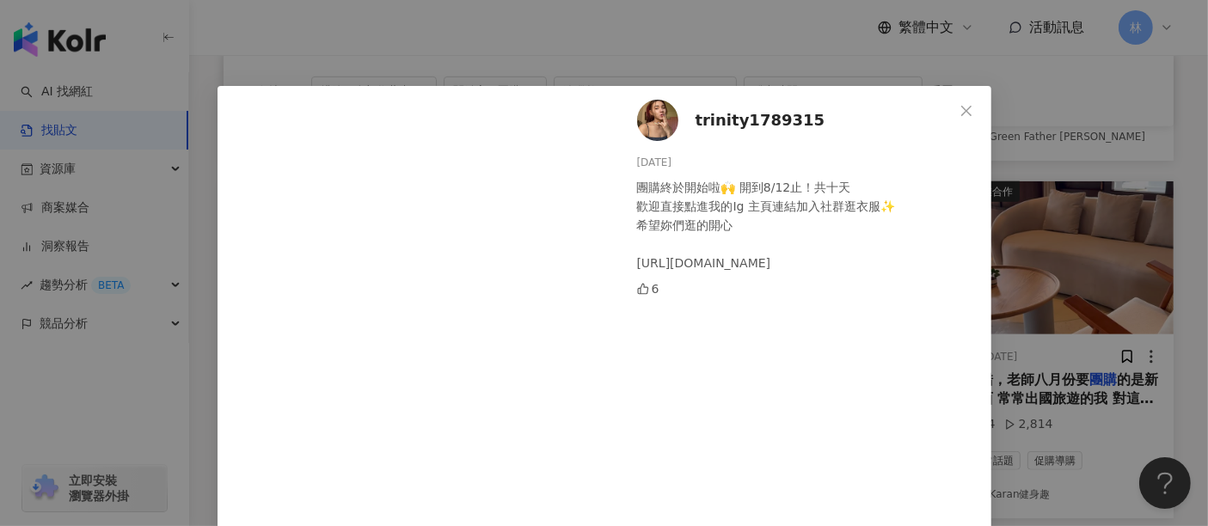
click at [1043, 270] on div "trinity1789315 [DATE] 團購終於開始啦🙌 開到8/12止！共十天 歡迎直接點進我的Ig 主頁連結加入社群逛衣服✨ 希望妳們逛的開心 [UR…" at bounding box center [604, 263] width 1208 height 526
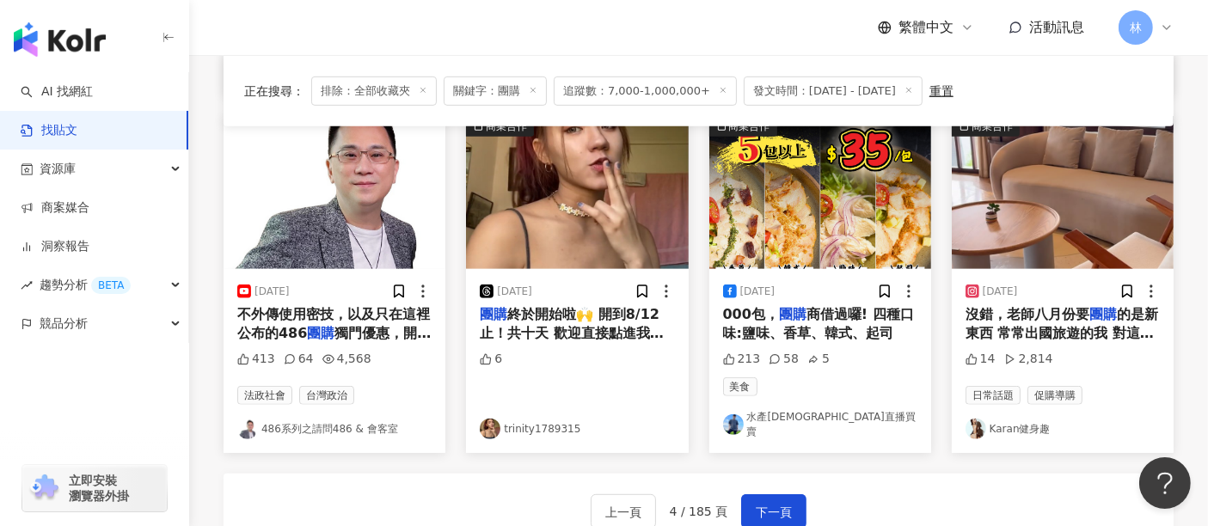
scroll to position [934, 0]
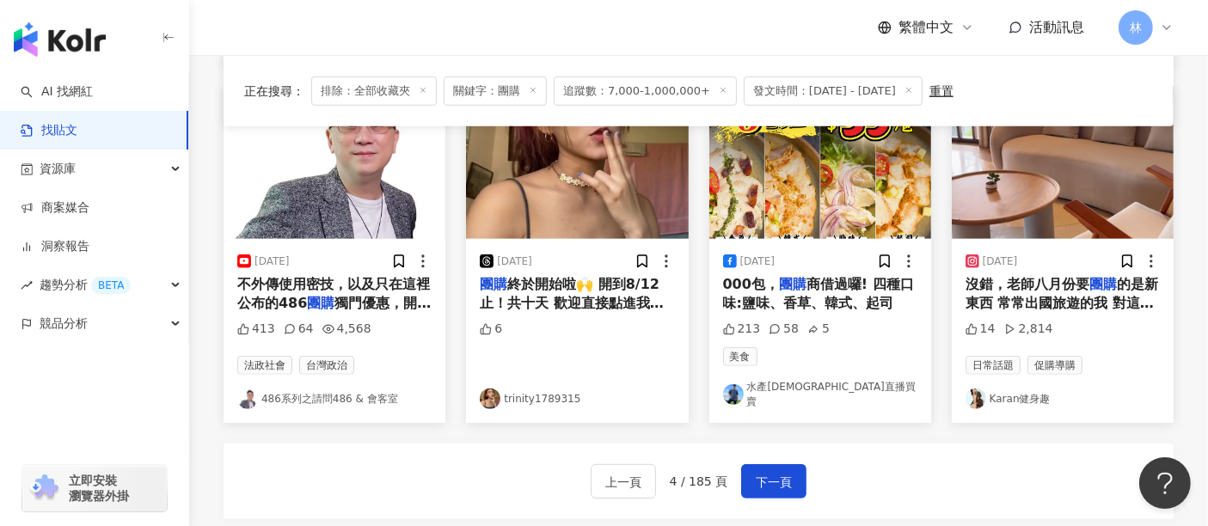
click at [1117, 210] on img at bounding box center [1063, 162] width 222 height 153
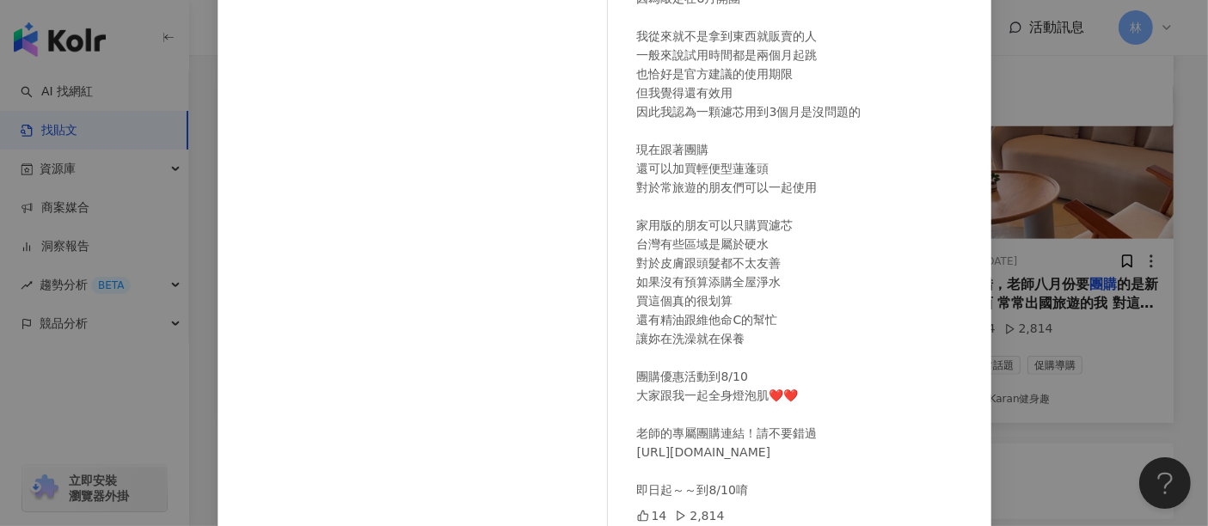
scroll to position [191, 0]
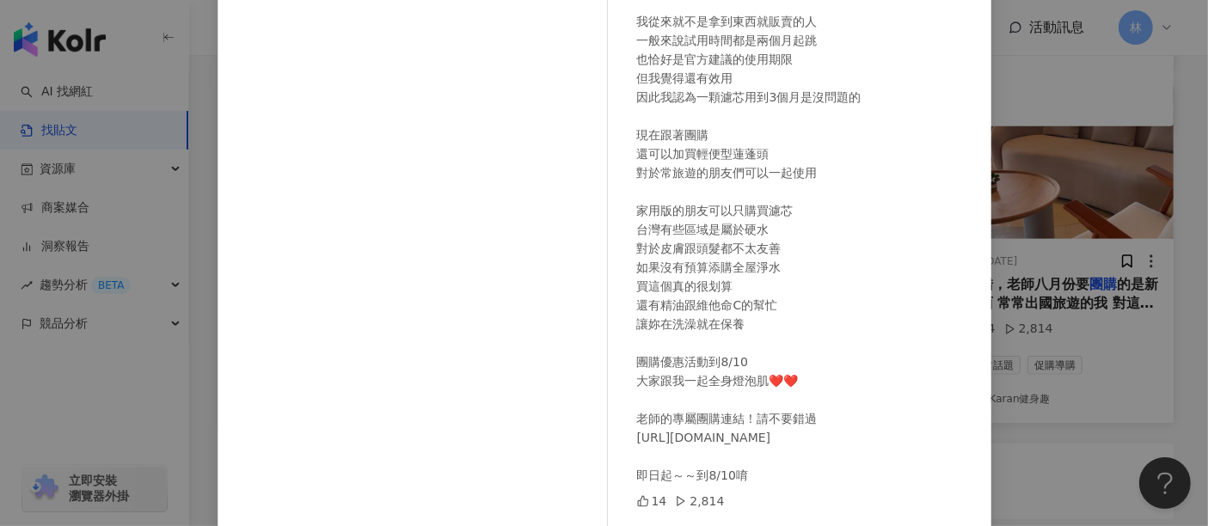
click at [1110, 222] on div "Karan健身趣 [DATE] 14 2,814 查看原始貼文" at bounding box center [604, 263] width 1208 height 526
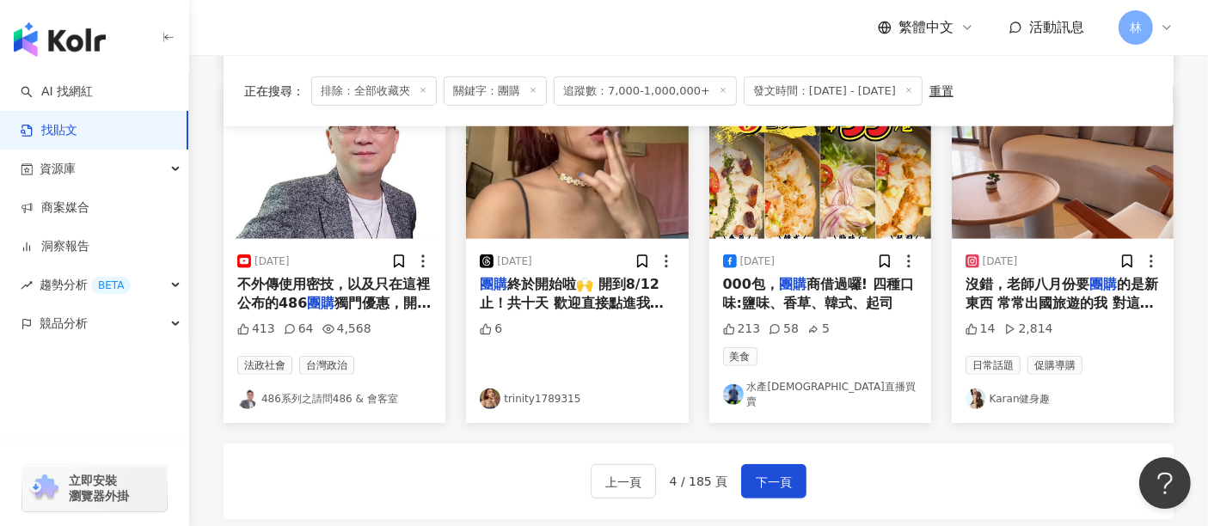
click at [1098, 207] on img at bounding box center [1063, 162] width 222 height 153
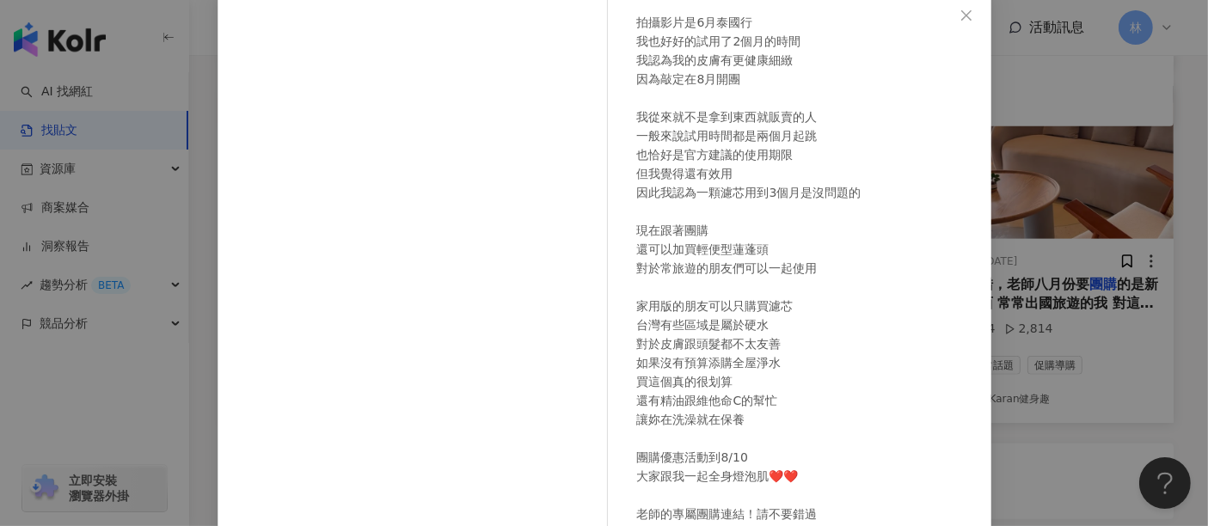
scroll to position [244, 0]
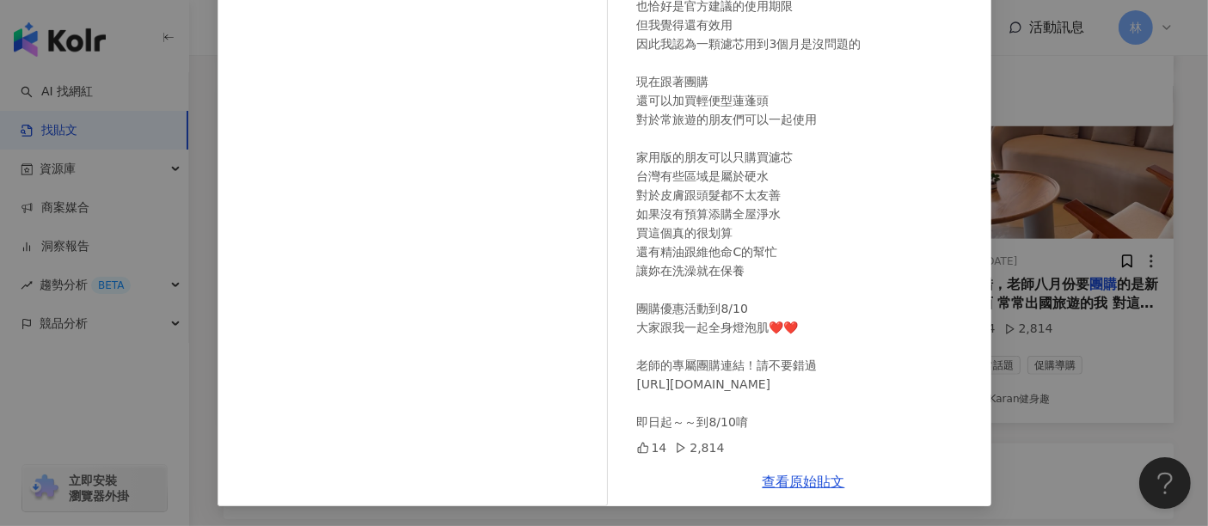
click at [1046, 400] on div "Karan健身趣 [DATE] 14 2,814 查看原始貼文" at bounding box center [604, 263] width 1208 height 526
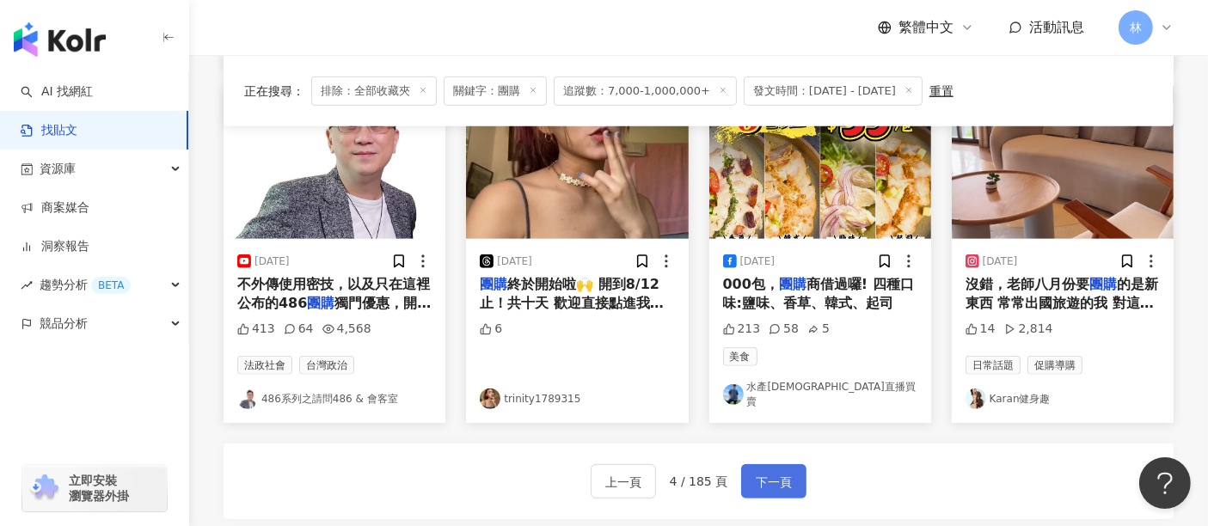
click at [741, 478] on button "下一頁" at bounding box center [773, 481] width 65 height 34
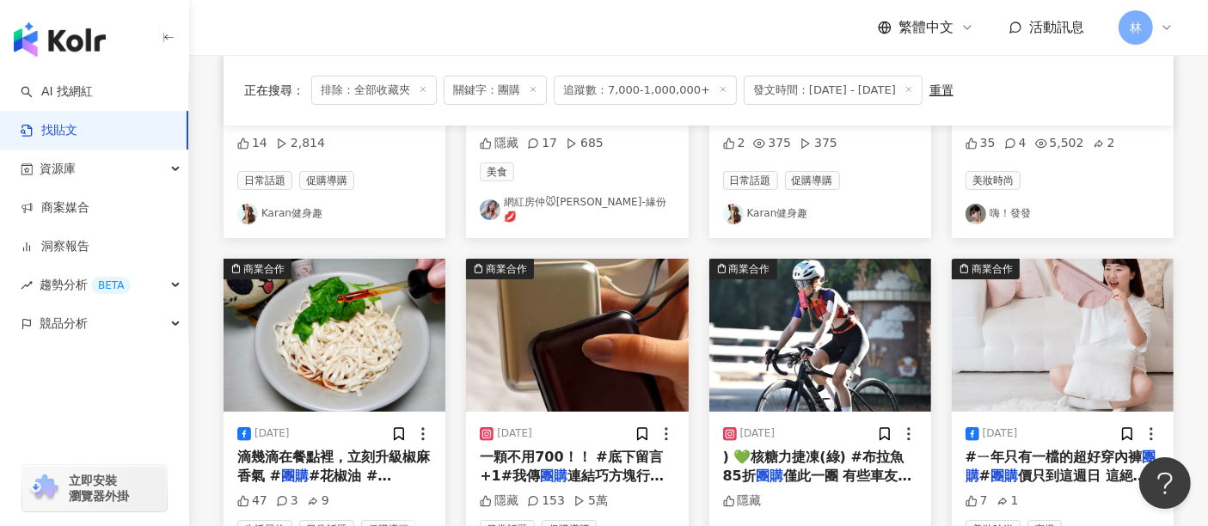
scroll to position [286, 0]
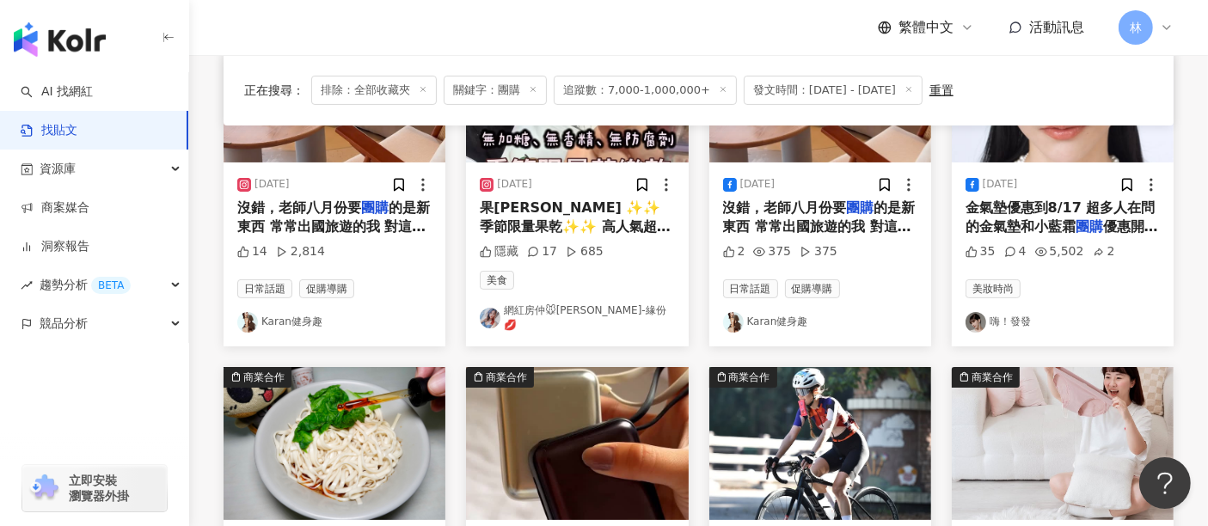
click at [1011, 144] on img at bounding box center [1063, 85] width 222 height 153
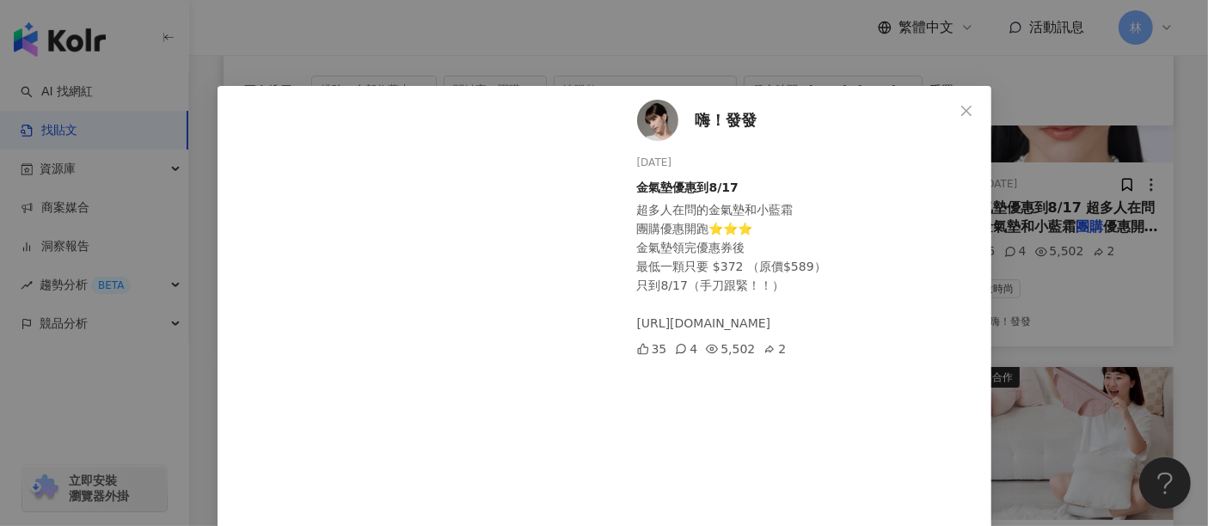
click at [1041, 285] on div "嗨！發發 [DATE] 金氣墊優惠到8/17 超多人在問的金氣墊和小藍霜 團購優惠開跑⭐️⭐️⭐️ 金氣墊領完優惠券後 最低一顆只要 $372 （原價$589…" at bounding box center [604, 263] width 1208 height 526
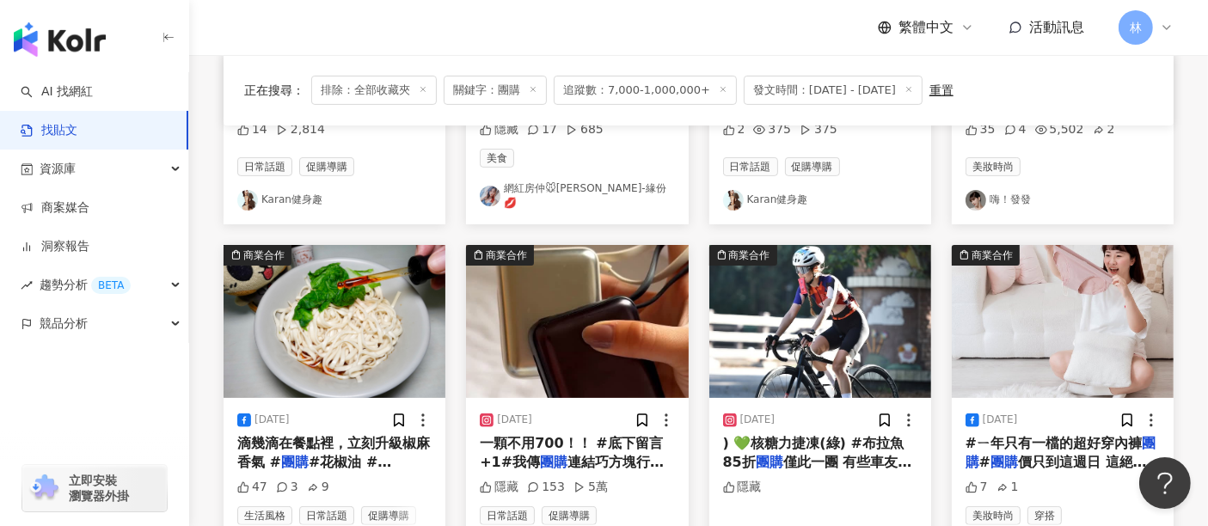
scroll to position [477, 0]
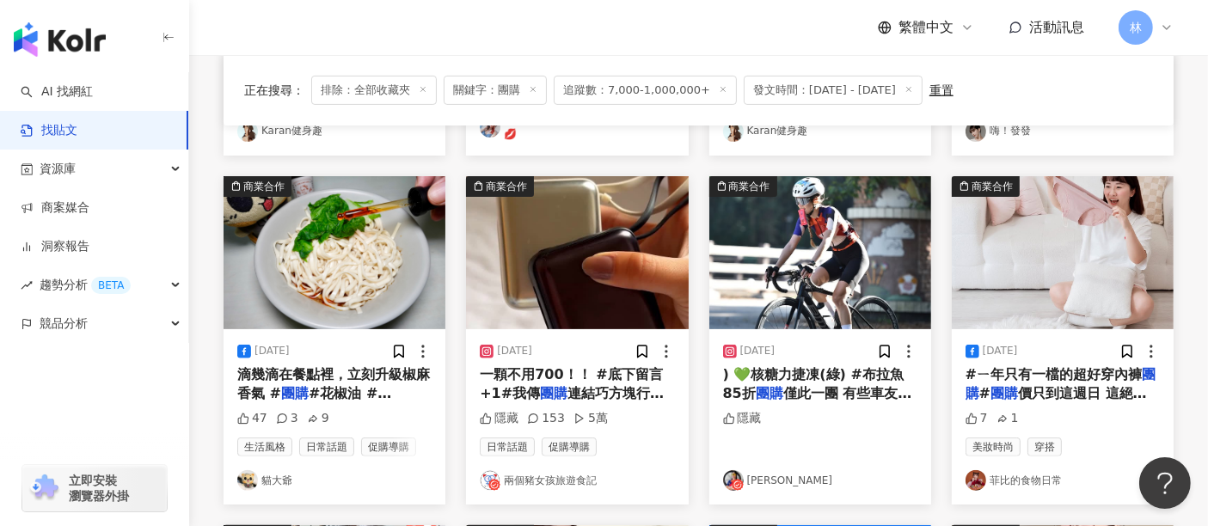
click at [314, 251] on img at bounding box center [334, 252] width 222 height 153
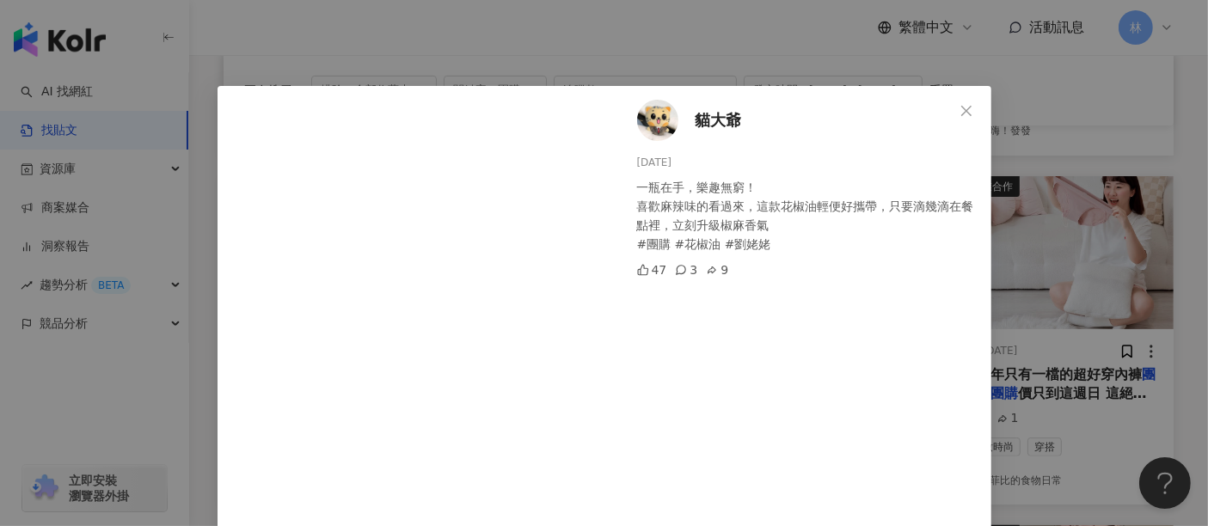
scroll to position [145, 0]
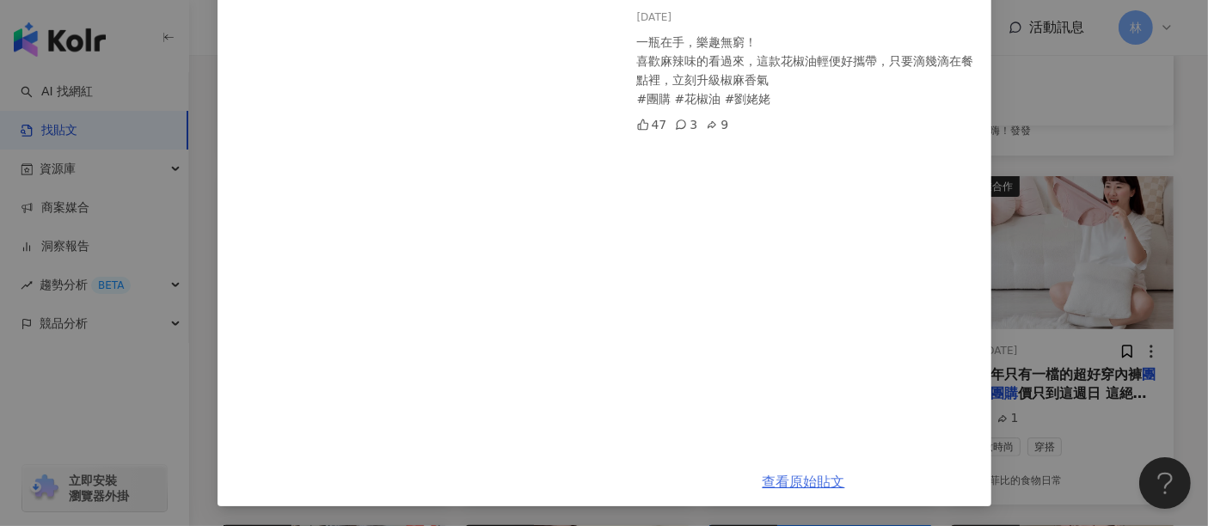
click at [795, 490] on link "查看原始貼文" at bounding box center [803, 482] width 83 height 16
click at [1072, 218] on div "貓大爺 [DATE] 一瓶在手，樂趣無窮！ 喜歡麻辣味的看過來，這款花椒油輕便好攜帶，只要滴幾滴在餐點裡，立刻升級椒麻香氣 #團購 #花椒油 #劉姥姥 47 …" at bounding box center [604, 263] width 1208 height 526
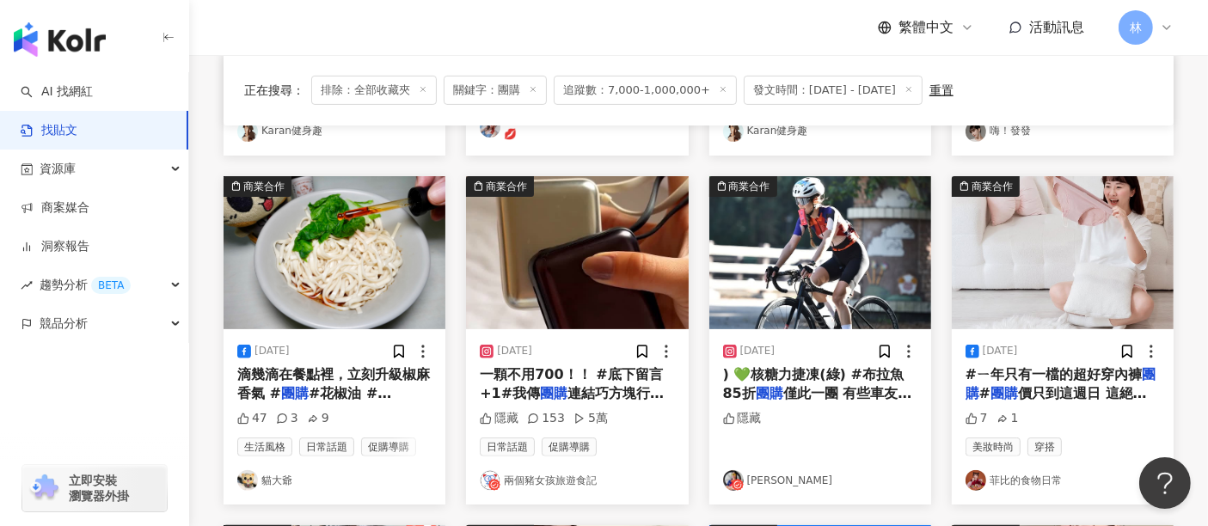
click at [1020, 285] on img at bounding box center [1063, 252] width 222 height 153
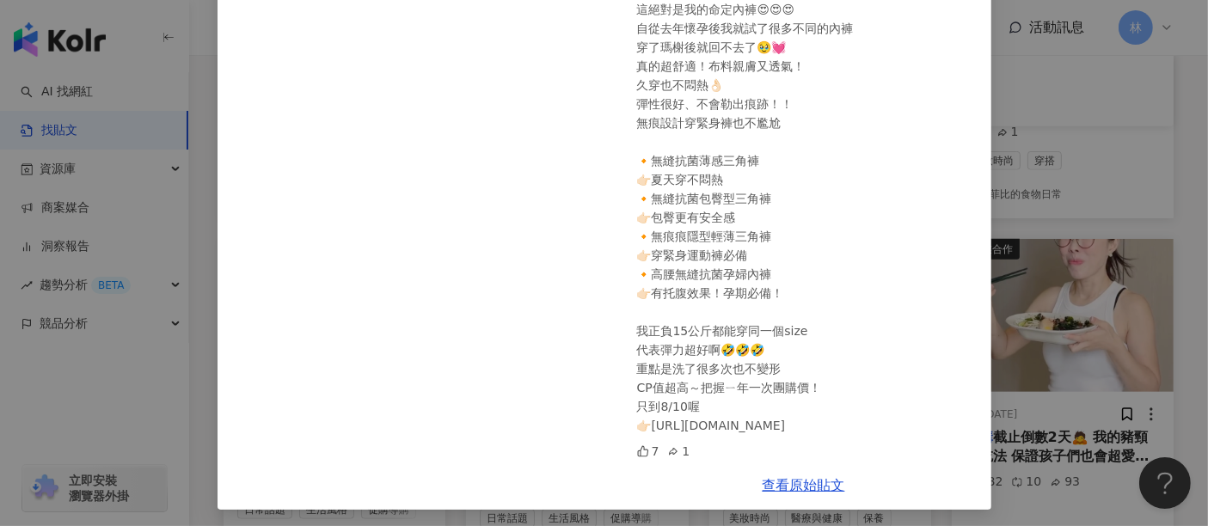
scroll to position [150, 0]
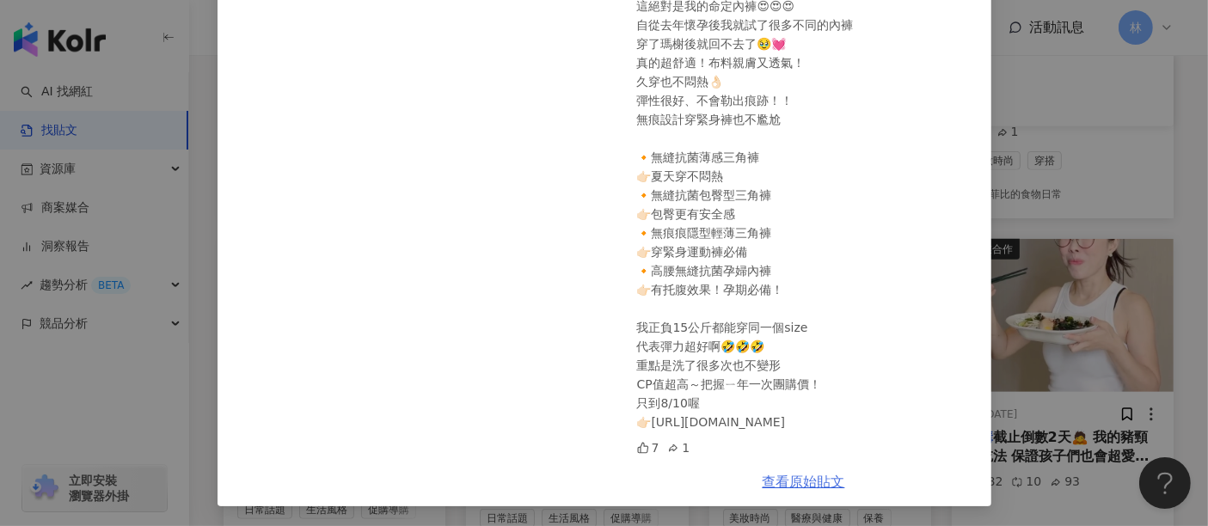
click at [778, 475] on link "查看原始貼文" at bounding box center [803, 482] width 83 height 16
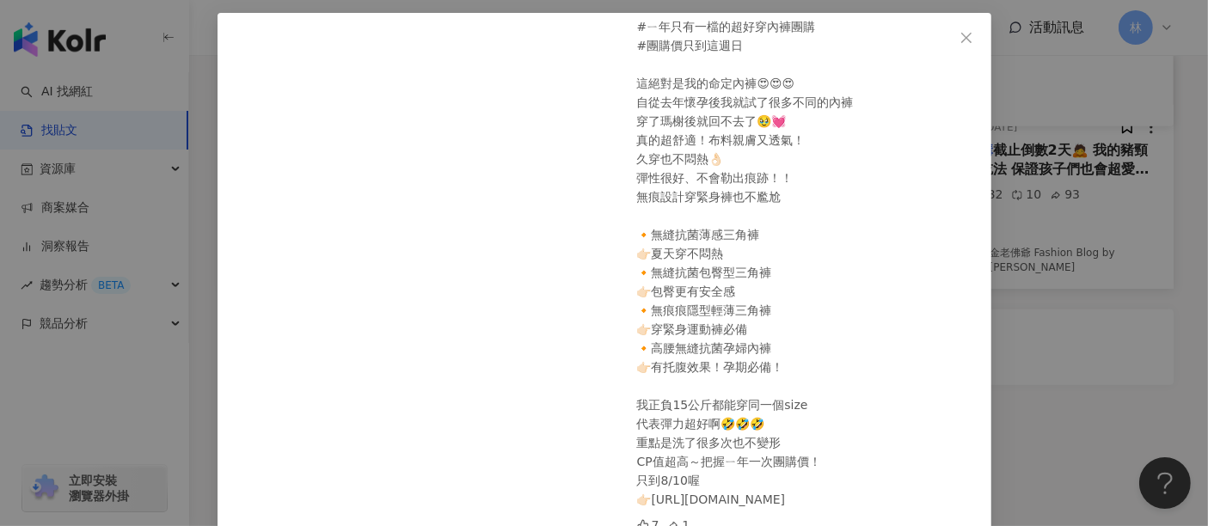
scroll to position [0, 0]
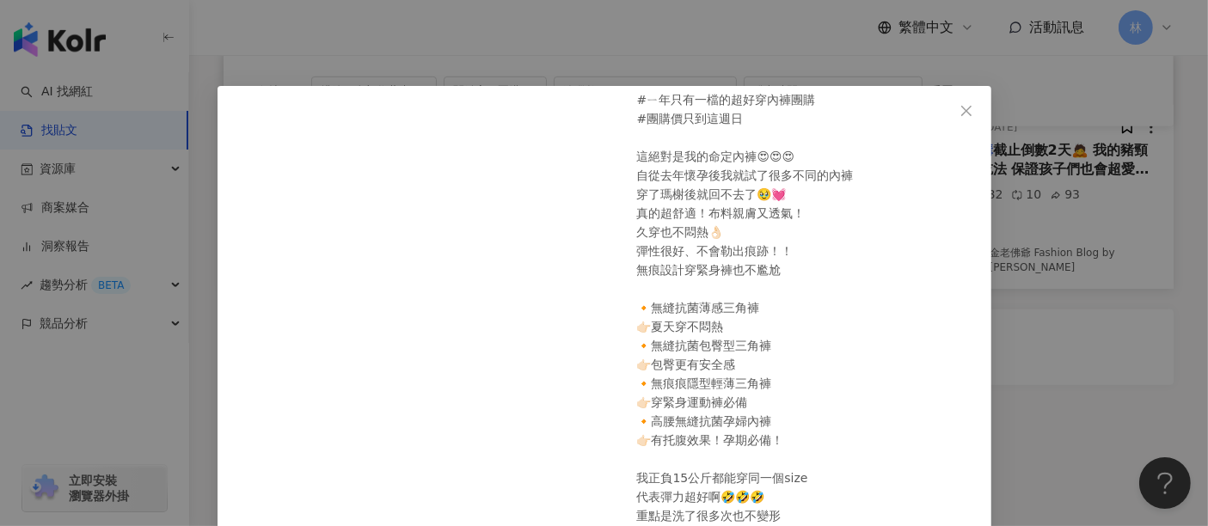
click at [1107, 342] on div "菲比的食物日常 [DATE] #ㄧ年只有一檔的超好穿內褲團購 #團購價只到這週日 這絕對是我的命定內褲😍😍😍 自從去年懷孕後我就試了很多不同的內褲 穿了瑪榭後…" at bounding box center [604, 263] width 1208 height 526
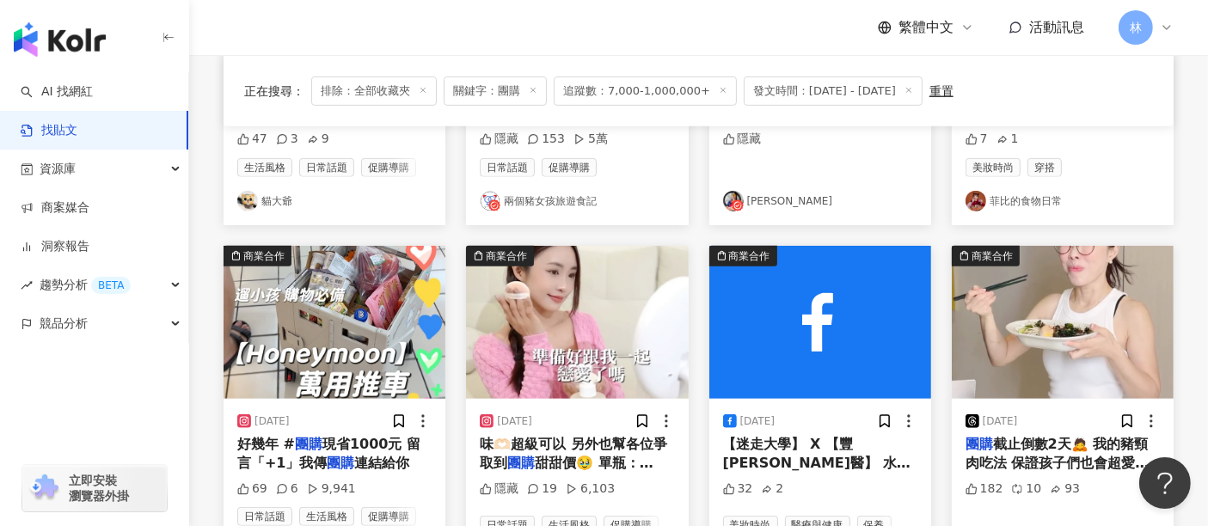
scroll to position [845, 0]
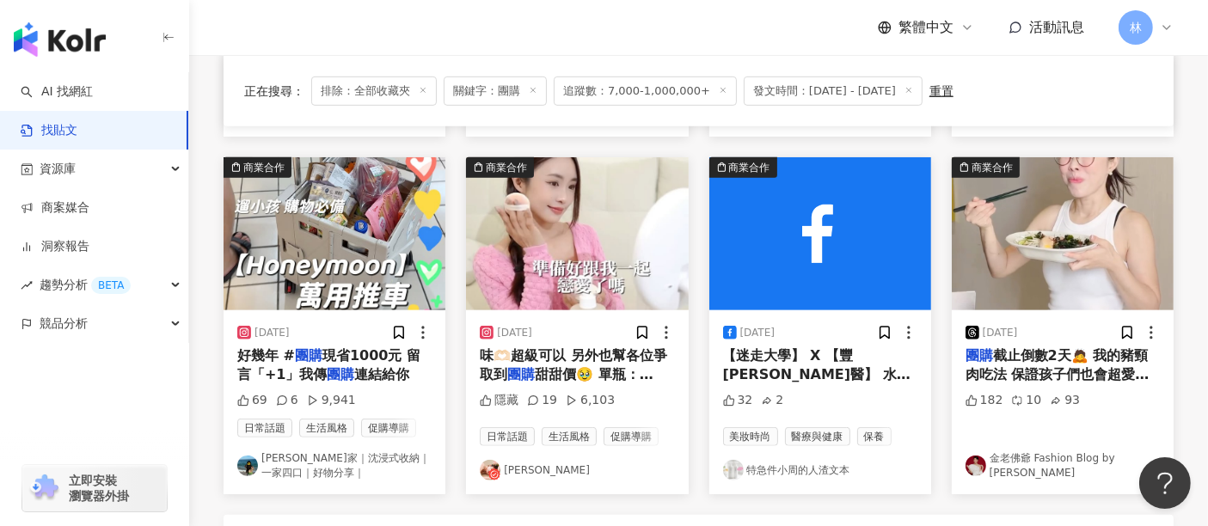
click at [334, 217] on img at bounding box center [334, 233] width 222 height 153
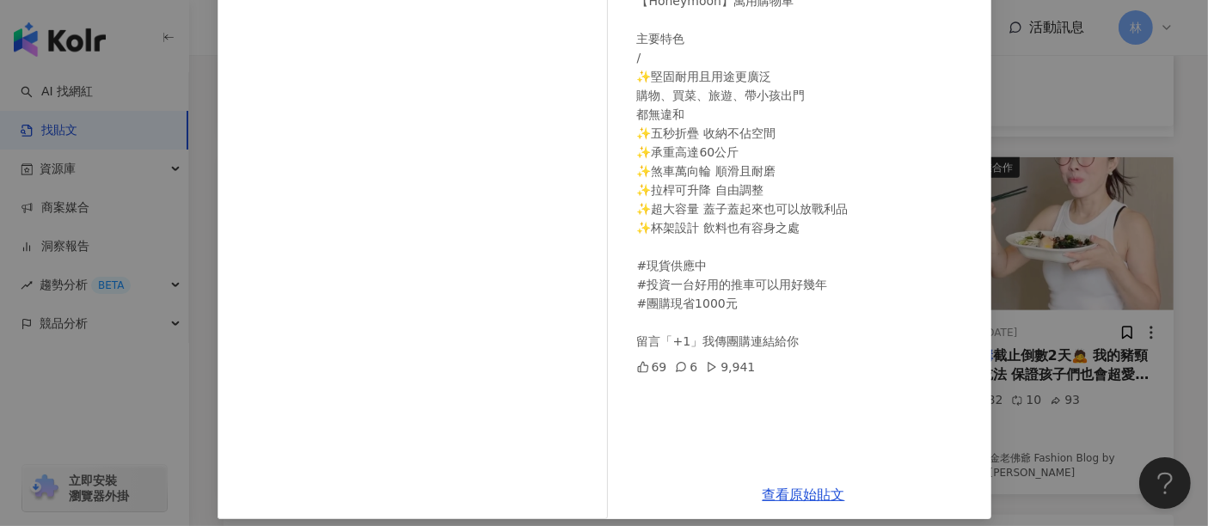
scroll to position [244, 0]
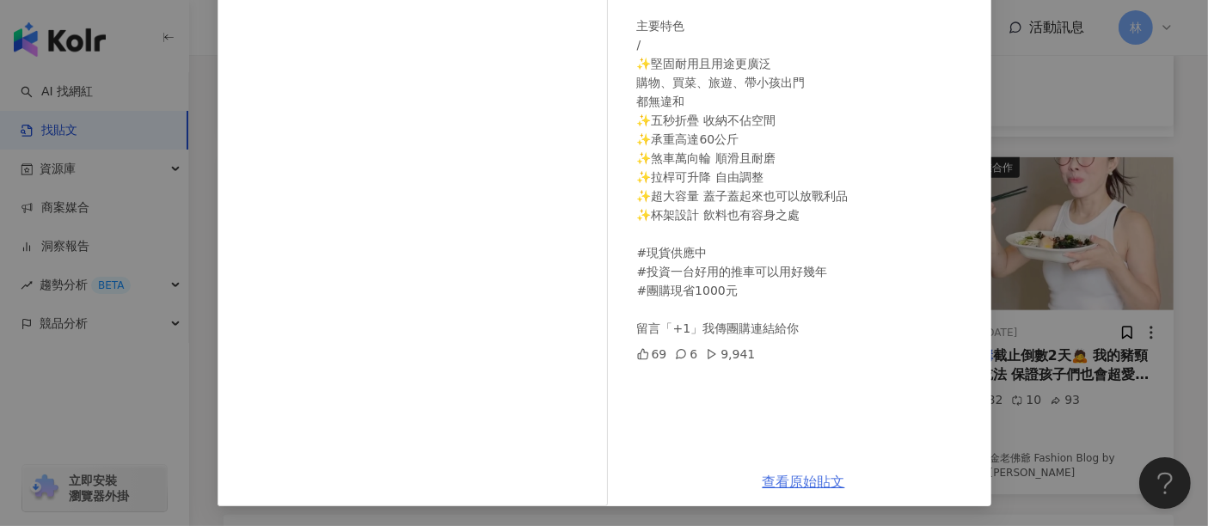
click at [763, 475] on link "查看原始貼文" at bounding box center [803, 482] width 83 height 16
click at [1068, 222] on div "[PERSON_NAME]家｜沈浸式收納｜一家四口｜好物分享｜ [DATE] . 0806 【Honeymoon】萬用購物車 主要特色 / ✨堅固耐用且用途更…" at bounding box center [604, 263] width 1208 height 526
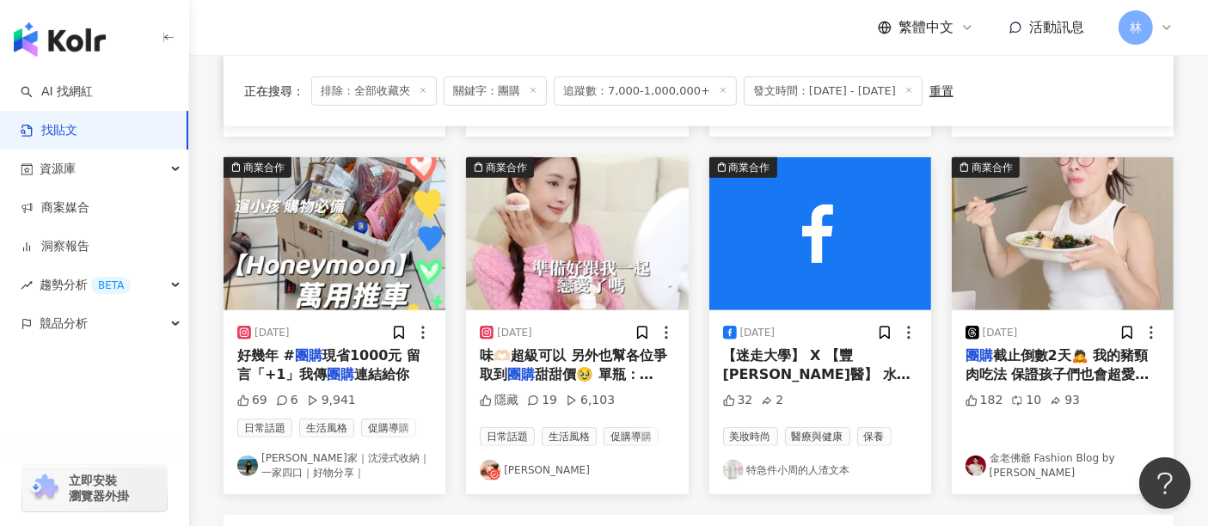
click at [601, 230] on img at bounding box center [577, 233] width 222 height 153
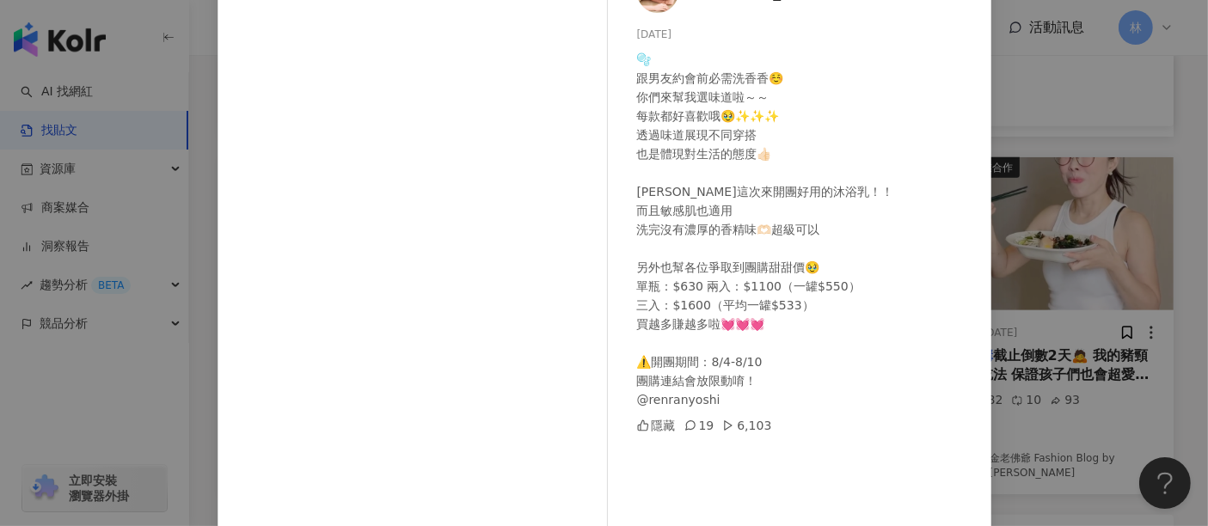
scroll to position [223, 0]
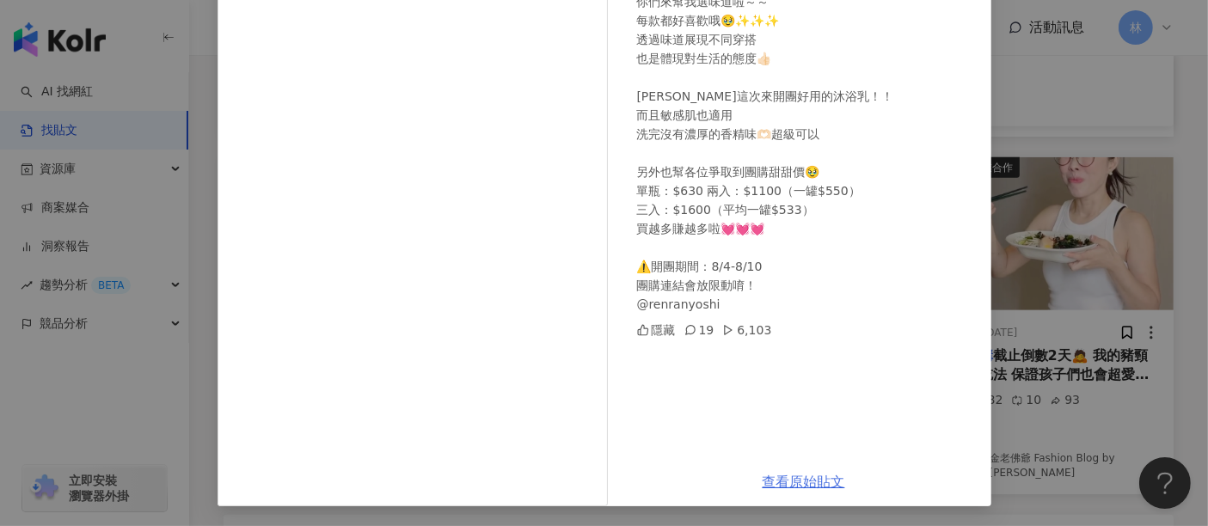
click at [778, 480] on link "查看原始貼文" at bounding box center [803, 482] width 83 height 16
click at [1064, 173] on div "[PERSON_NAME] [DATE] 🫧 跟男友約會前必需洗香香☺️ 你們來幫我選味道啦～～ 每款都好喜歡哦🥹✨✨✨ 透過味道展現不同穿搭 也是體現對生活…" at bounding box center [604, 263] width 1208 height 526
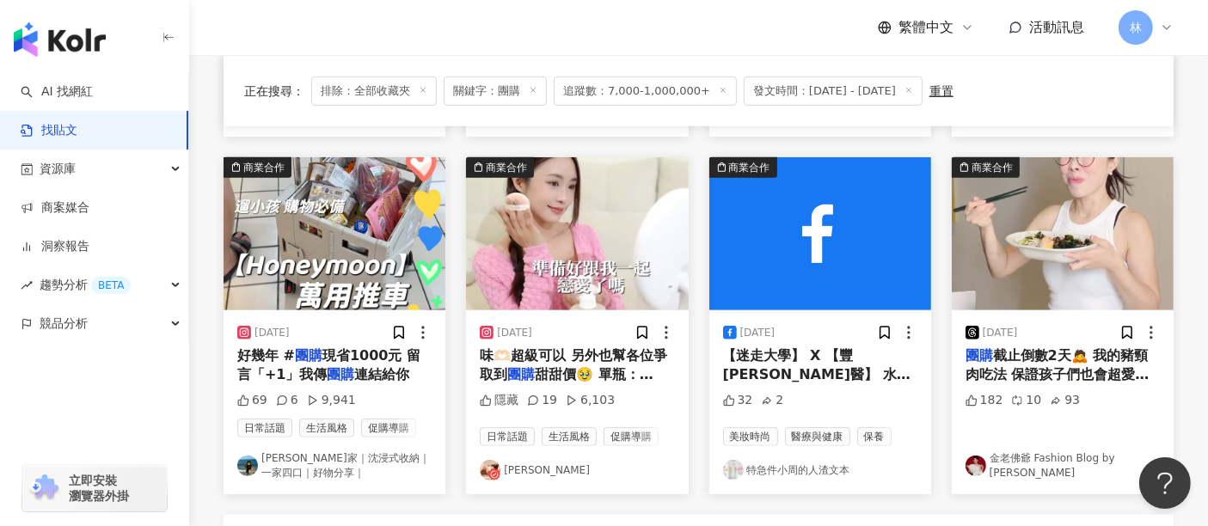
click at [860, 199] on img at bounding box center [820, 233] width 222 height 153
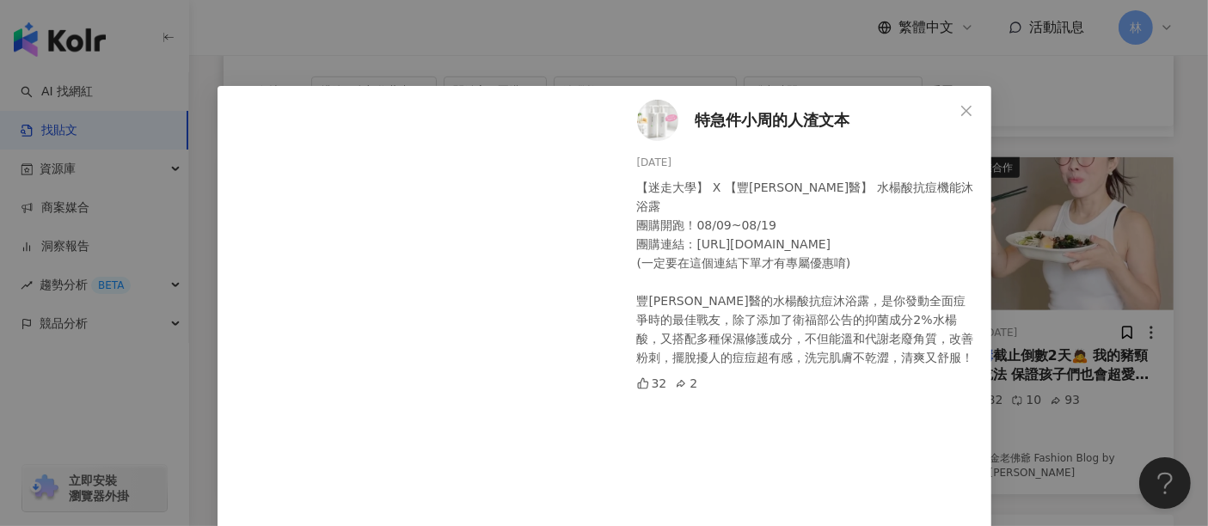
scroll to position [136, 0]
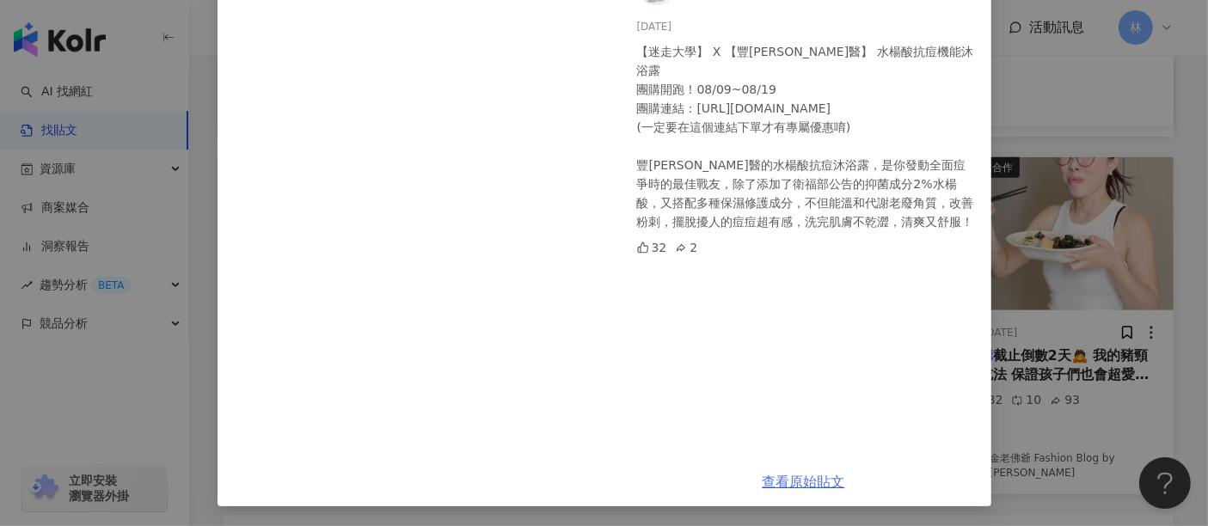
click at [786, 477] on link "查看原始貼文" at bounding box center [803, 482] width 83 height 16
click at [1022, 215] on div "特急件小周的人渣文本 [DATE] 【迷走大學】 X 【豐[PERSON_NAME]醫】 水楊酸抗痘機能沐浴露 團購開跑！08/09~08/19 團購連結：[…" at bounding box center [604, 263] width 1208 height 526
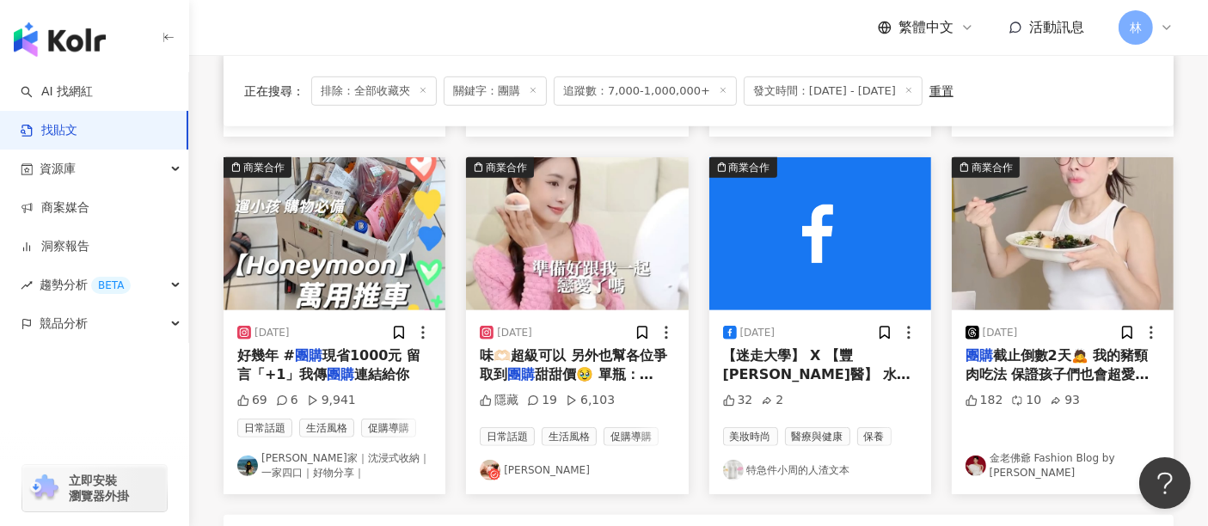
click at [1022, 215] on img at bounding box center [1063, 233] width 222 height 153
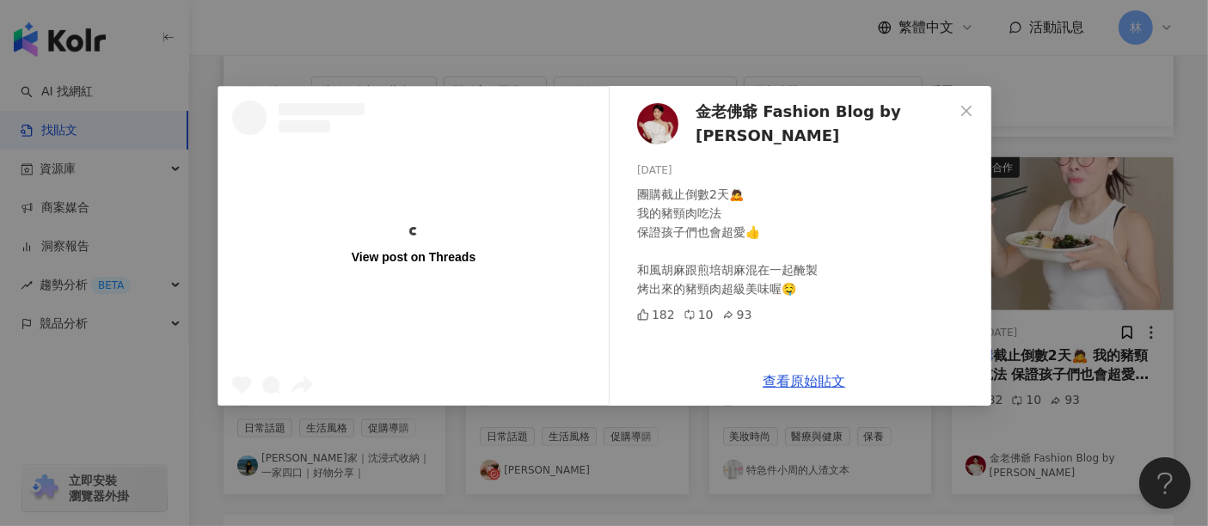
click at [1022, 215] on div "View post on Threads 金老佛爺 Fashion Blog by [PERSON_NAME] [DATE] 團購截止倒數2天🙇 我的豬頸肉吃…" at bounding box center [604, 263] width 1208 height 526
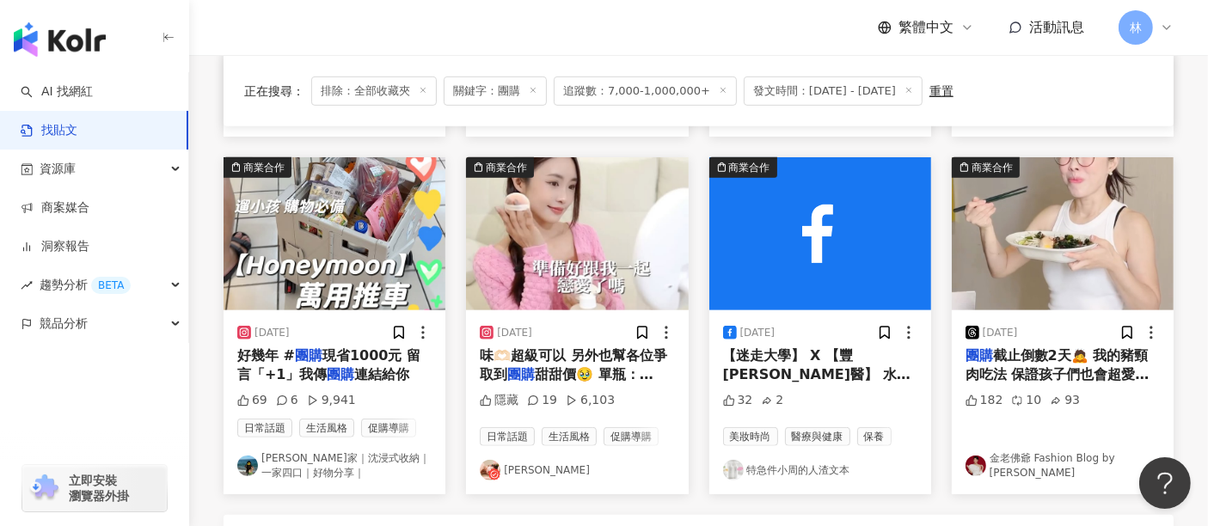
scroll to position [1036, 0]
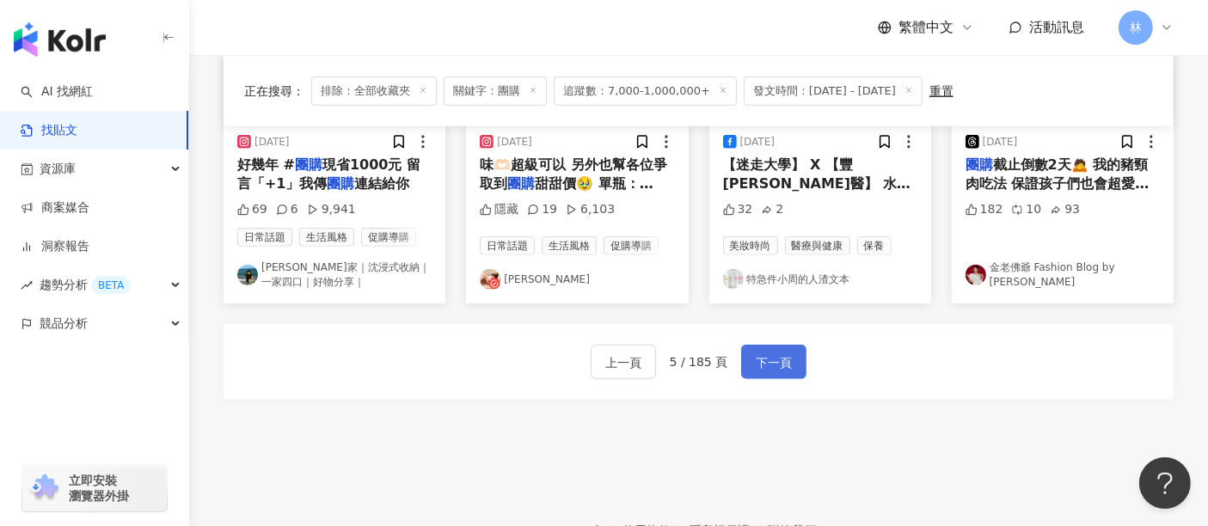
click at [771, 352] on span "下一頁" at bounding box center [774, 362] width 36 height 21
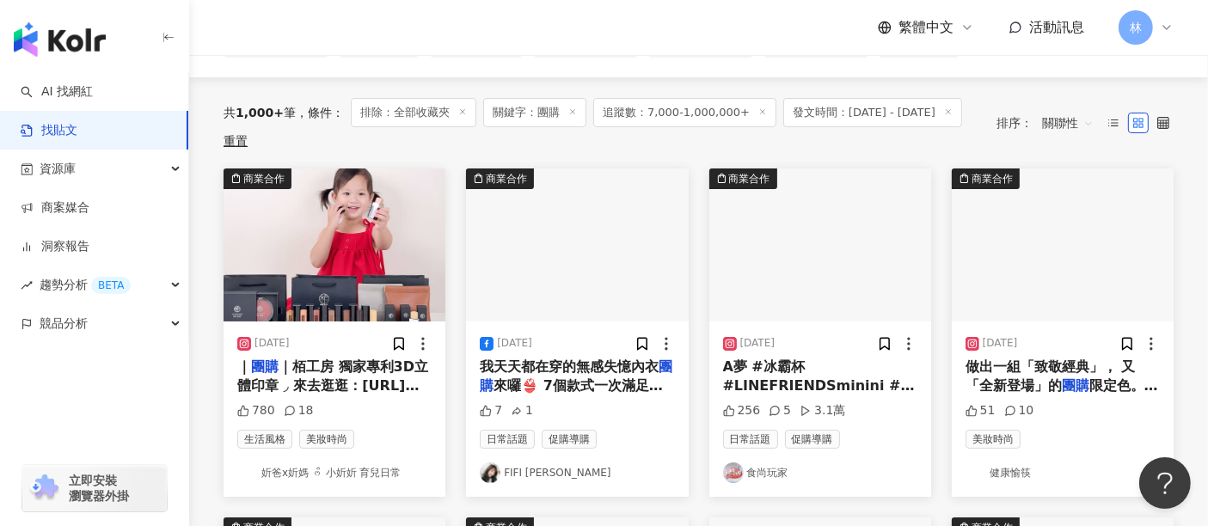
scroll to position [191, 0]
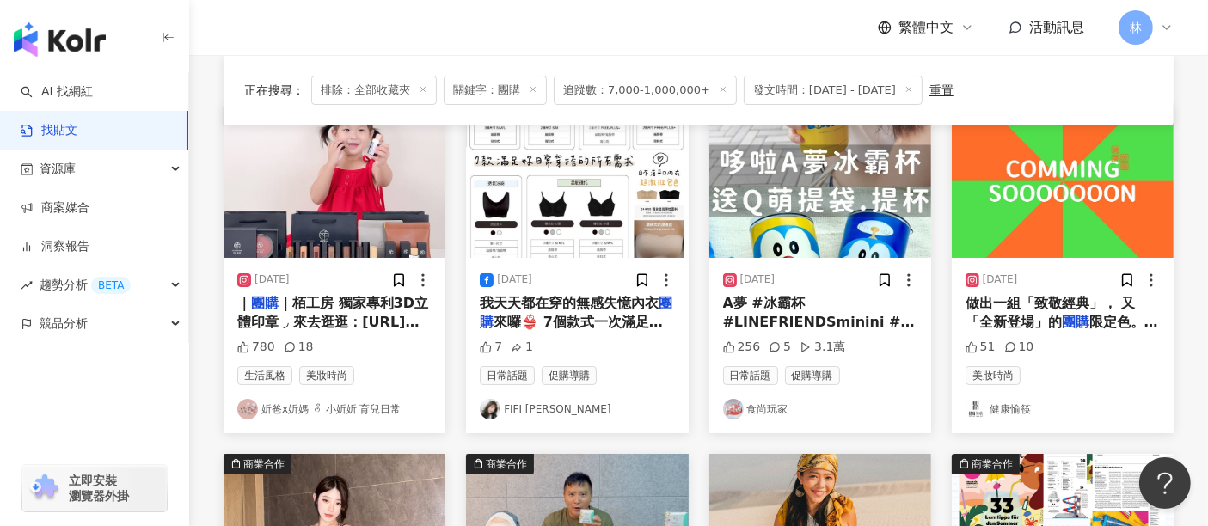
click at [636, 191] on img at bounding box center [577, 181] width 222 height 153
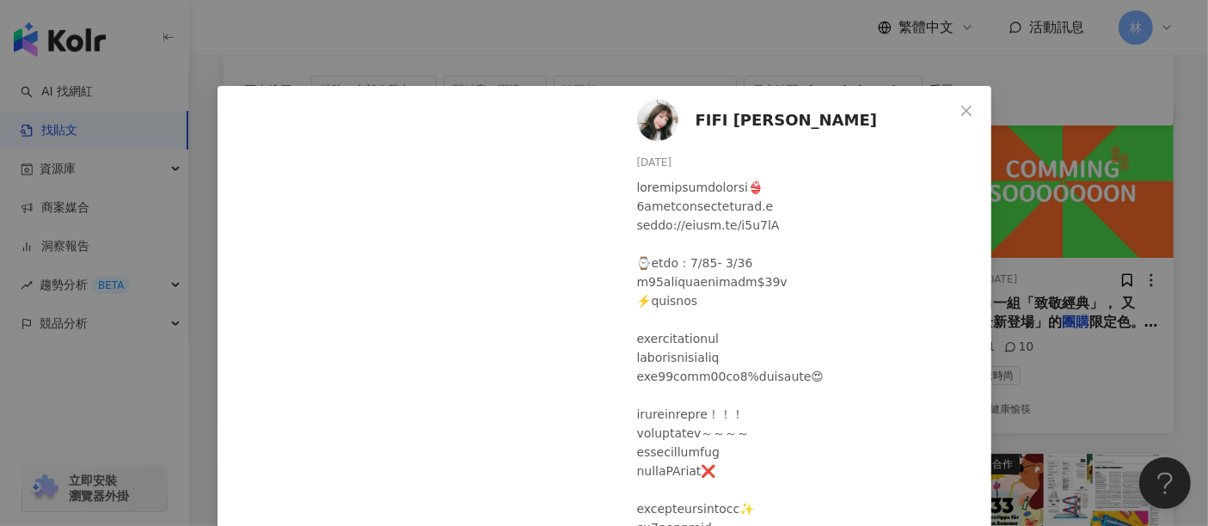
drag, startPoint x: 798, startPoint y: 235, endPoint x: 633, endPoint y: 223, distance: 165.4
drag, startPoint x: 775, startPoint y: 227, endPoint x: 604, endPoint y: 219, distance: 171.2
click at [604, 219] on div "FIFI [PERSON_NAME][DATE] 7 1 查看原始貼文" at bounding box center [604, 371] width 774 height 571
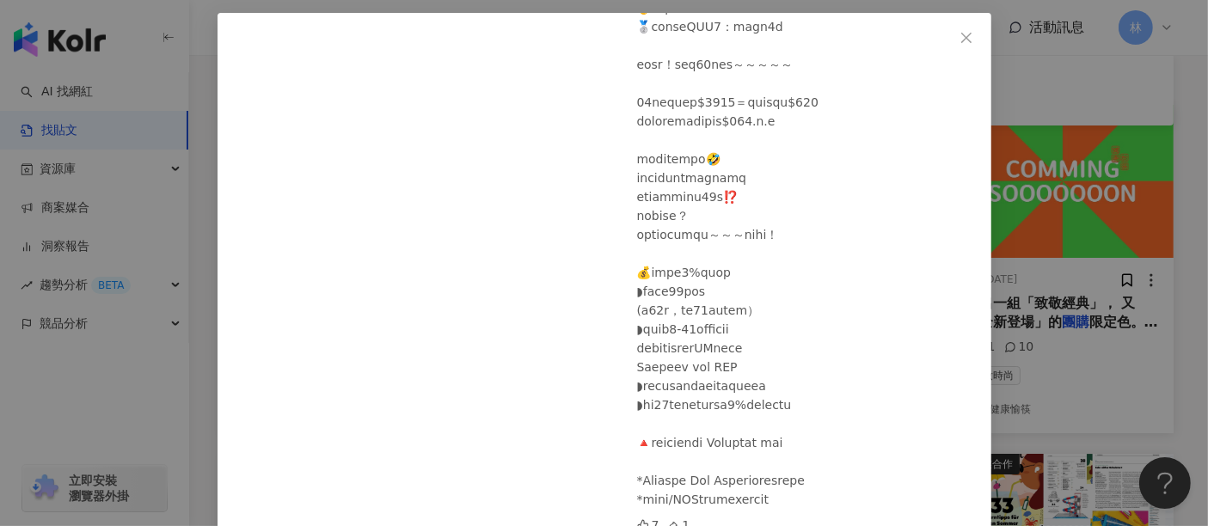
scroll to position [150, 0]
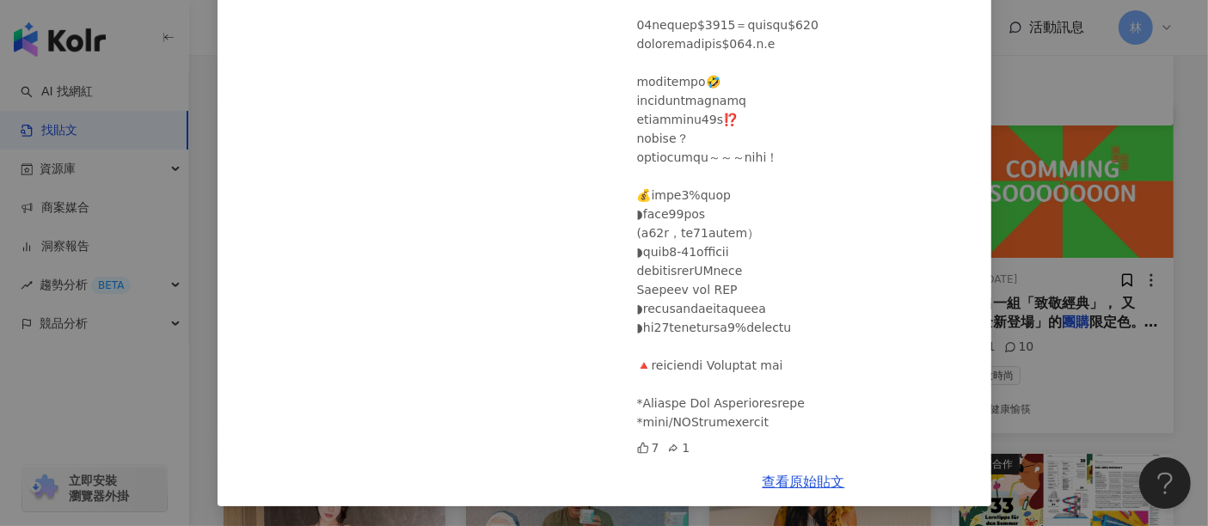
click at [830, 491] on div "查看原始貼文" at bounding box center [803, 481] width 375 height 49
click at [820, 481] on link "查看原始貼文" at bounding box center [803, 482] width 83 height 16
click at [1095, 242] on div "FIFI [PERSON_NAME][DATE] 7 1 查看原始貼文" at bounding box center [604, 263] width 1208 height 526
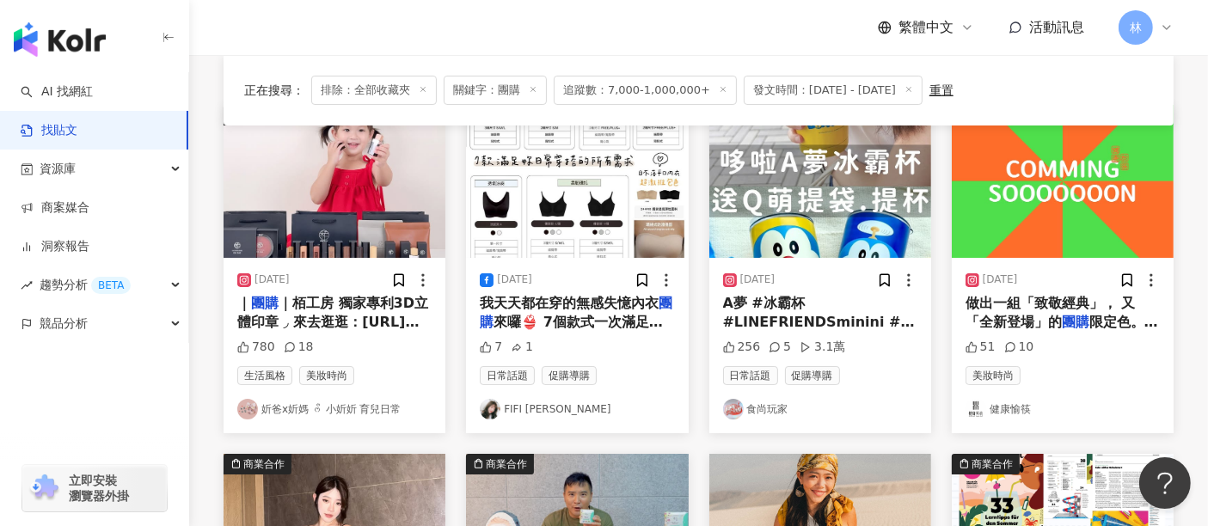
click at [849, 189] on img at bounding box center [820, 181] width 222 height 153
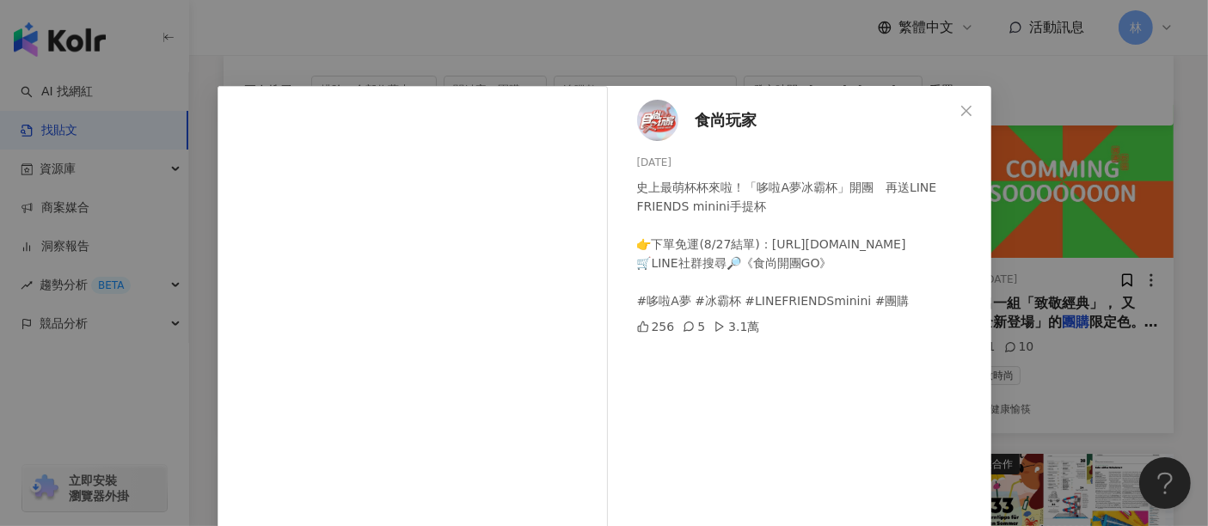
click at [1075, 211] on div "食尚玩家 [DATE] 史上最萌杯杯來啦！「哆啦A夢冰霸杯」開團　再送LINE FRIENDS minini手提杯 👉下單免運(8/27結單)：[URL][D…" at bounding box center [604, 263] width 1208 height 526
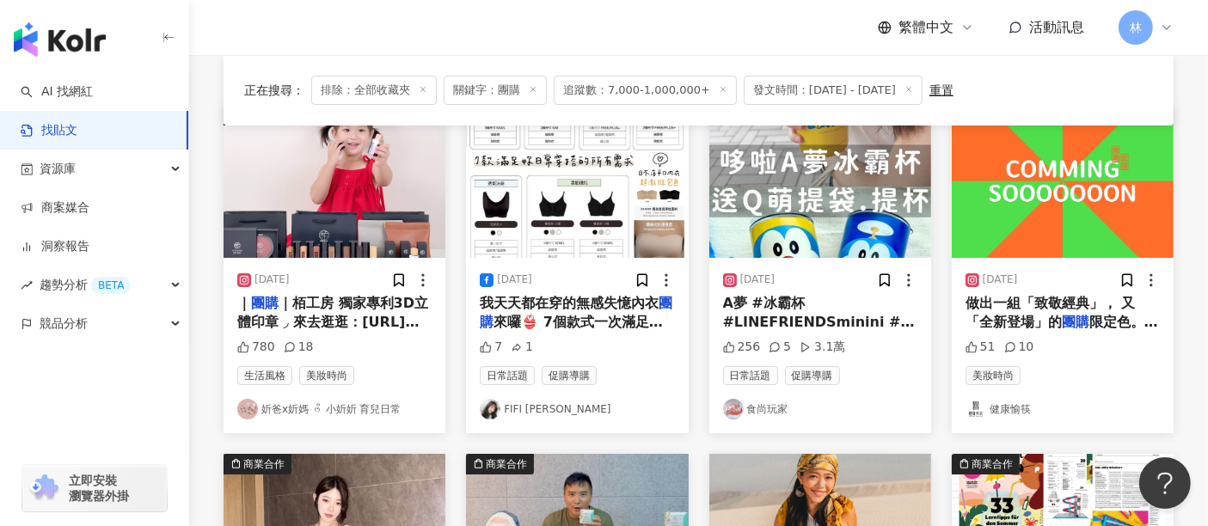
click at [1075, 211] on img at bounding box center [1063, 181] width 222 height 153
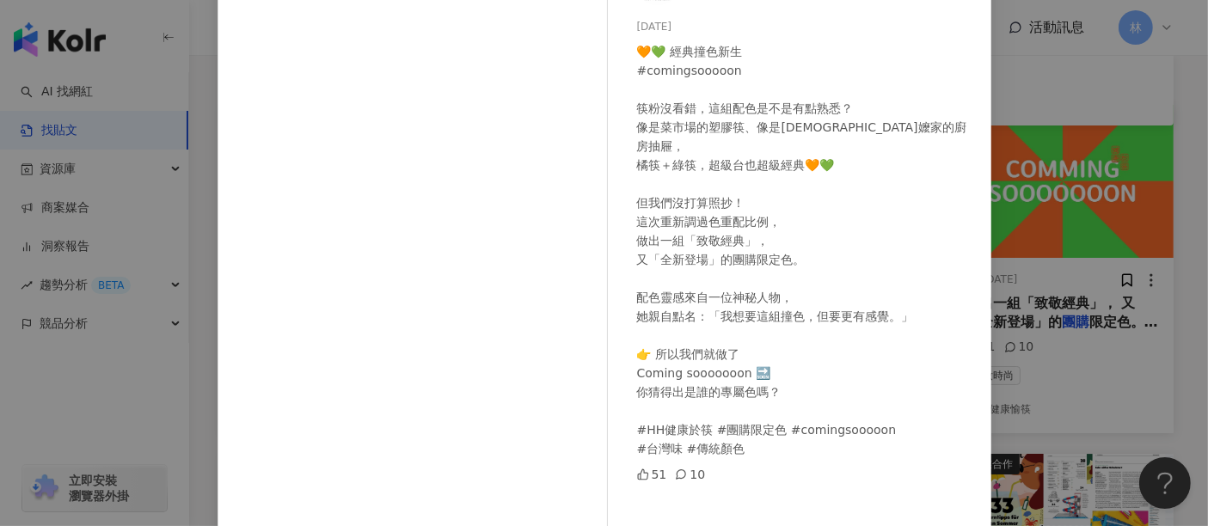
scroll to position [244, 0]
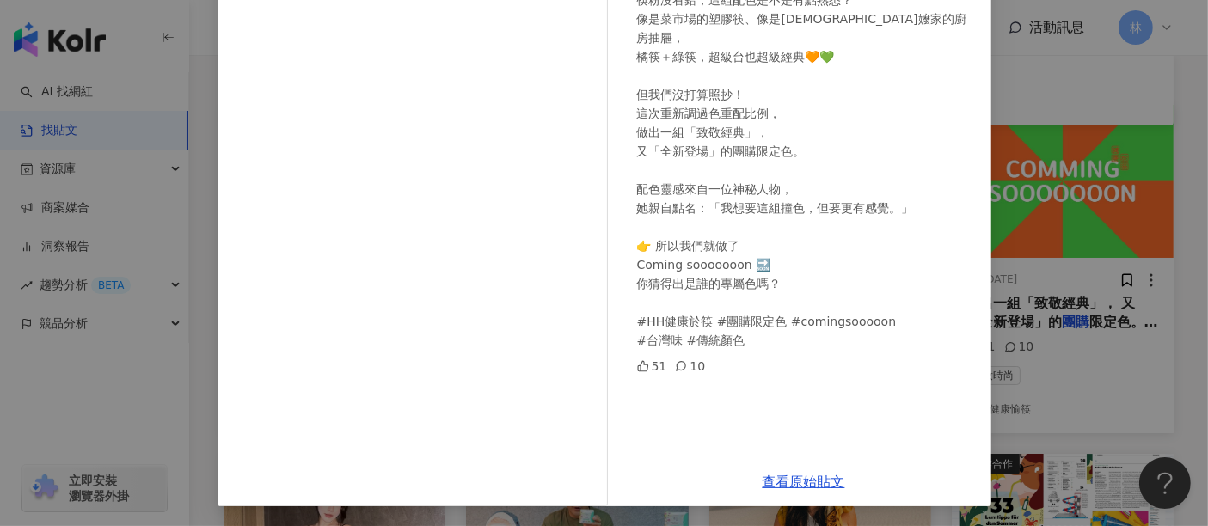
click at [1001, 287] on div "健康愉筷 [DATE] 🧡💚 經典撞色新生 #comingsooooon 筷粉沒看錯，這組配色是不是有點熟悉？ 像是菜市場的塑膠筷、像是[DEMOGRAPHI…" at bounding box center [604, 263] width 1208 height 526
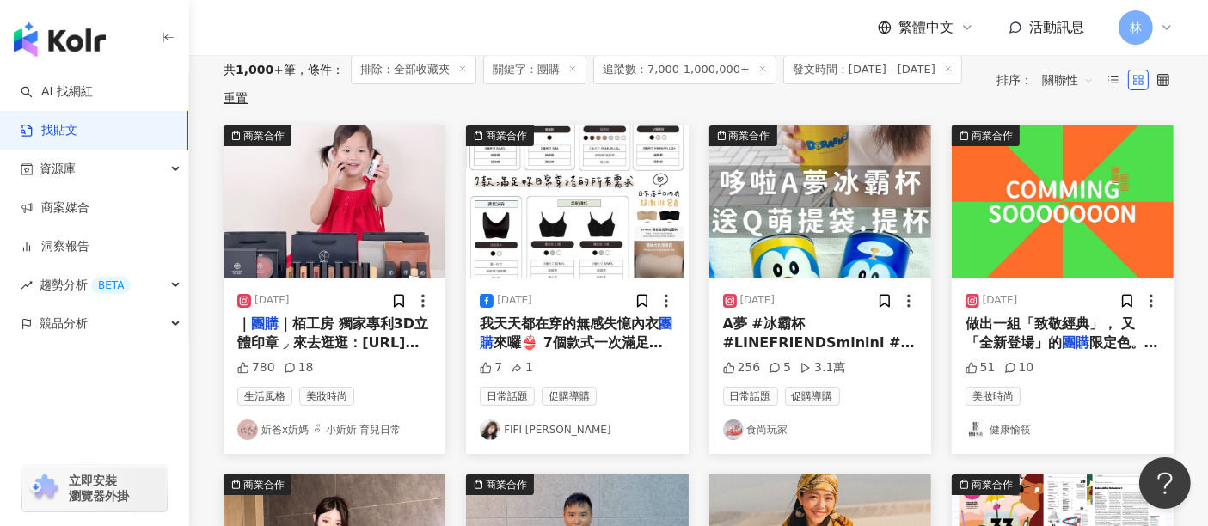
scroll to position [95, 0]
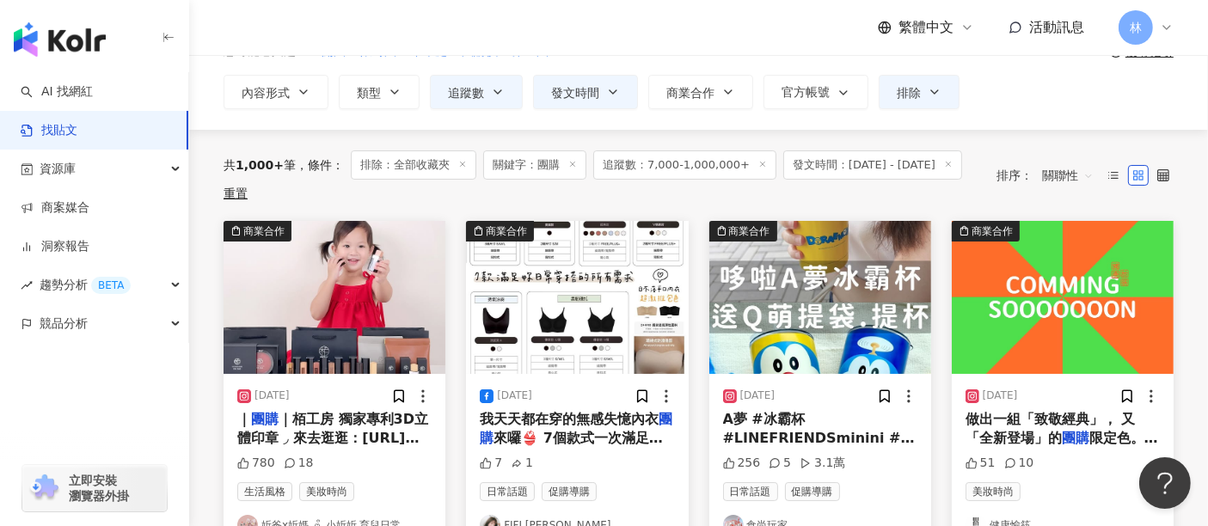
click at [1001, 287] on img at bounding box center [1063, 297] width 222 height 153
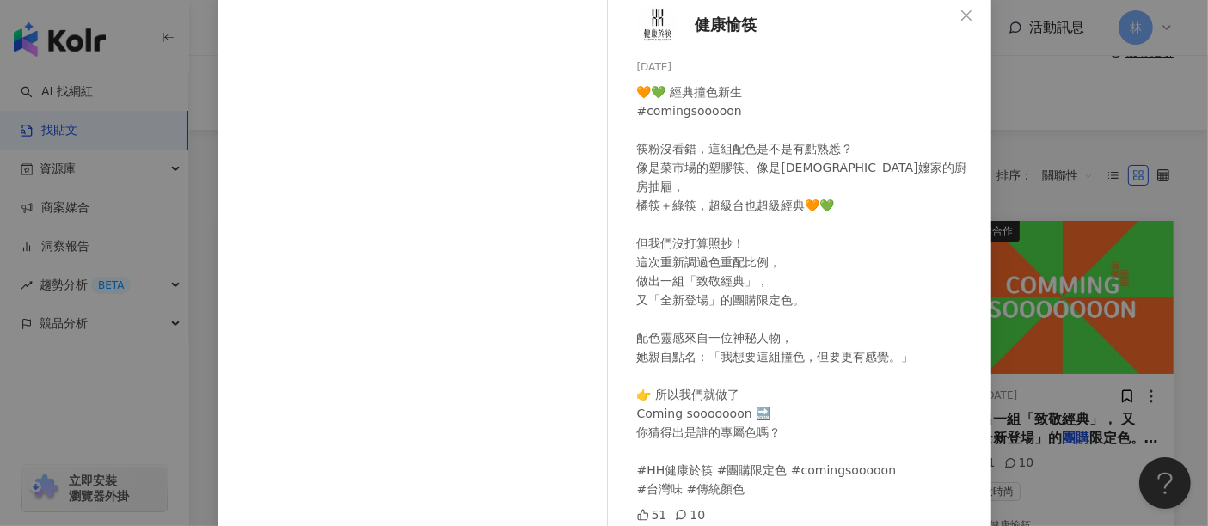
click at [1053, 212] on div "健康愉筷 [DATE] 🧡💚 經典撞色新生 #comingsooooon 筷粉沒看錯，這組配色是不是有點熟悉？ 像是菜市場的塑膠筷、像是[DEMOGRAPHI…" at bounding box center [604, 263] width 1208 height 526
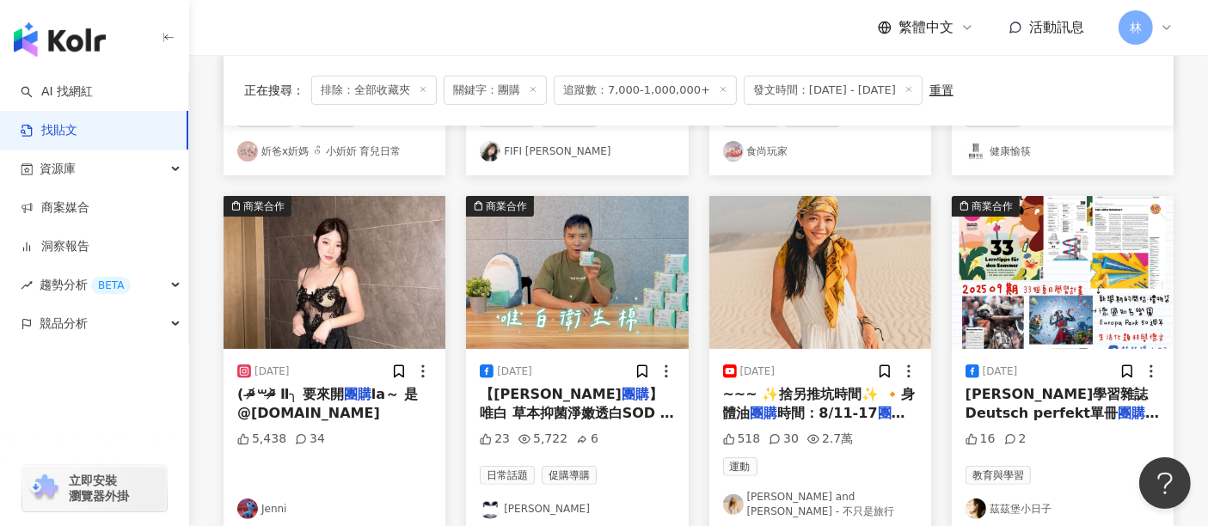
scroll to position [477, 0]
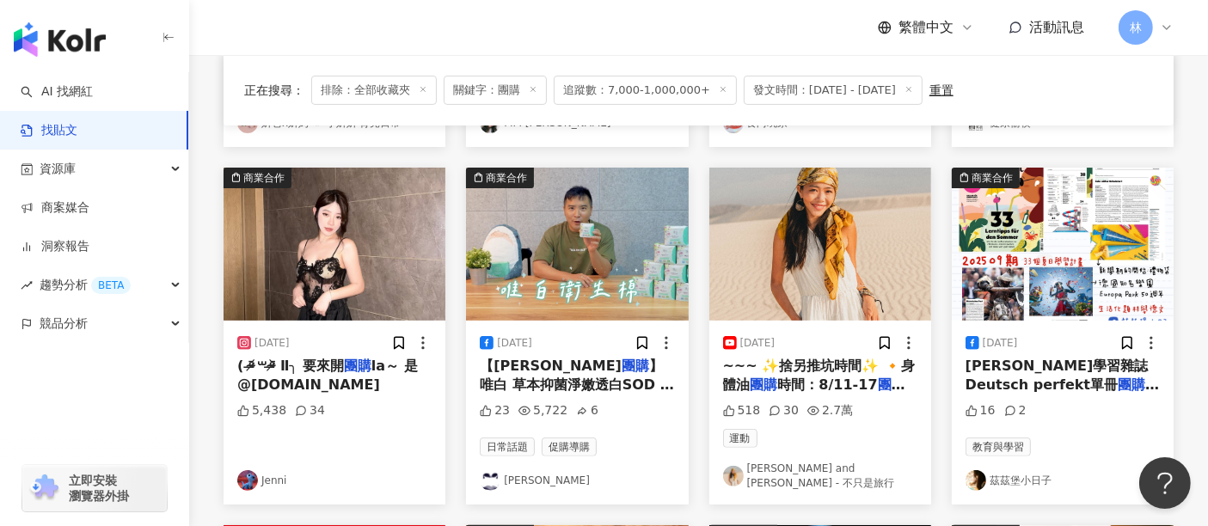
click at [327, 264] on img at bounding box center [334, 244] width 222 height 153
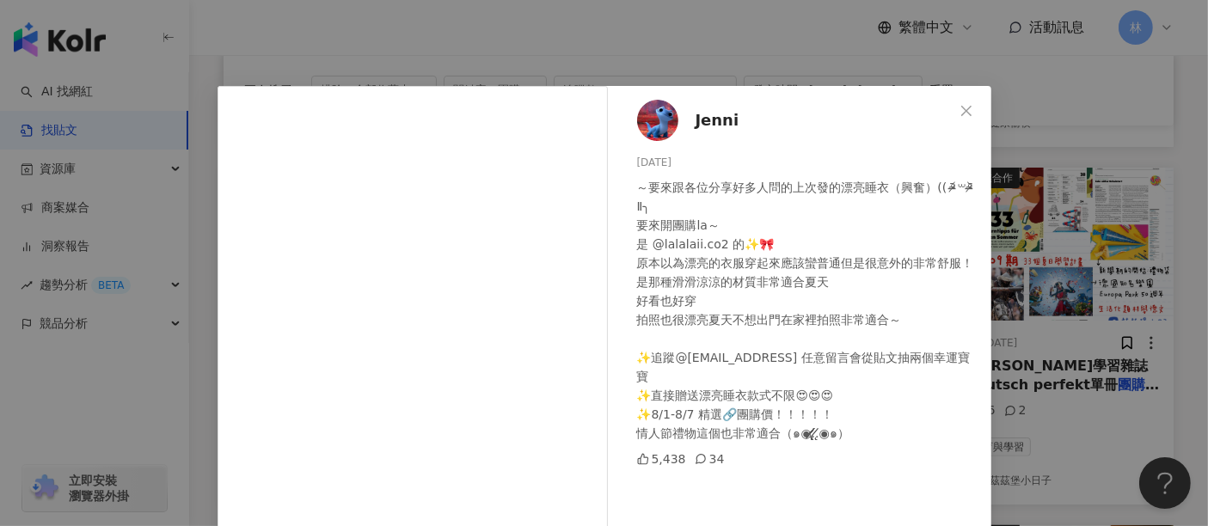
click at [1032, 238] on div "Jenni [DATE] ～要來跟各位分享好多人問的上次發的漂亮睡衣（興奮）(( ᵒ̴̶̷᷄꒳ᵒ̴̶̷᷅ Ⅱ╮ 要來開團購la～ 是 @lalalaii.co…" at bounding box center [604, 263] width 1208 height 526
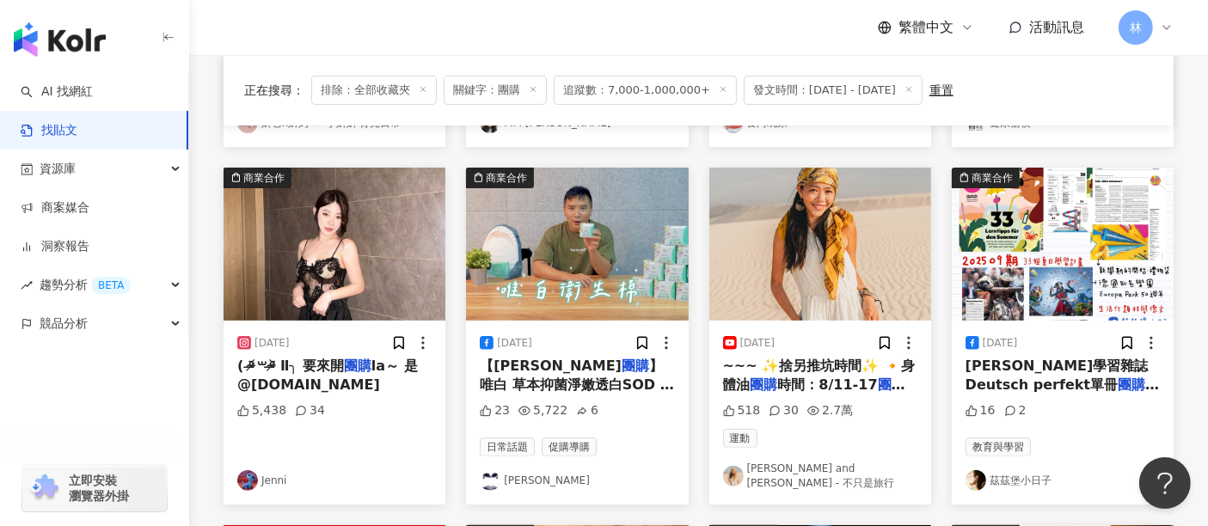
click at [787, 229] on img at bounding box center [820, 244] width 222 height 153
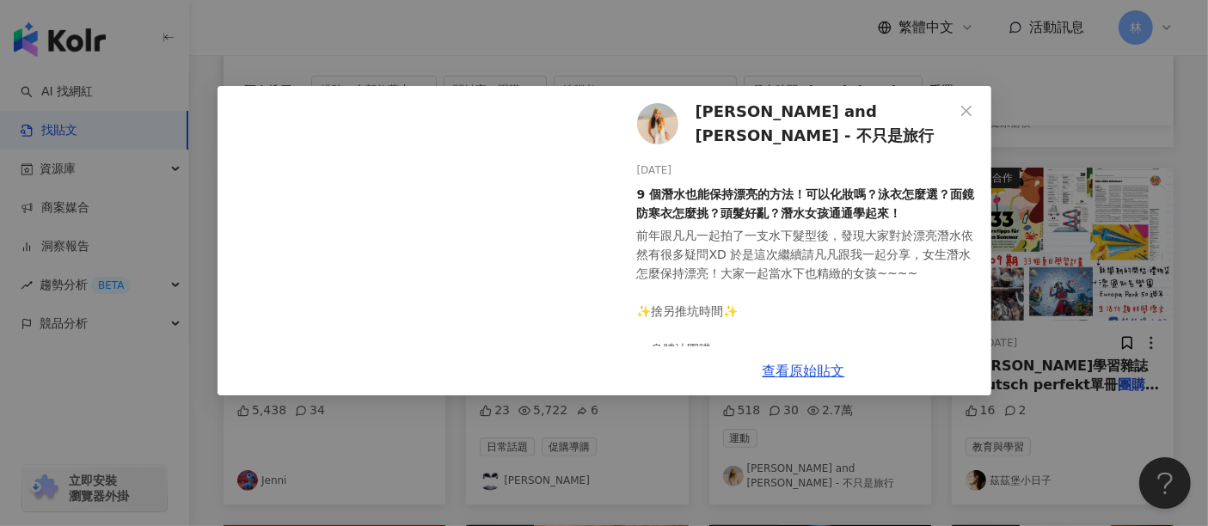
click at [1060, 285] on div "[PERSON_NAME] and [PERSON_NAME] - 不只是旅行 [DATE] 9 個潛水也能保持漂亮的方法！可以化妝嗎？泳衣怎麼選？面鏡防寒衣…" at bounding box center [604, 263] width 1208 height 526
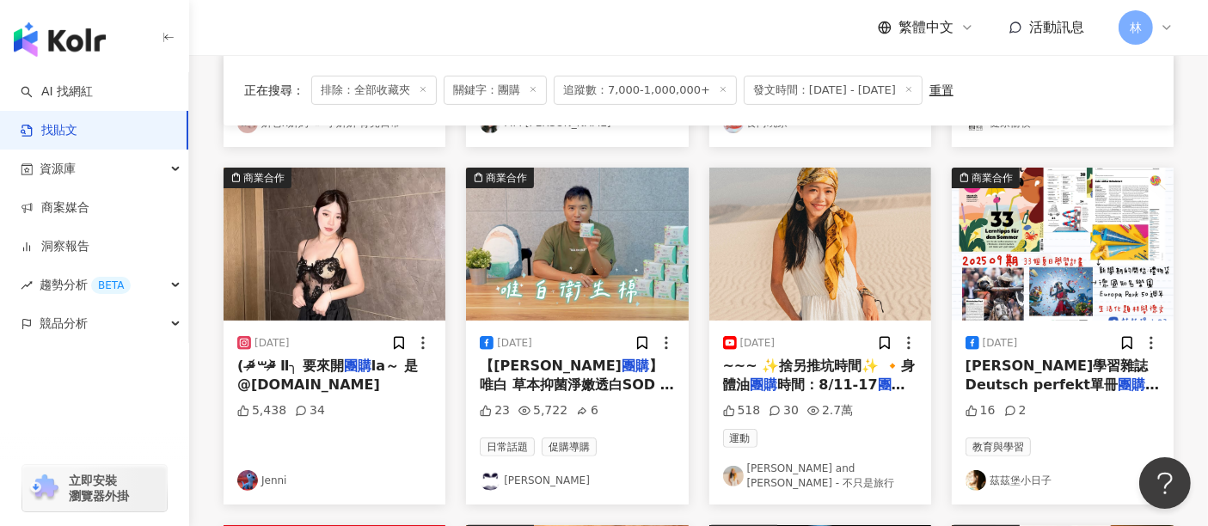
click at [1060, 285] on img at bounding box center [1063, 244] width 222 height 153
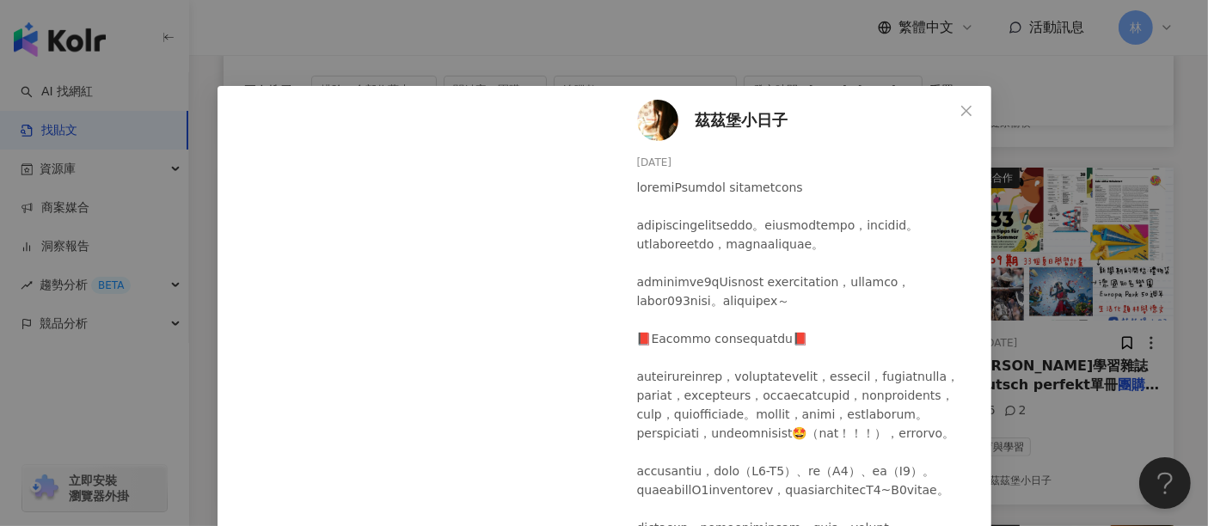
click at [1112, 254] on div "茲茲堡小日子 [DATE] 16 2 查看原始貼文" at bounding box center [604, 263] width 1208 height 526
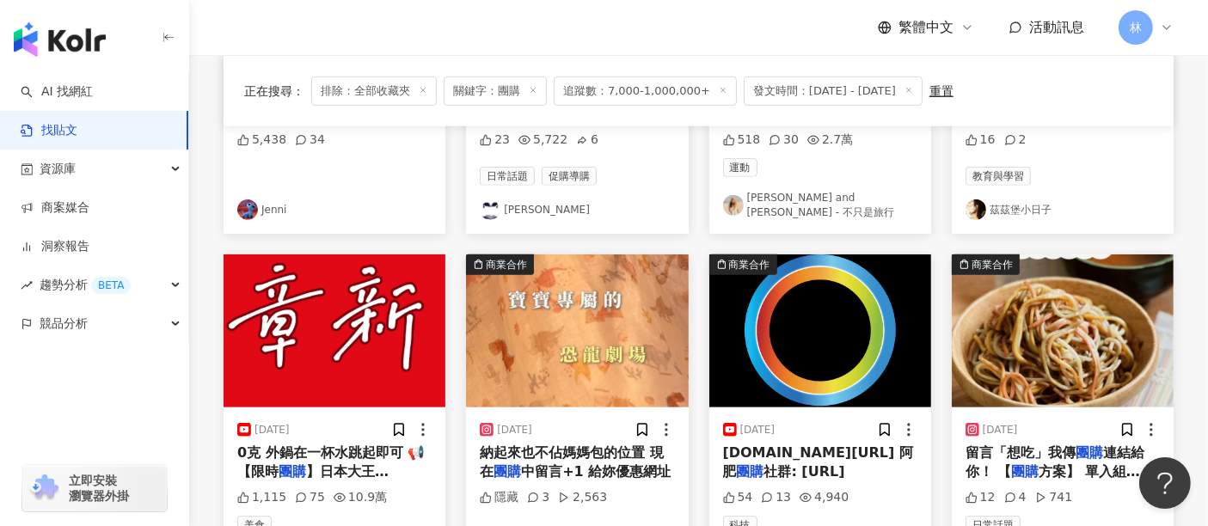
scroll to position [860, 0]
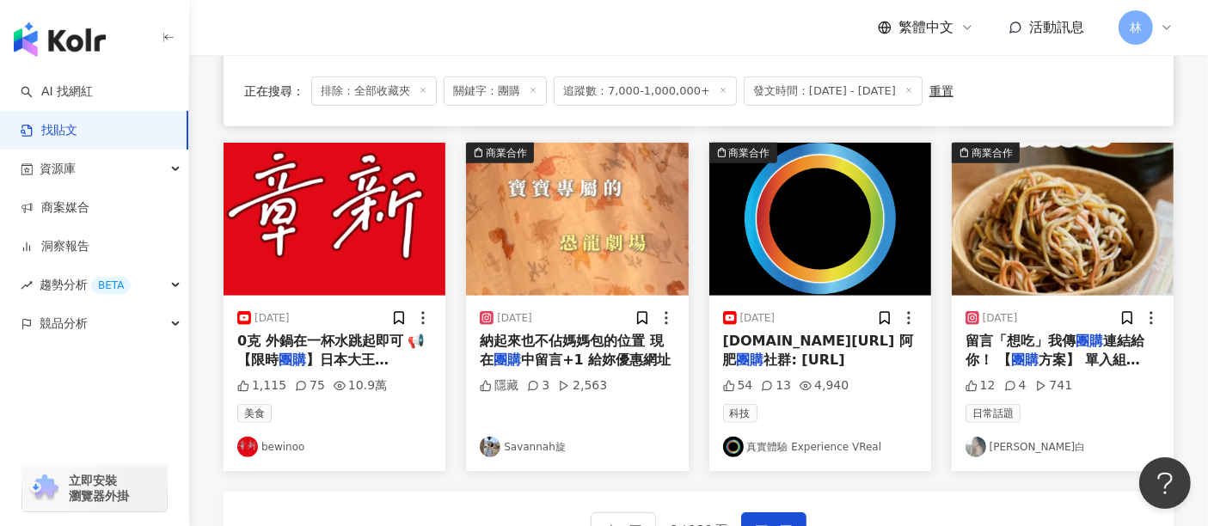
click at [560, 224] on img at bounding box center [577, 219] width 222 height 153
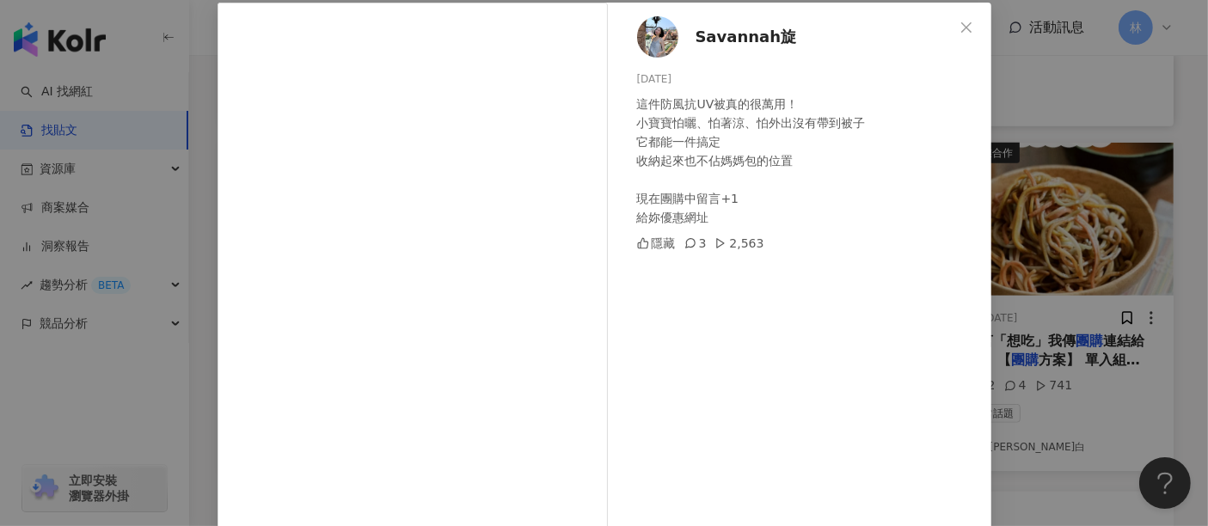
scroll to position [223, 0]
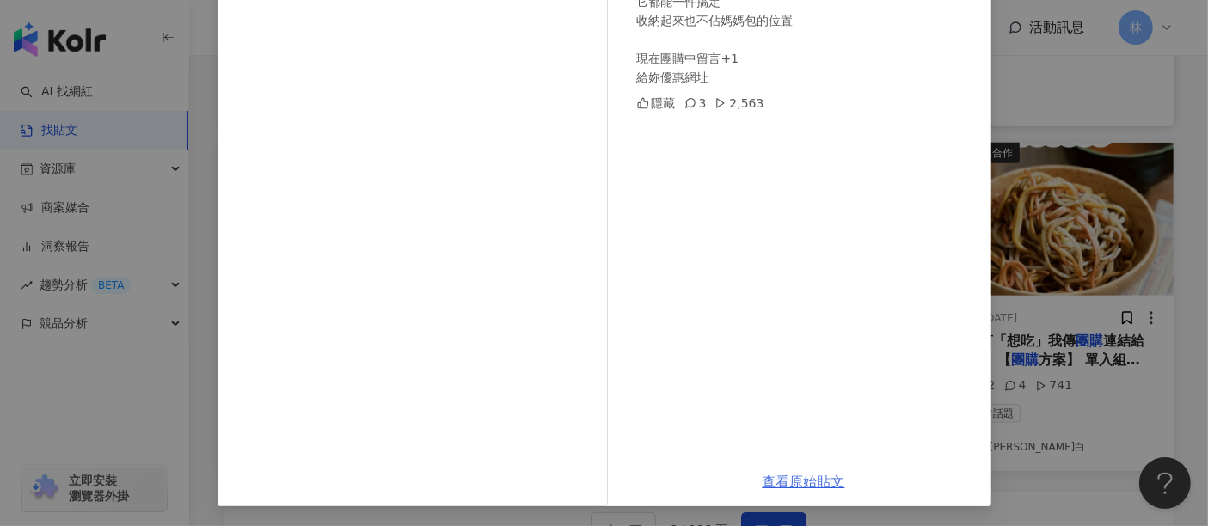
click at [811, 474] on link "查看原始貼文" at bounding box center [803, 482] width 83 height 16
click at [1065, 207] on div "Savannah旋 [DATE] 這件防風抗UV被真的很萬用！ 小寶寶怕曬、怕著涼、怕外出沒有帶到被子 它都能一件搞定 收納起來也不佔媽媽包的位置 現在團購中…" at bounding box center [604, 263] width 1208 height 526
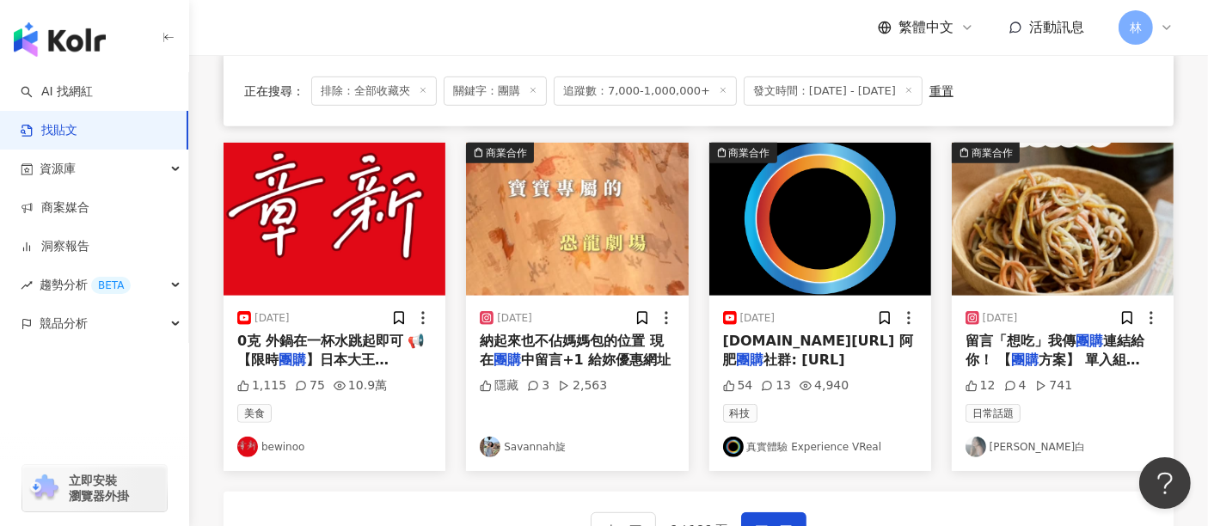
click at [1010, 214] on img at bounding box center [1063, 219] width 222 height 153
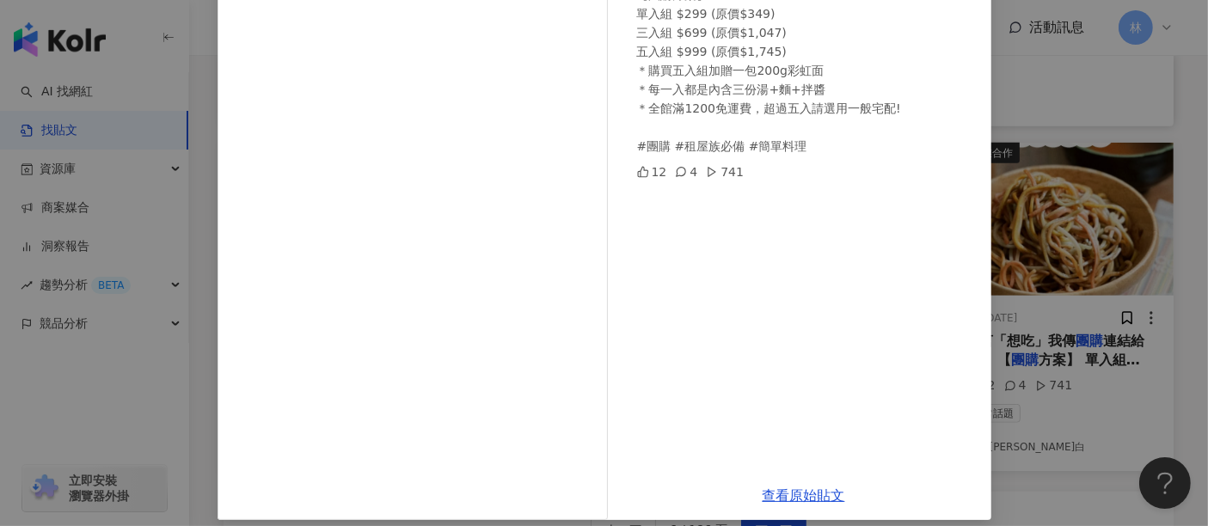
scroll to position [244, 0]
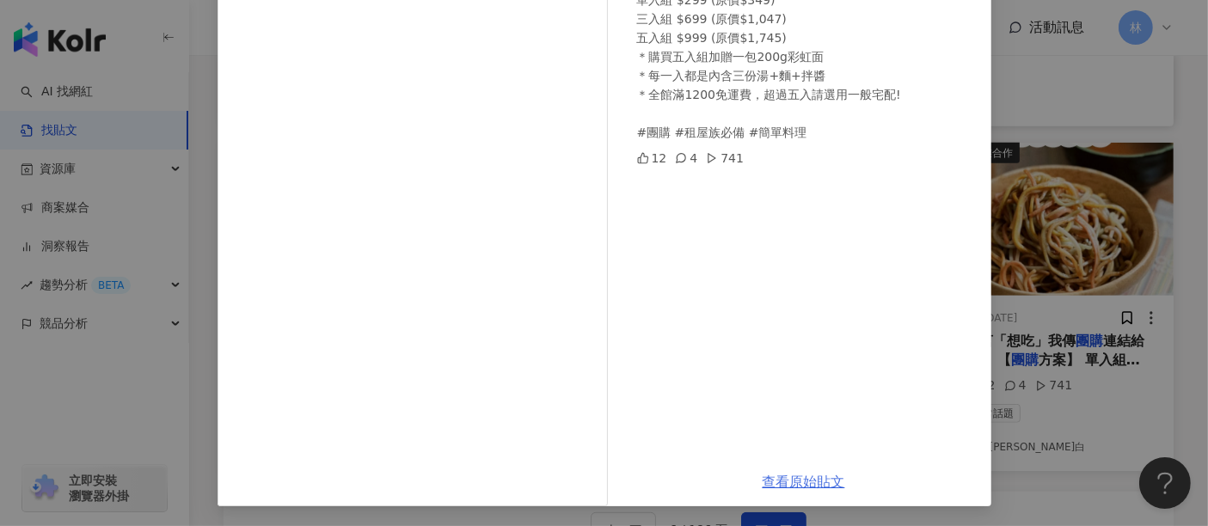
click at [781, 475] on link "查看原始貼文" at bounding box center [803, 482] width 83 height 16
click at [1148, 225] on div "[PERSON_NAME]白 [DATE] 留言「想吃」我傳團購連結給你！ 【團購方案】 單入組 $299 (原價$349) 三入組 $699 (原價$1,0…" at bounding box center [604, 263] width 1208 height 526
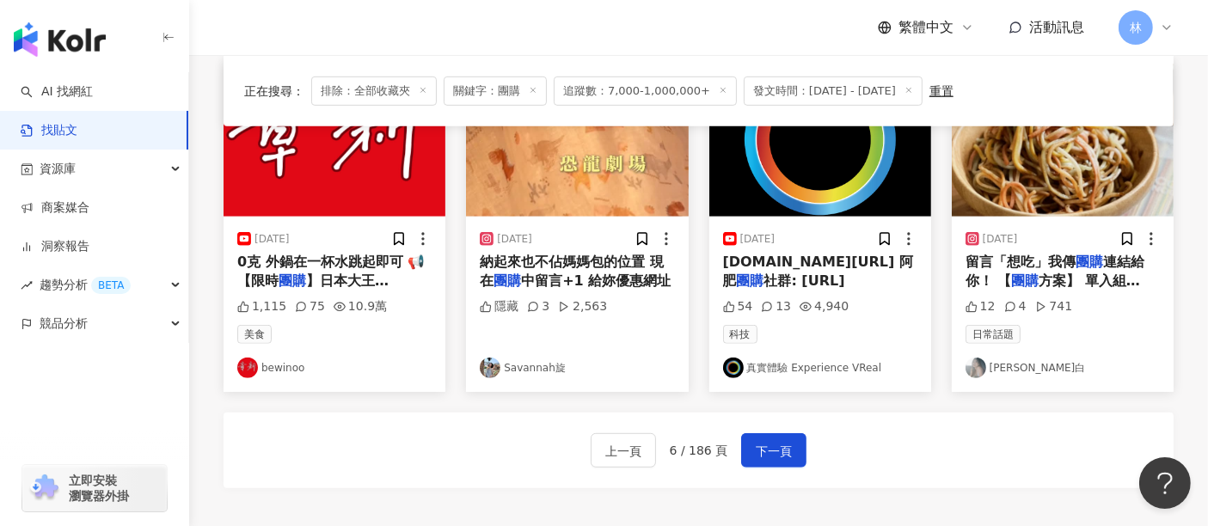
scroll to position [1050, 0]
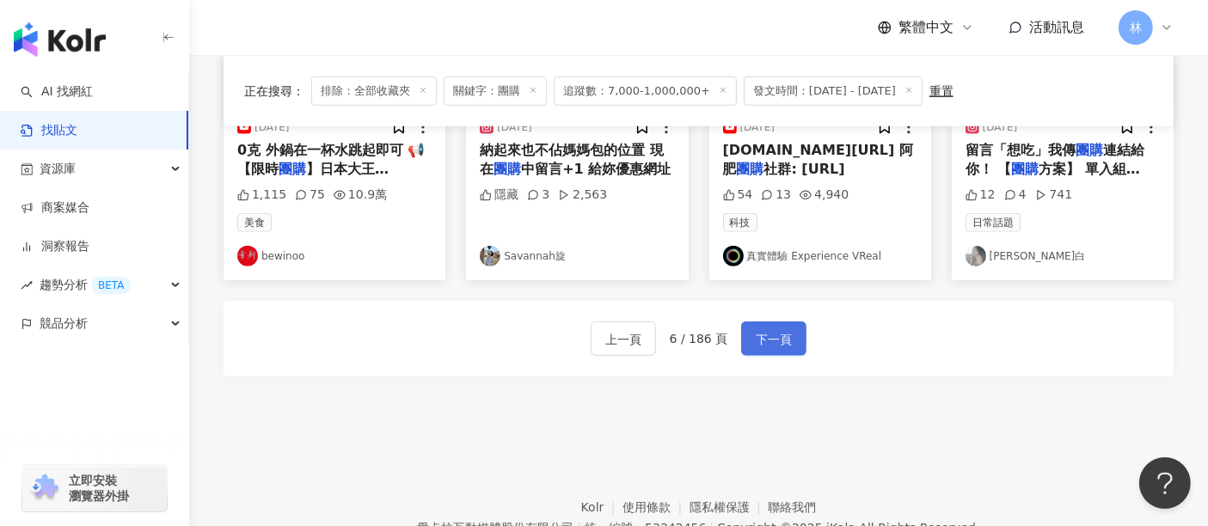
click at [791, 334] on button "下一頁" at bounding box center [773, 338] width 65 height 34
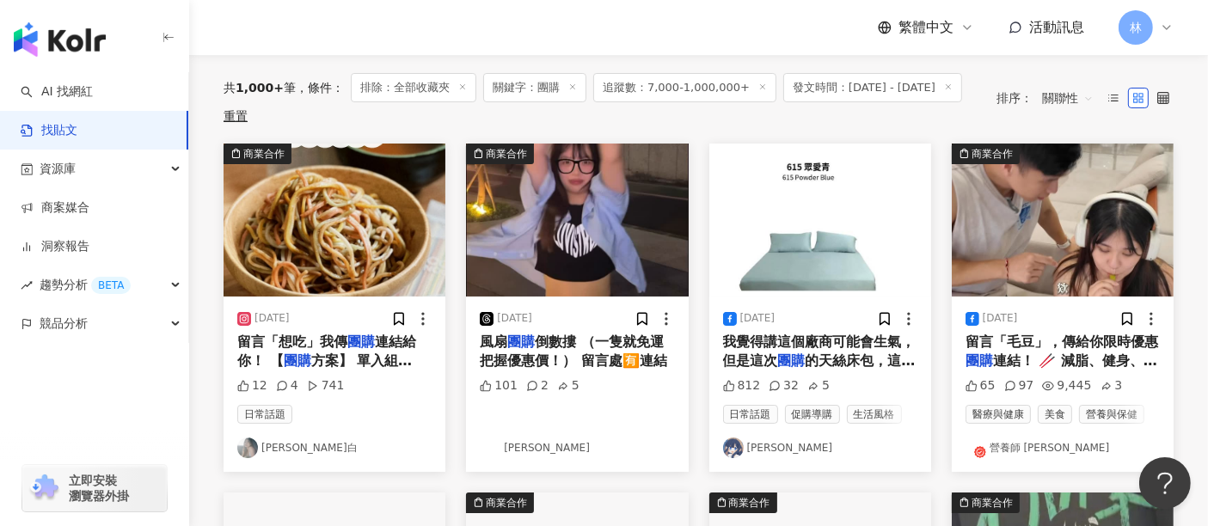
scroll to position [191, 0]
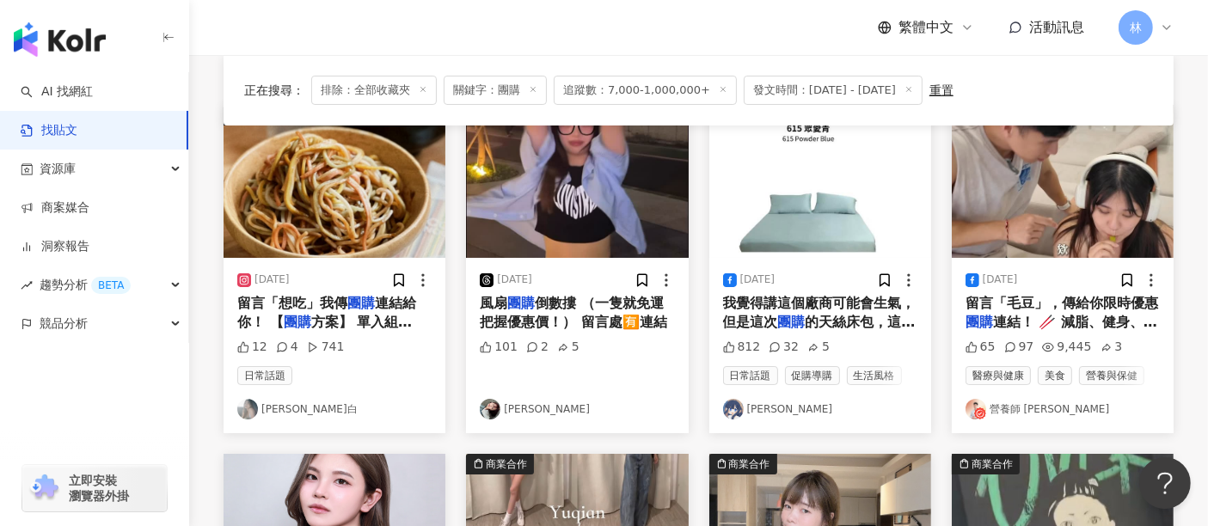
click at [1036, 216] on img at bounding box center [1063, 181] width 222 height 153
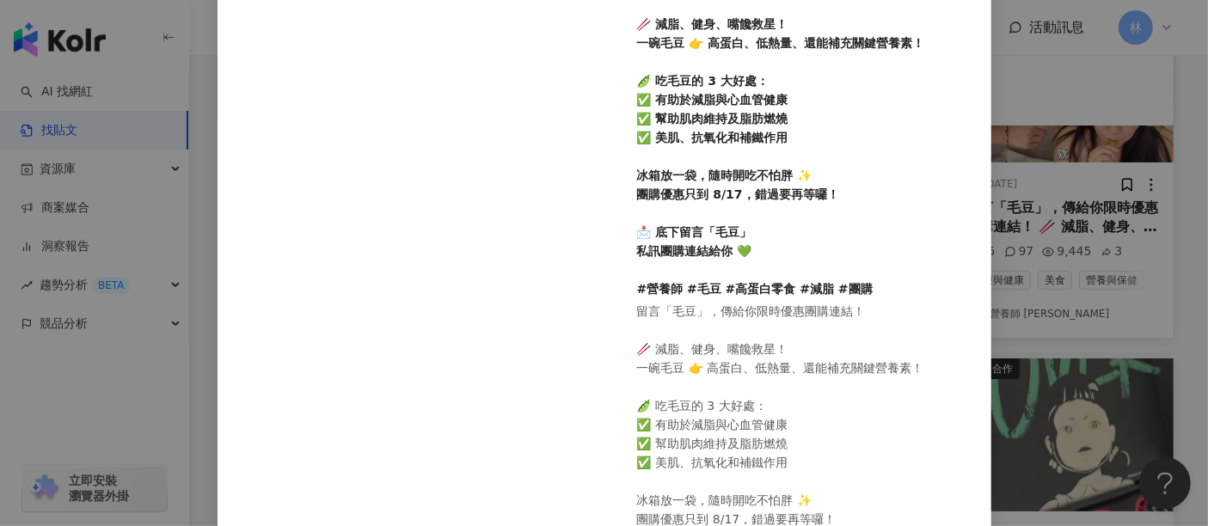
scroll to position [297, 0]
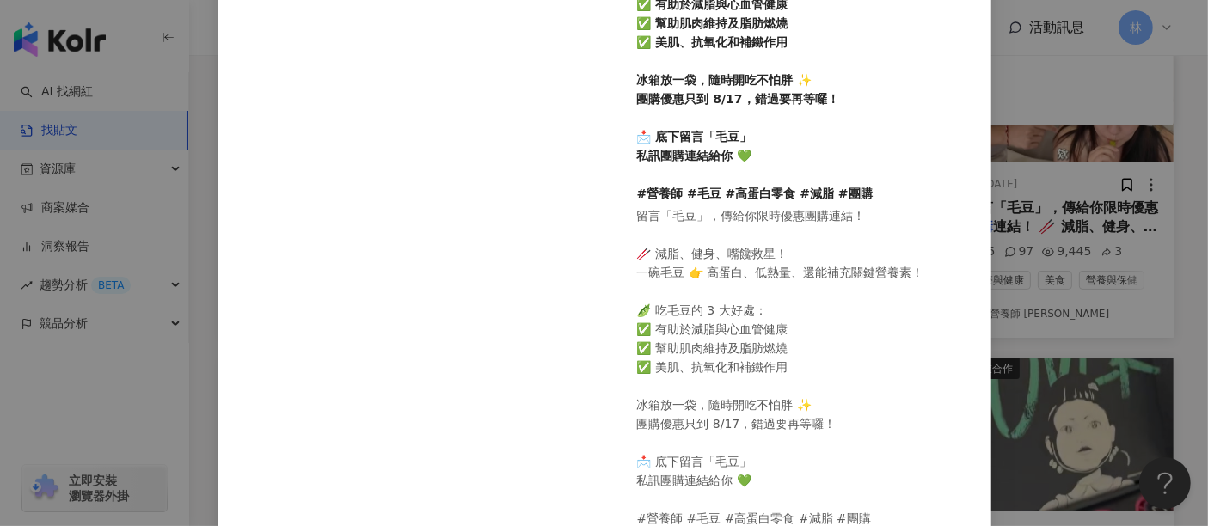
click at [1033, 325] on div "營養師 [PERSON_NAME] [DATE] 留言「毛豆」，傳給你限時優惠團購連結！ 🥢 減脂、健身、嘴饞救星！ 一碗毛豆 👉 高蛋白、低熱量、還能補充關…" at bounding box center [604, 263] width 1208 height 526
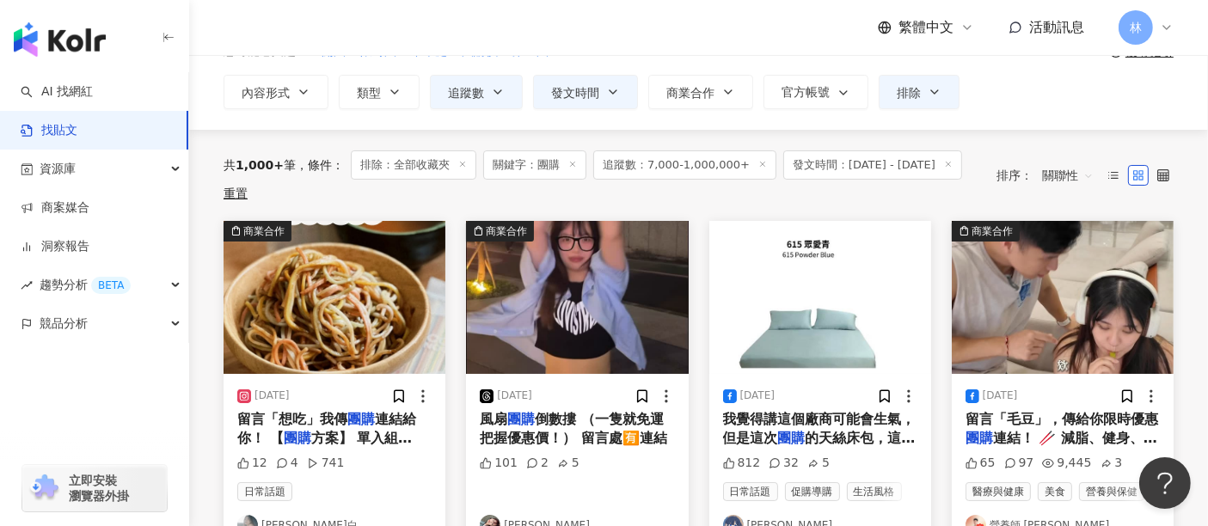
scroll to position [191, 0]
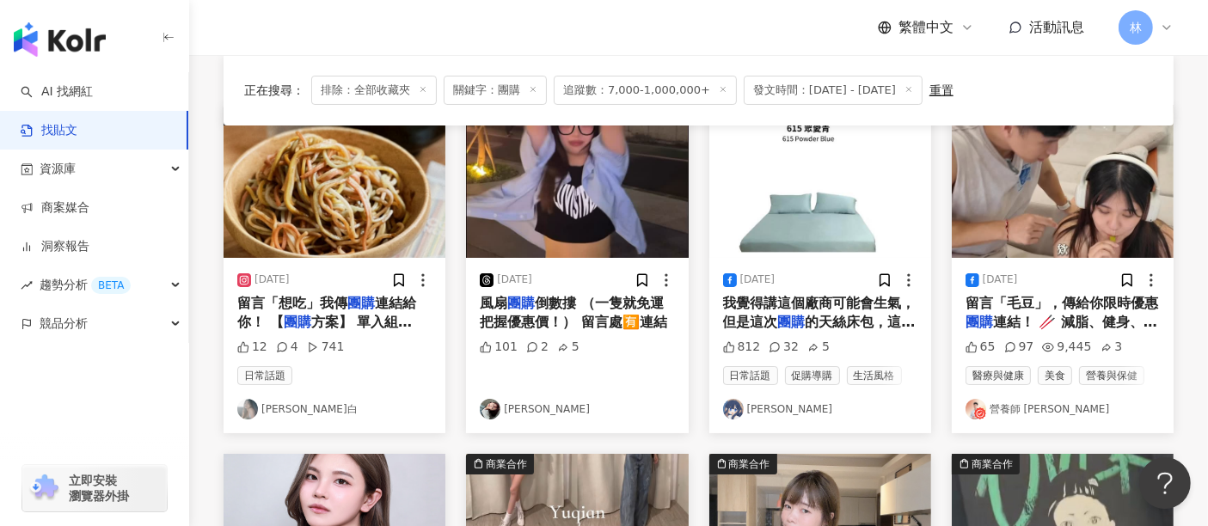
click at [1040, 205] on img at bounding box center [1063, 181] width 222 height 153
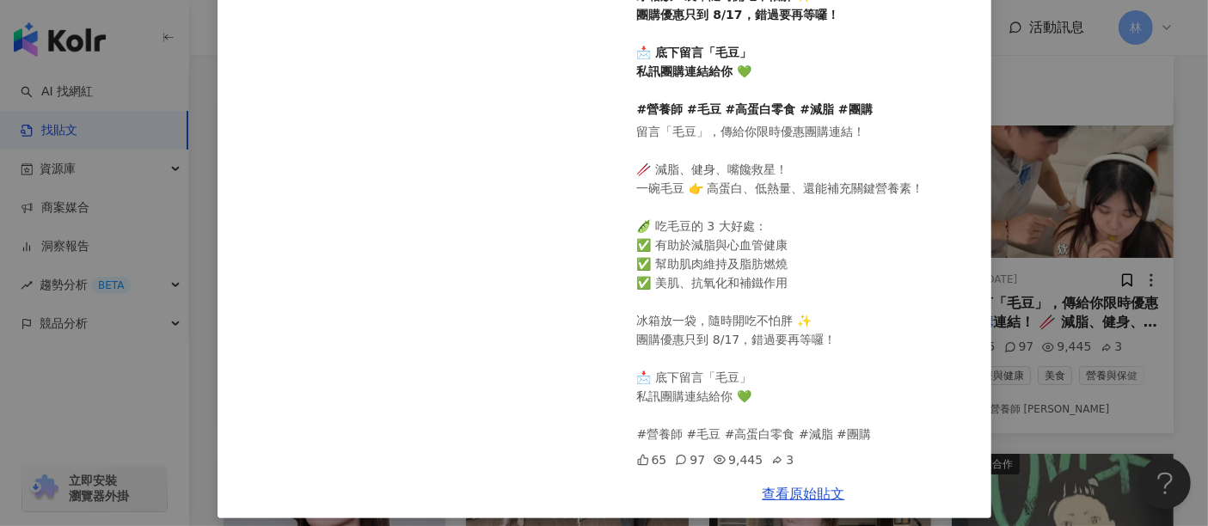
scroll to position [382, 0]
click at [776, 491] on link "查看原始貼文" at bounding box center [803, 493] width 83 height 16
click at [1036, 315] on div "營養師 [PERSON_NAME] [DATE] 留言「毛豆」，傳給你限時優惠團購連結！ 🥢 減脂、健身、嘴饞救星！ 一碗毛豆 👉 高蛋白、低熱量、還能補充關…" at bounding box center [604, 263] width 1208 height 526
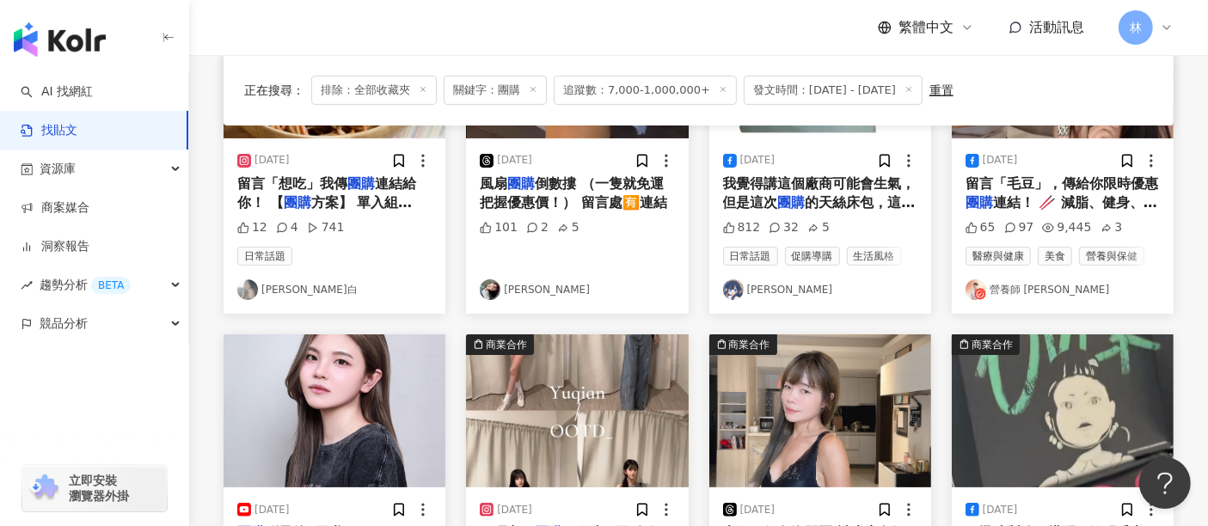
scroll to position [477, 0]
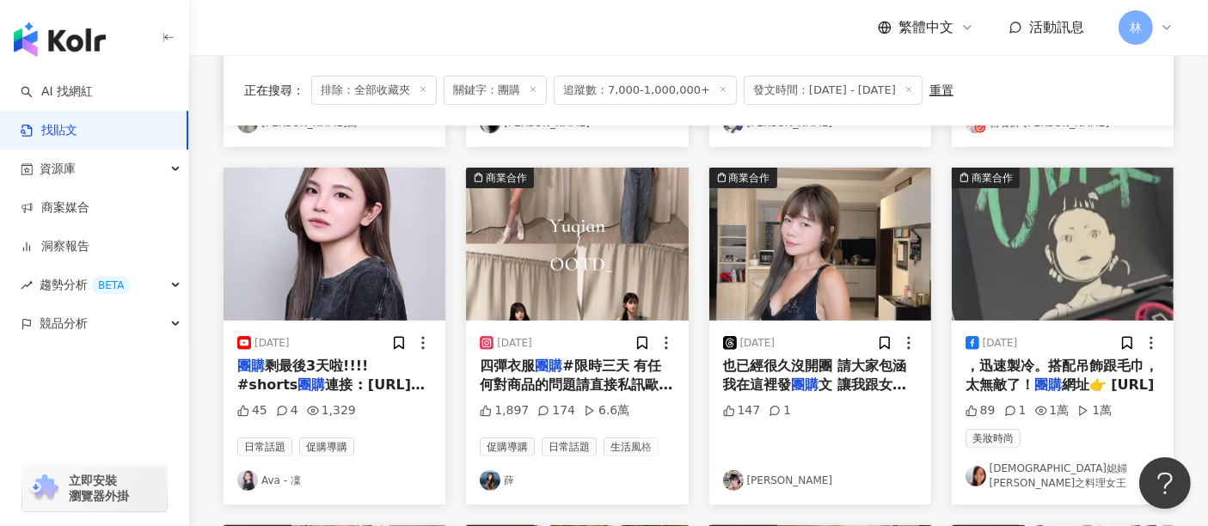
click at [315, 248] on img at bounding box center [334, 244] width 222 height 153
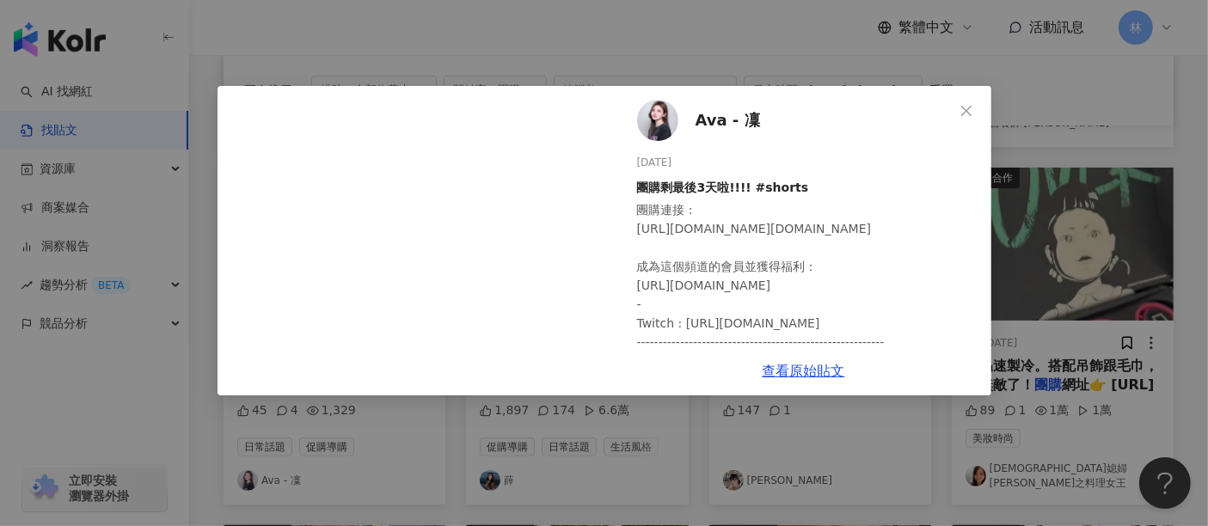
click at [1075, 248] on div "Ava - [PERSON_NAME] [DATE] 團購剩最後3天啦!!!! #shorts 團購連接 : [URL][DOMAIN_NAME][DOMAI…" at bounding box center [604, 263] width 1208 height 526
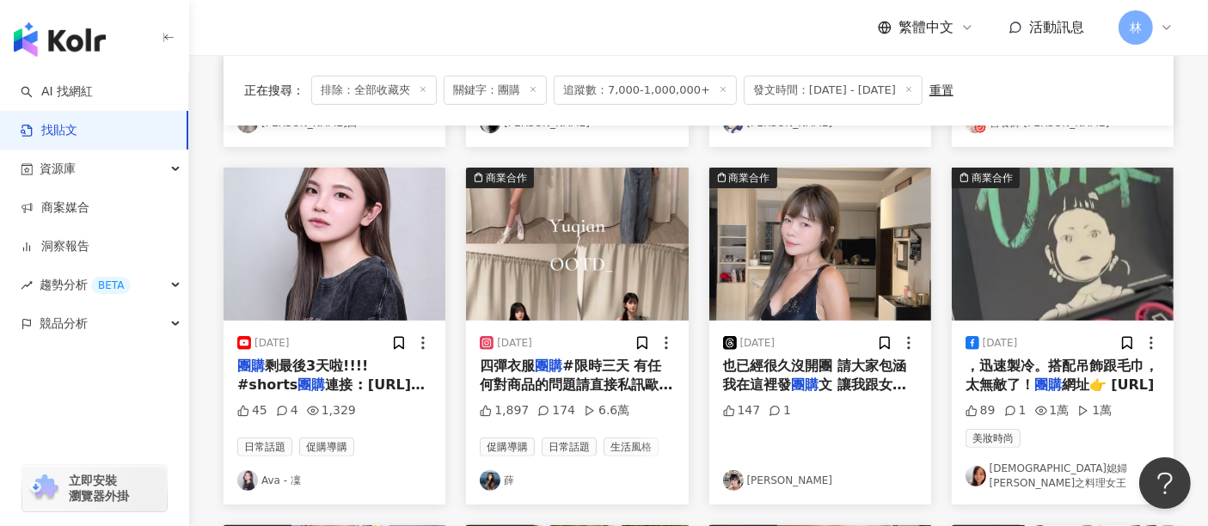
click at [611, 244] on img at bounding box center [577, 244] width 222 height 153
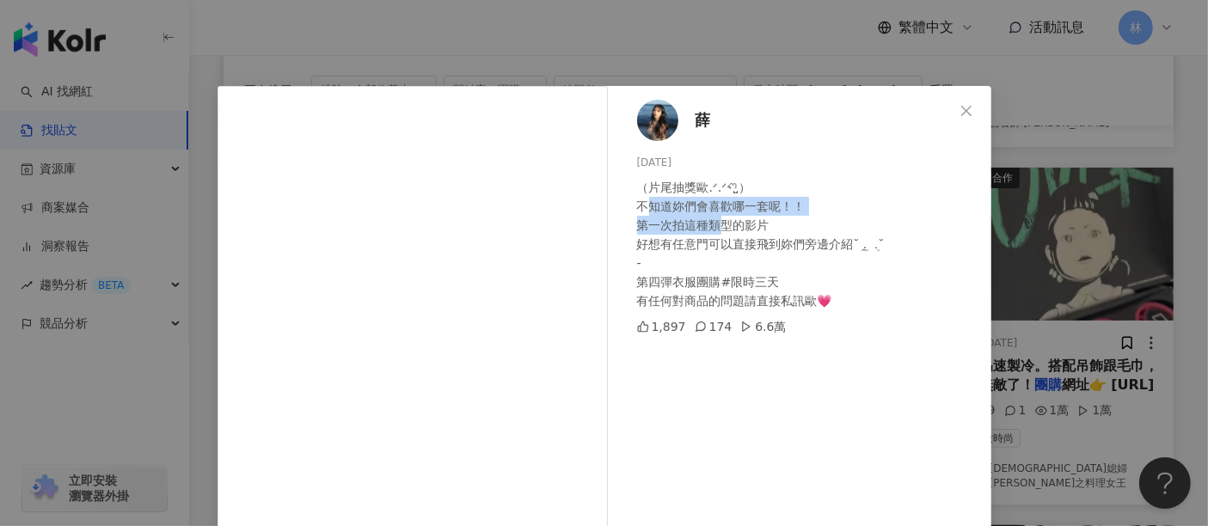
drag, startPoint x: 660, startPoint y: 205, endPoint x: 712, endPoint y: 233, distance: 58.9
click at [712, 233] on div "（片尾抽獎歐.ᐟ.ᐟꪔ̤̮） 不知道妳們會喜歡哪一套呢！！ 第一次拍這種類型的影片 好想有任意門可以直接飛到妳們旁邊介紹˘ ܸ. ̯ .ܸ˘︎ - 第四彈衣服…" at bounding box center [807, 244] width 340 height 132
click at [717, 237] on div "（片尾抽獎歐.ᐟ.ᐟꪔ̤̮） 不知道妳們會喜歡哪一套呢！！ 第一次拍這種類型的影片 好想有任意門可以直接飛到妳們旁邊介紹˘ ܸ. ̯ .ܸ˘︎ - 第四彈衣服…" at bounding box center [807, 244] width 340 height 132
drag, startPoint x: 626, startPoint y: 199, endPoint x: 738, endPoint y: 254, distance: 124.2
click at [738, 254] on div "[PERSON_NAME] [DATE] （片尾抽獎歐.ᐟ.ᐟꪔ̤̮） 不知道妳們會喜歡哪一套呢！！ 第一次拍這種類型的影片 好想有任意門可以直接飛到妳們旁邊…" at bounding box center [803, 393] width 375 height 615
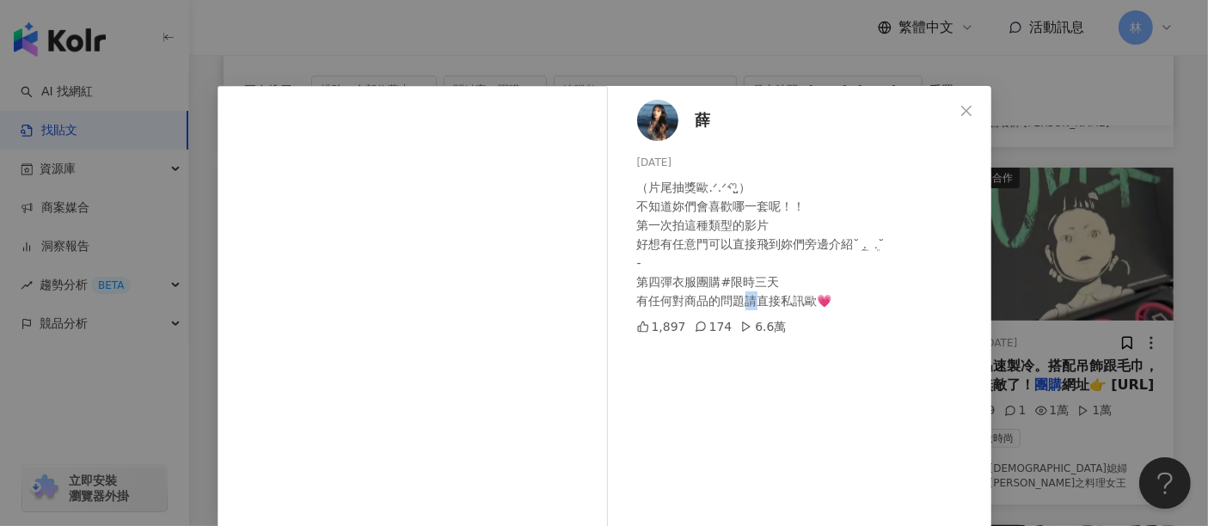
click at [743, 306] on div "（片尾抽獎歐.ᐟ.ᐟꪔ̤̮） 不知道妳們會喜歡哪一套呢！！ 第一次拍這種類型的影片 好想有任意門可以直接飛到妳們旁邊介紹˘ ܸ. ̯ .ܸ˘︎ - 第四彈衣服…" at bounding box center [807, 244] width 340 height 132
click at [1035, 248] on div "[PERSON_NAME] [DATE] （片尾抽獎歐.ᐟ.ᐟꪔ̤̮） 不知道妳們會喜歡哪一套呢！！ 第一次拍這種類型的影片 好想有任意門可以直接飛到妳們旁邊…" at bounding box center [604, 263] width 1208 height 526
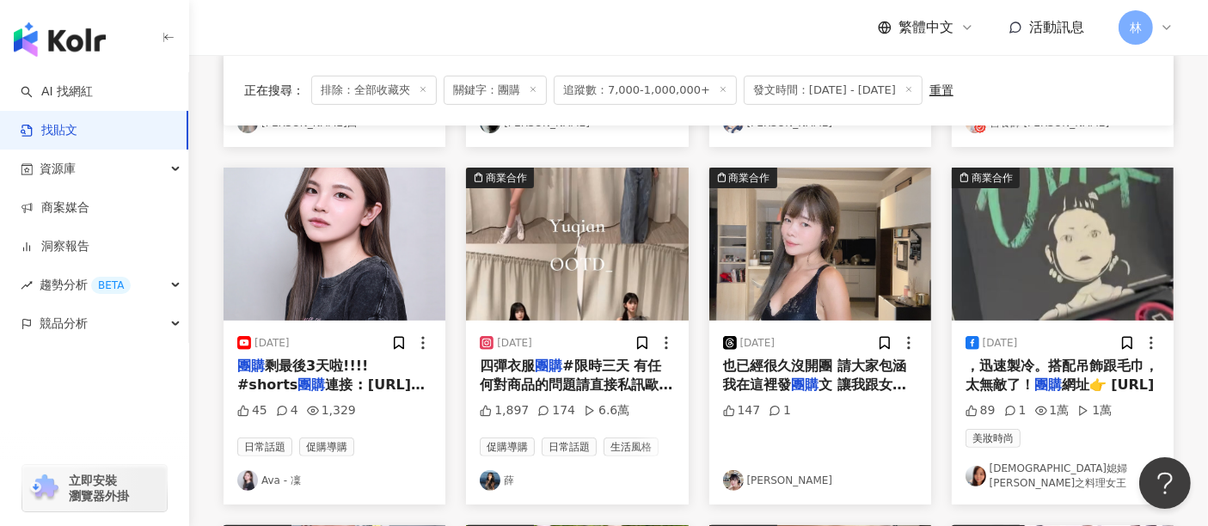
click at [995, 243] on img at bounding box center [1063, 244] width 222 height 153
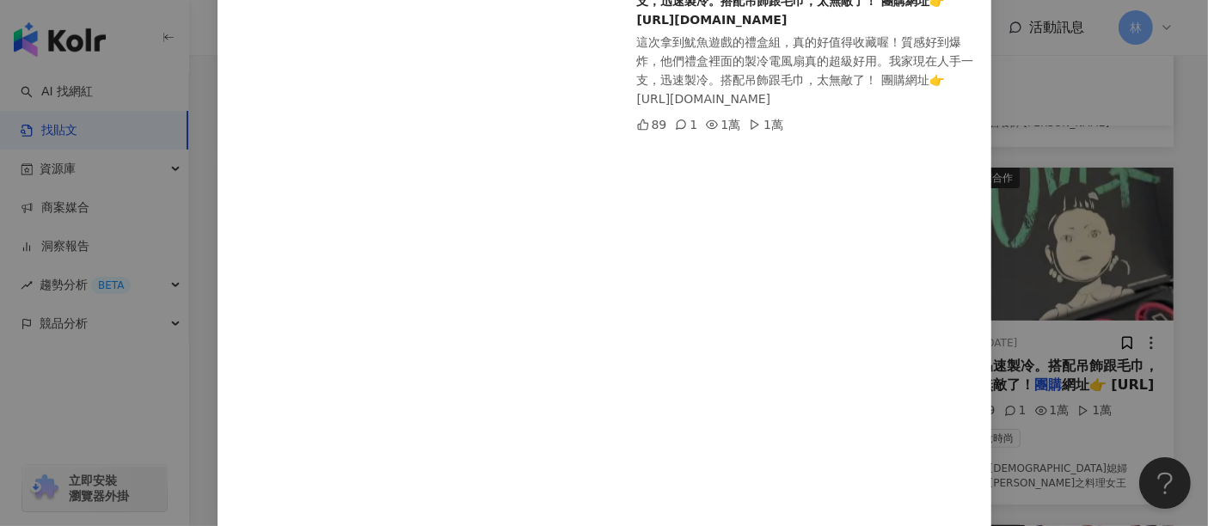
scroll to position [410, 0]
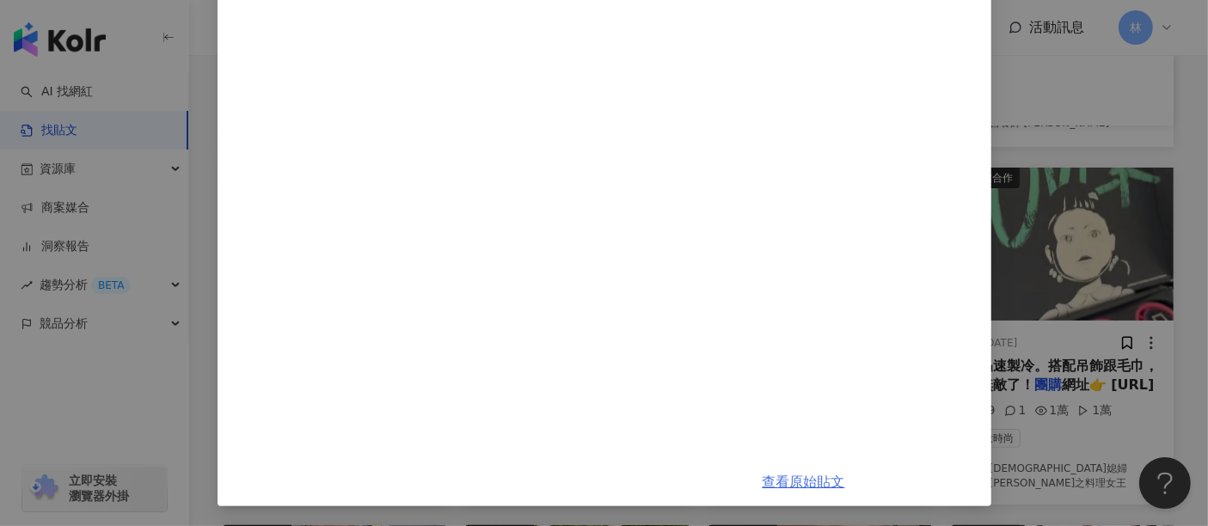
click at [798, 490] on link "查看原始貼文" at bounding box center [803, 482] width 83 height 16
click at [1074, 298] on div "[DEMOGRAPHIC_DATA]媳婦[PERSON_NAME]之料理女王 [DATE] 這次拿到魷魚遊戲的禮盒組，真的好值得收藏喔！質感好到爆炸，他們禮盒…" at bounding box center [604, 263] width 1208 height 526
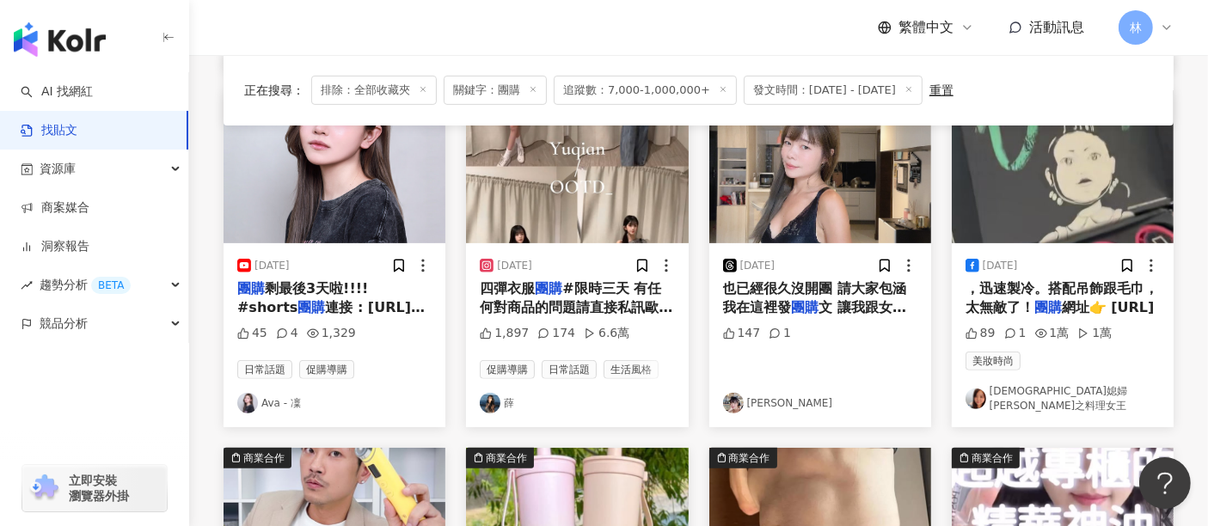
scroll to position [382, 0]
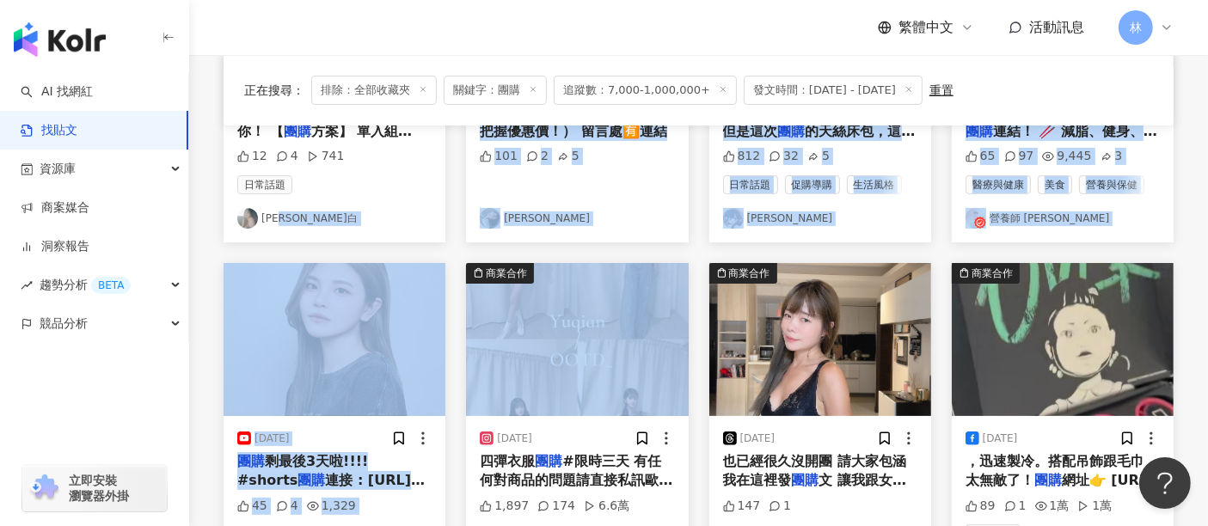
drag, startPoint x: 454, startPoint y: 247, endPoint x: 514, endPoint y: 260, distance: 61.5
click at [514, 260] on div "商業合作 [DATE] 留言「想吃」我傳 團購 連結給你！ 【 團購 方案】 單入組 $299 (原價$349) 三入組 $699 (原價$1,047) 五入…" at bounding box center [698, 432] width 970 height 1036
click at [464, 249] on div "商業合作 [DATE] 留言「想吃」我傳 團購 連結給你！ 【 團購 方案】 單入組 $299 (原價$349) 三入組 $699 (原價$1,047) 五入…" at bounding box center [698, 432] width 970 height 1036
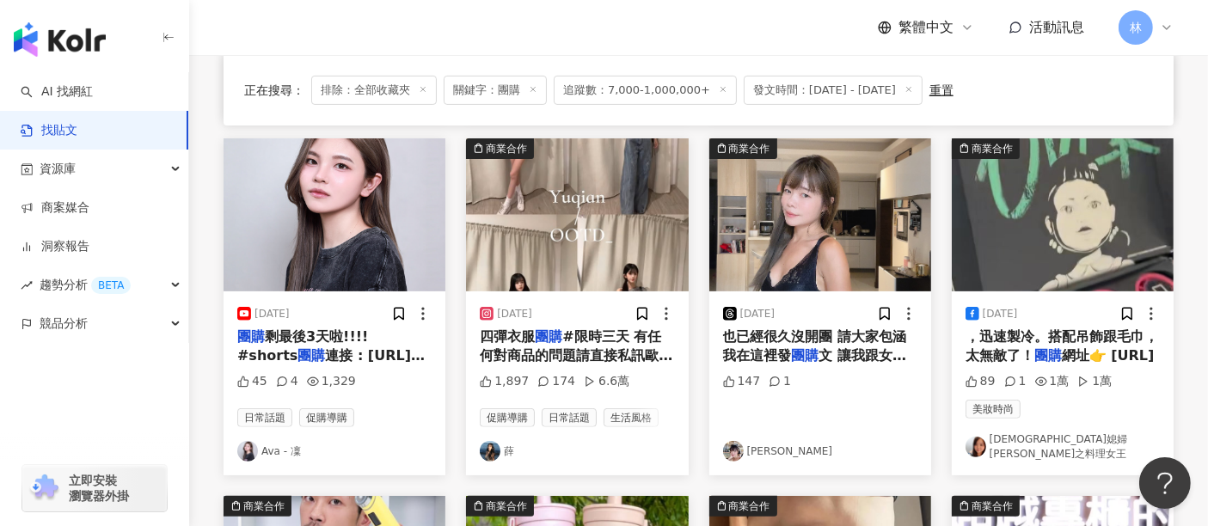
scroll to position [477, 0]
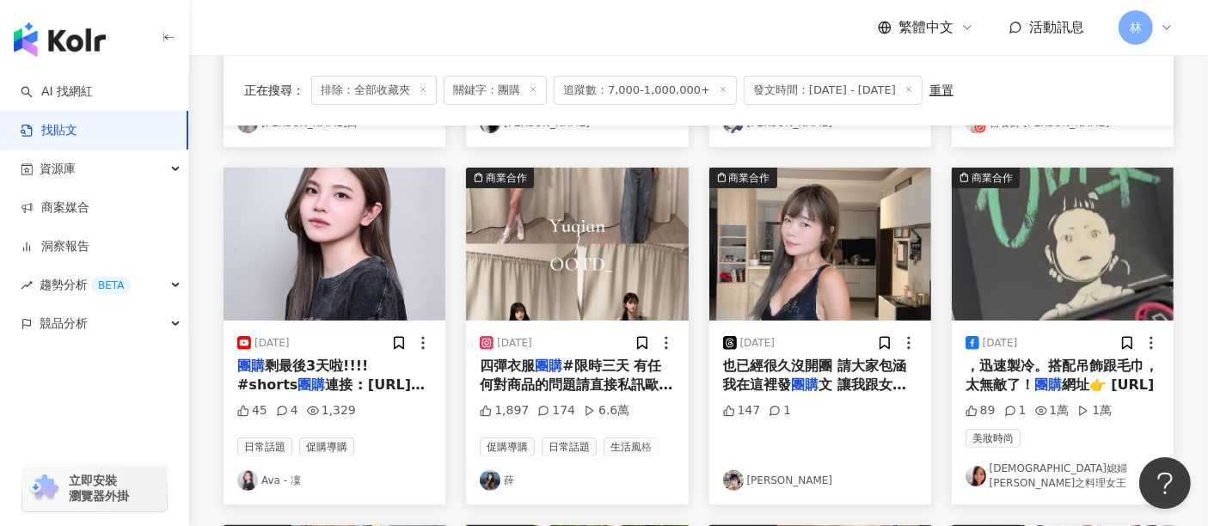
drag, startPoint x: 856, startPoint y: 153, endPoint x: 869, endPoint y: 155, distance: 13.0
click at [869, 155] on div "商業合作 [DATE] 留言「想吃」我傳 團購 連結給你！ 【 團購 方案】 單入組 $299 (原價$349) 三入組 $699 (原價$1,047) 五入…" at bounding box center [698, 337] width 970 height 1036
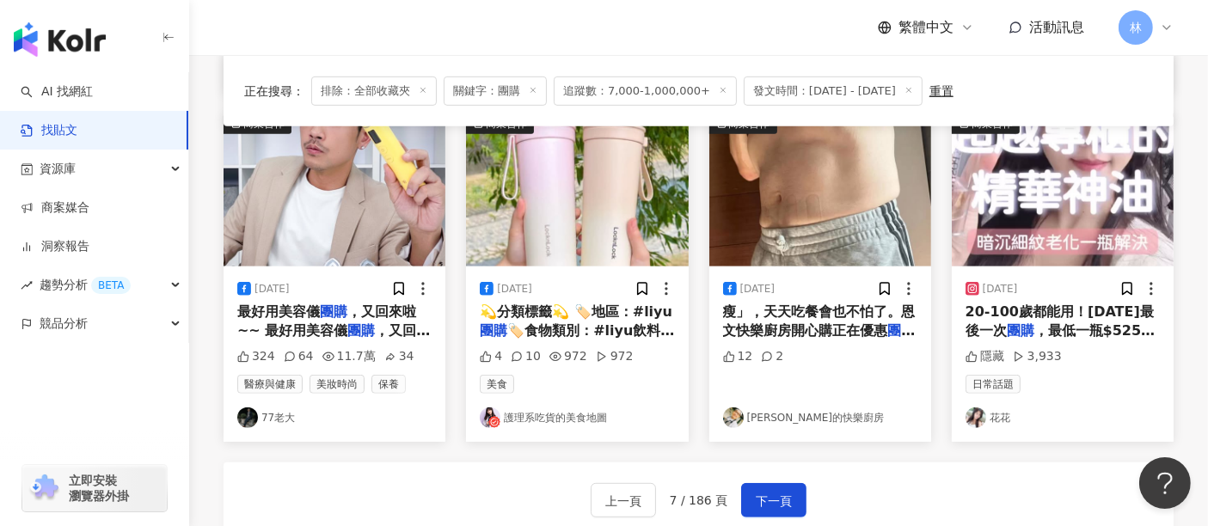
scroll to position [860, 0]
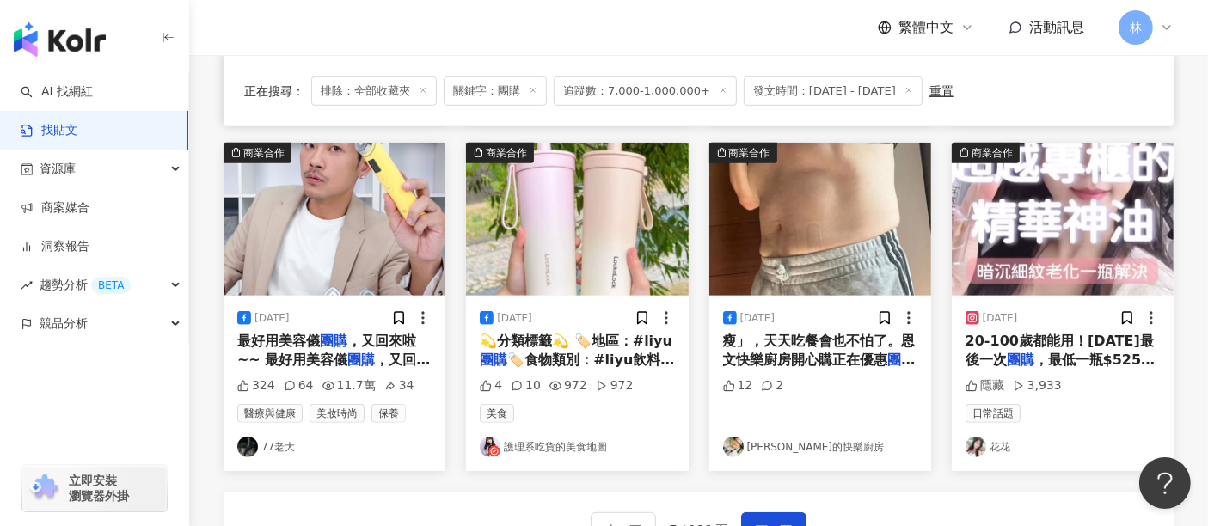
click at [1003, 222] on img at bounding box center [1063, 219] width 222 height 153
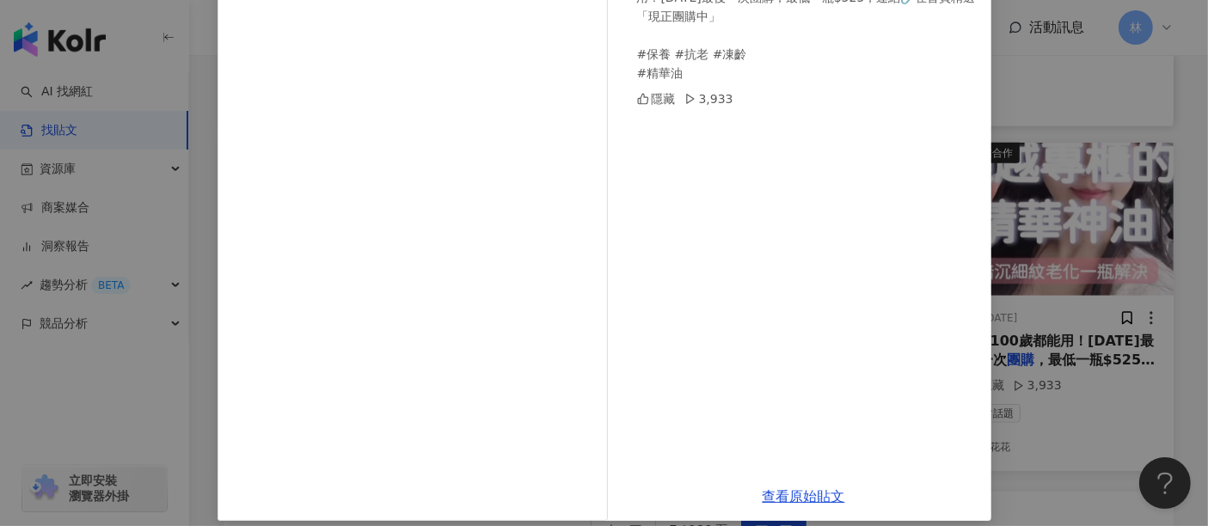
scroll to position [223, 0]
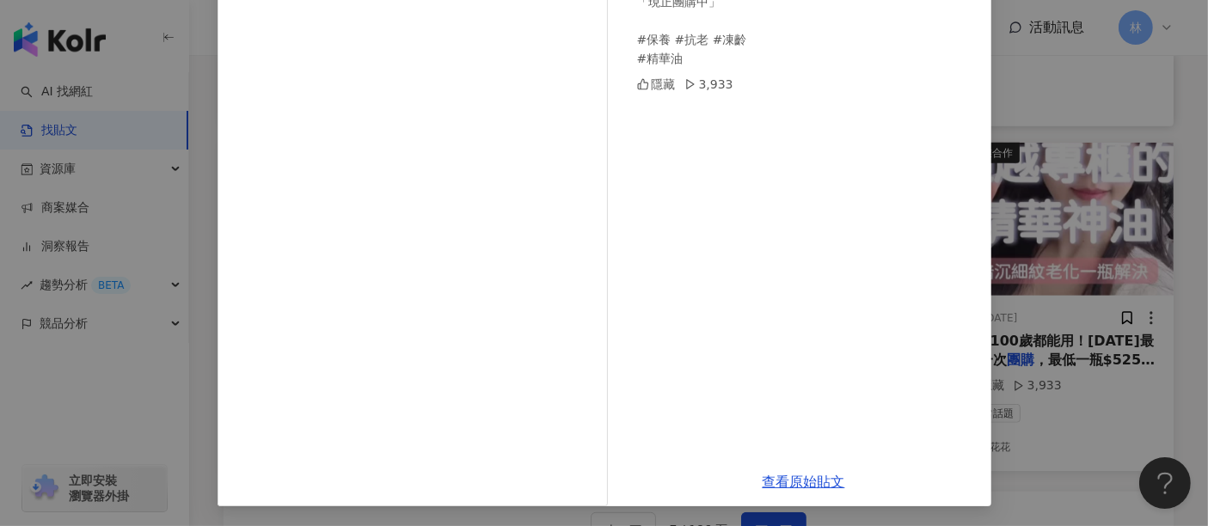
click at [1068, 357] on div "花花 [DATE] 摸著良心真的用過最好吸收最有效的精華油！20-100歲都能用！[DATE]最後一次團購，最低一瓶$525，連結🔗在首頁精選「現正團購中」 …" at bounding box center [604, 263] width 1208 height 526
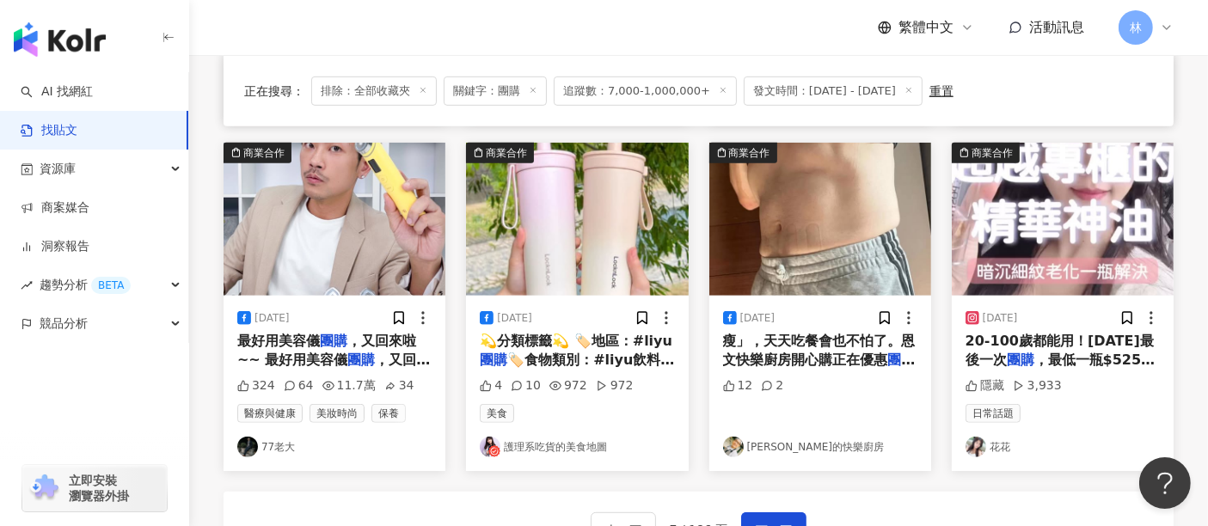
scroll to position [955, 0]
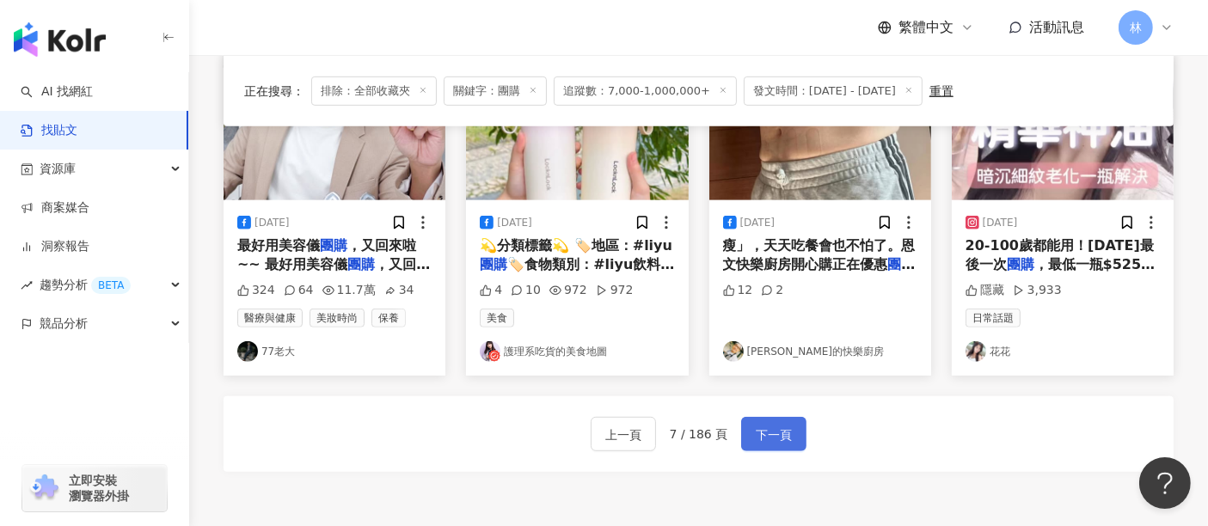
click at [775, 431] on span "下一頁" at bounding box center [774, 435] width 36 height 21
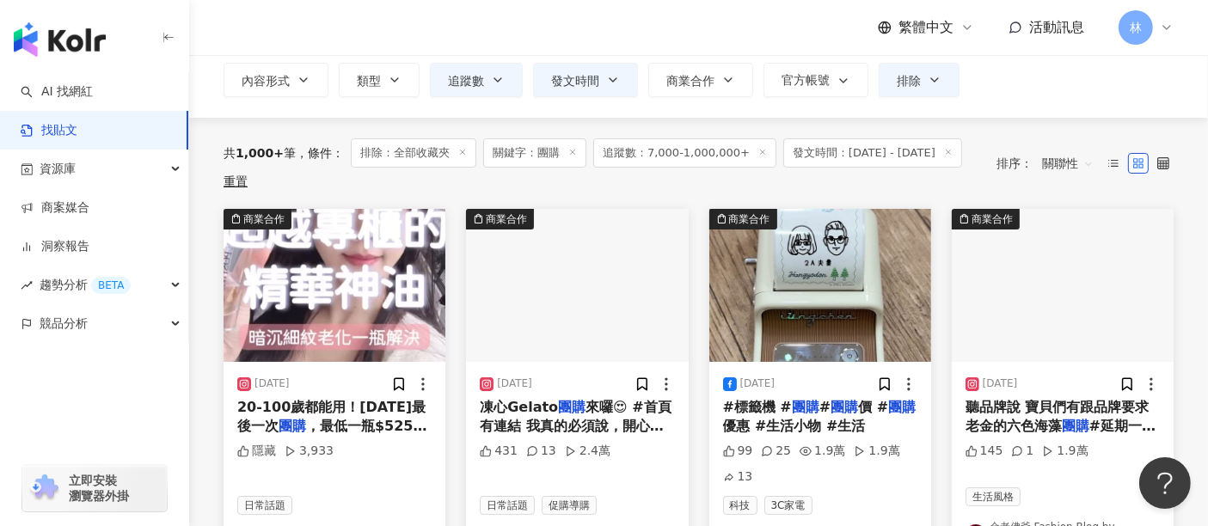
scroll to position [191, 0]
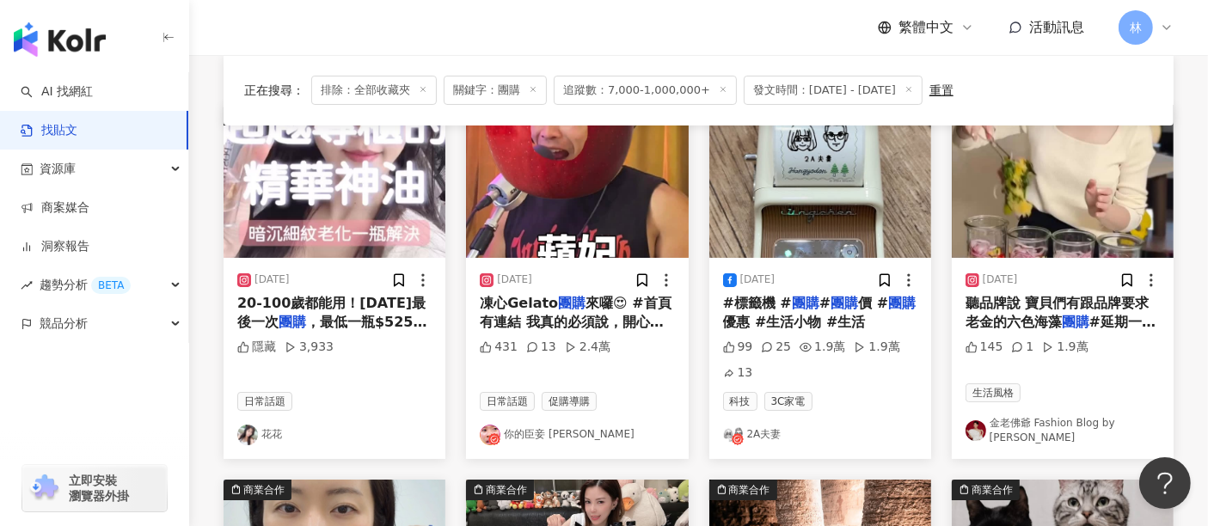
click at [302, 210] on img at bounding box center [334, 181] width 222 height 153
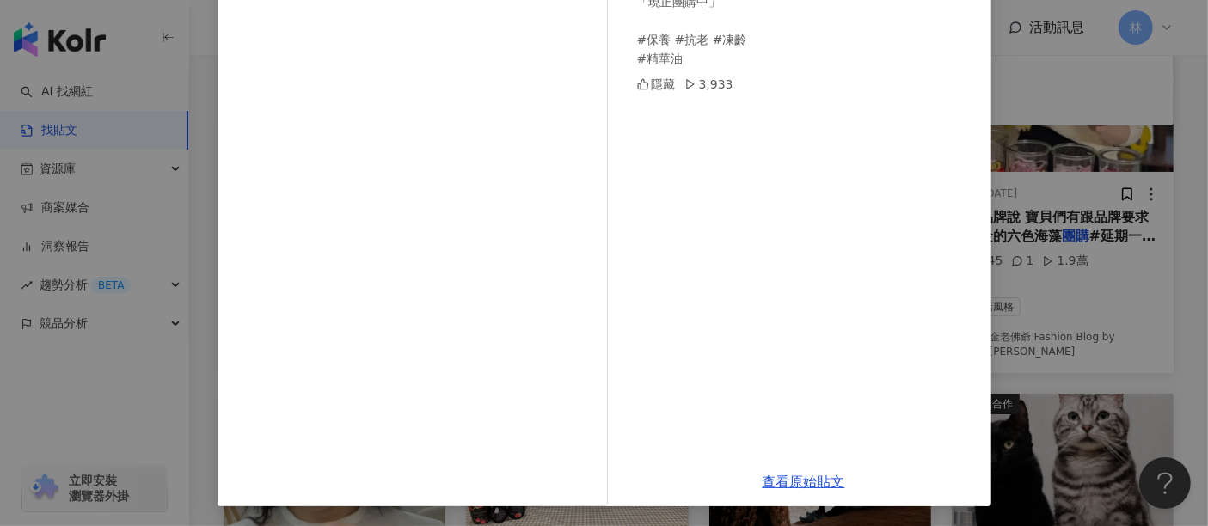
scroll to position [382, 0]
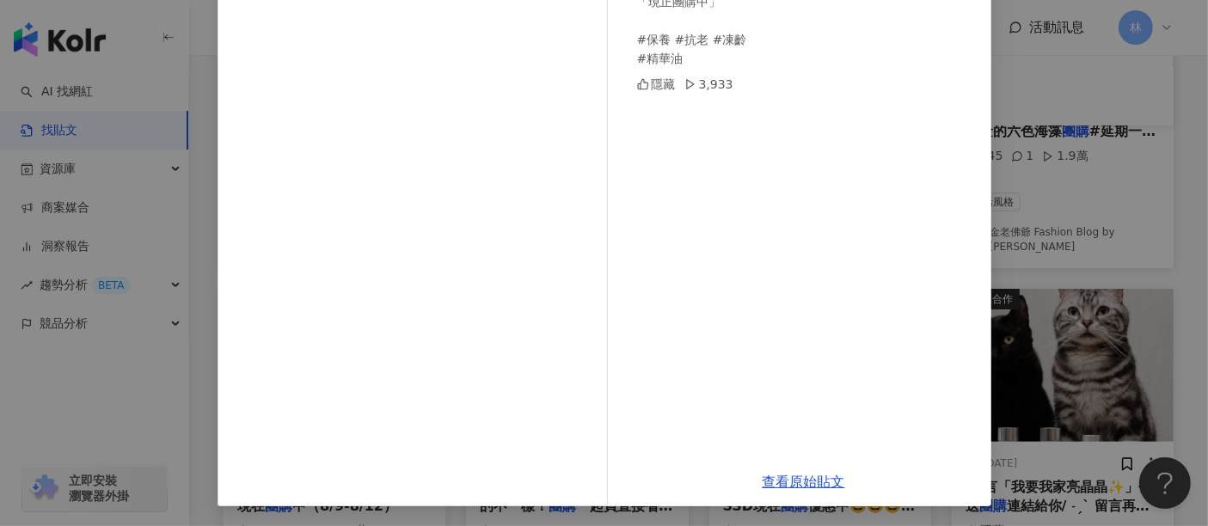
click at [988, 258] on div "花花 [DATE] 摸著良心真的用過最好吸收最有效的精華油！20-100歲都能用！[DATE]最後一次團購，最低一瓶$525，連結🔗在首頁精選「現正團購中」 …" at bounding box center [604, 263] width 1208 height 526
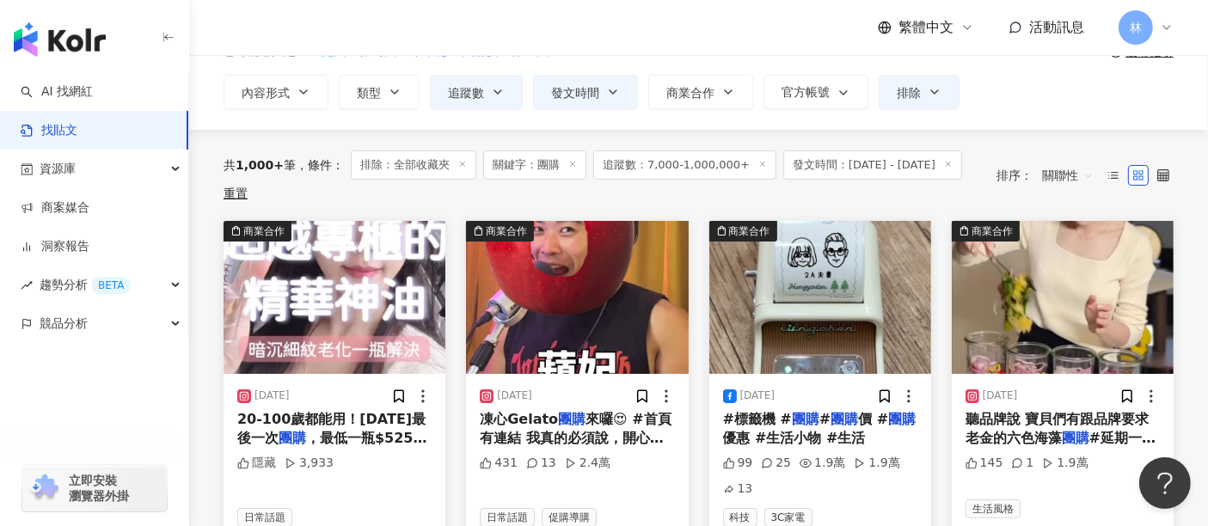
scroll to position [191, 0]
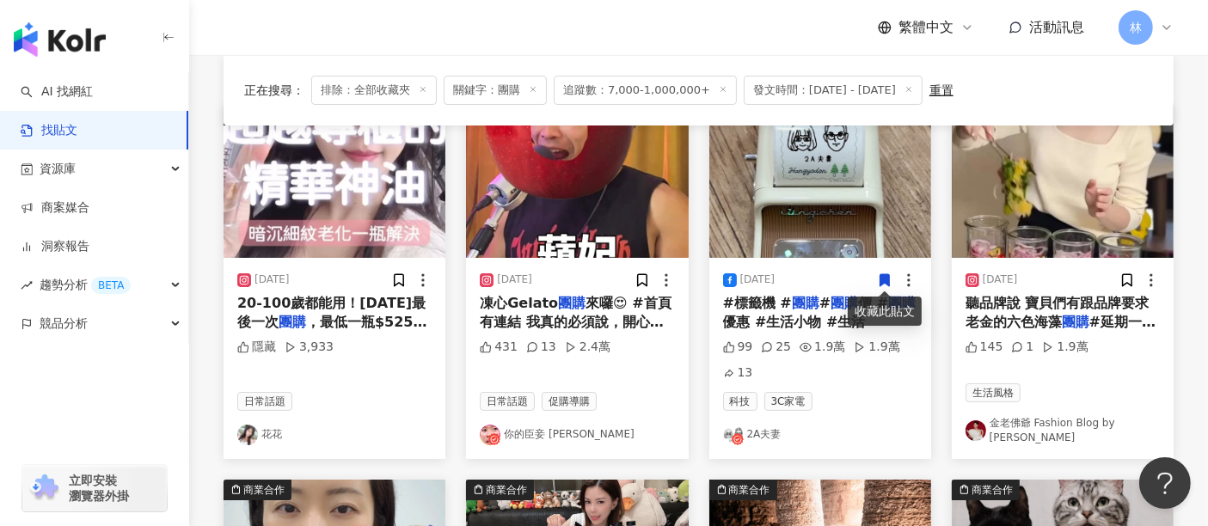
click at [594, 234] on img at bounding box center [577, 181] width 222 height 153
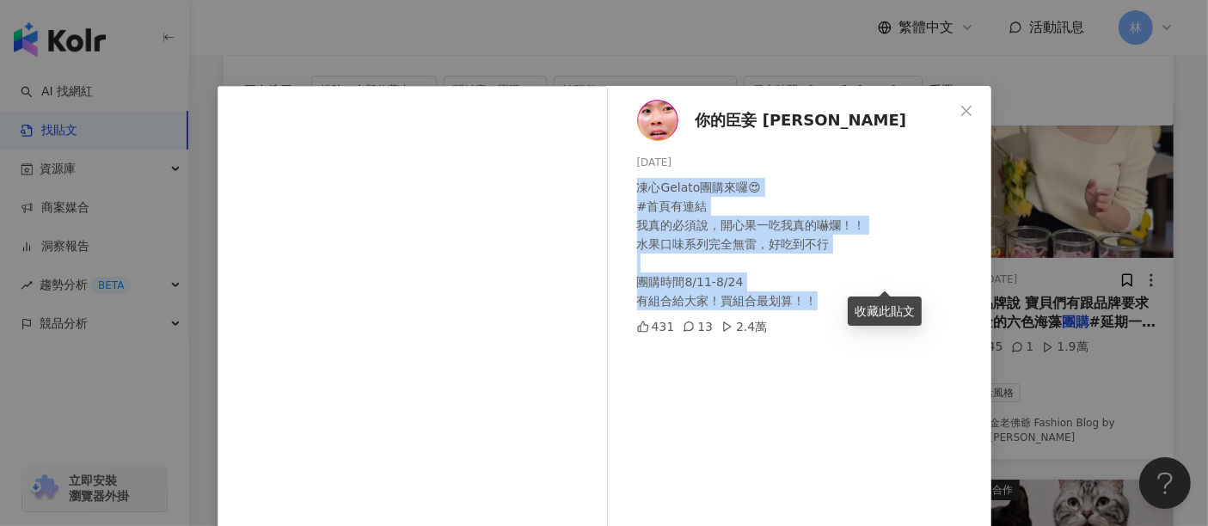
drag, startPoint x: 825, startPoint y: 298, endPoint x: 619, endPoint y: 186, distance: 235.0
click at [619, 186] on div "你的臣妾 威威 [DATE] 凍心Gelato團購來囉😍 #首頁有連結 我真的必須說，開心果一吃我真的嚇爛！！ 水果口味系列完全無雷，好吃到不行 團購時間8/…" at bounding box center [803, 393] width 375 height 615
click at [691, 234] on div "凍心Gelato團購來囉😍 #首頁有連結 我真的必須說，開心果一吃我真的嚇爛！！ 水果口味系列完全無雷，好吃到不行 團購時間8/11-8/24 有組合給大家！…" at bounding box center [807, 244] width 340 height 132
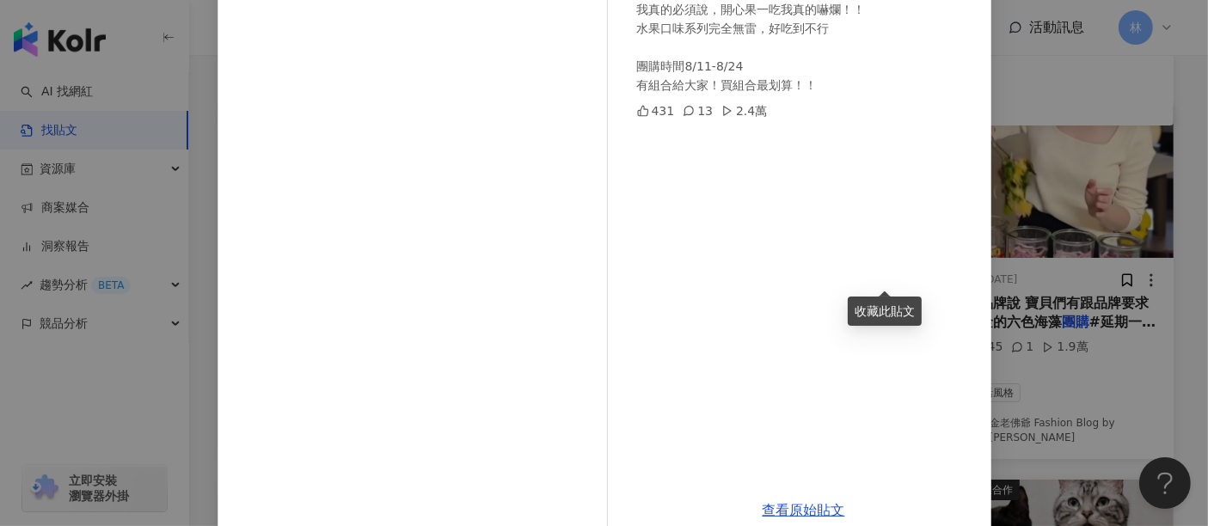
scroll to position [244, 0]
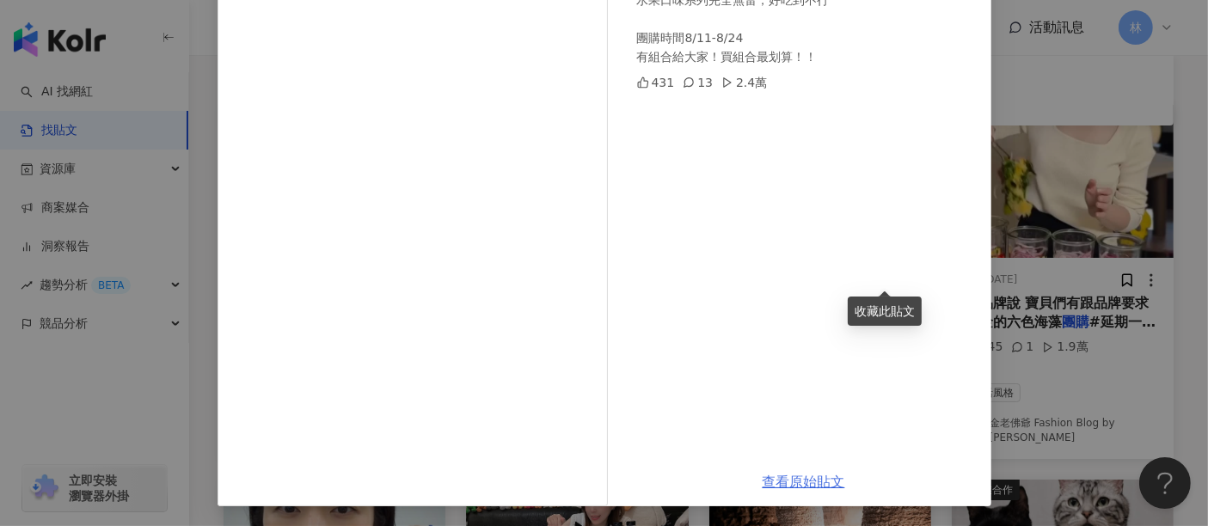
click at [788, 474] on link "查看原始貼文" at bounding box center [803, 482] width 83 height 16
